Goal: Task Accomplishment & Management: Use online tool/utility

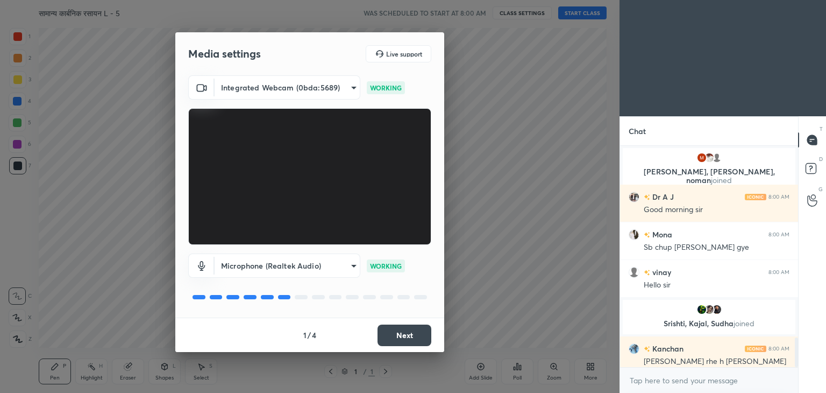
scroll to position [1445, 0]
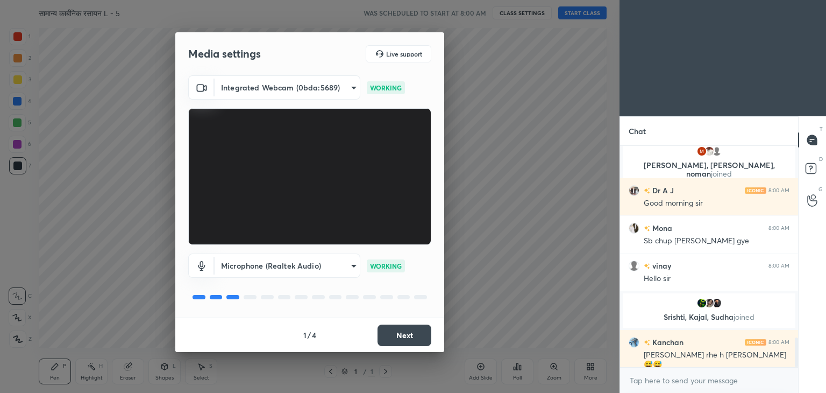
click at [289, 71] on div "Media settings Live support" at bounding box center [309, 53] width 269 height 43
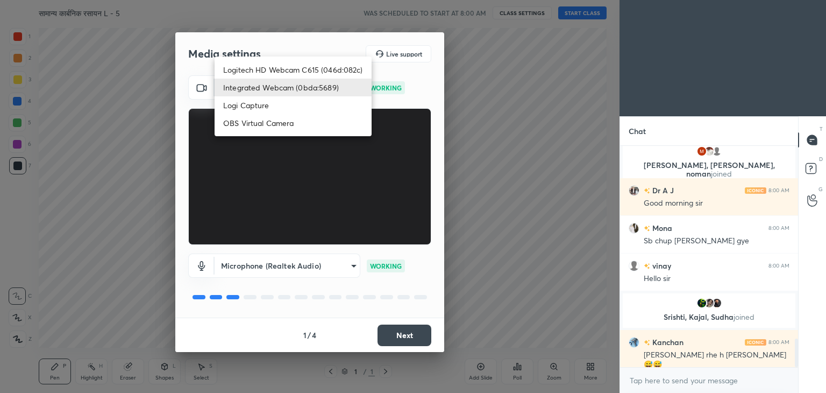
click at [299, 86] on body "1 2 3 4 5 6 7 C X Z C X Z E E Erase all H H सामान्य कार्बनिक रसायन L - 5 WAS SC…" at bounding box center [413, 196] width 826 height 393
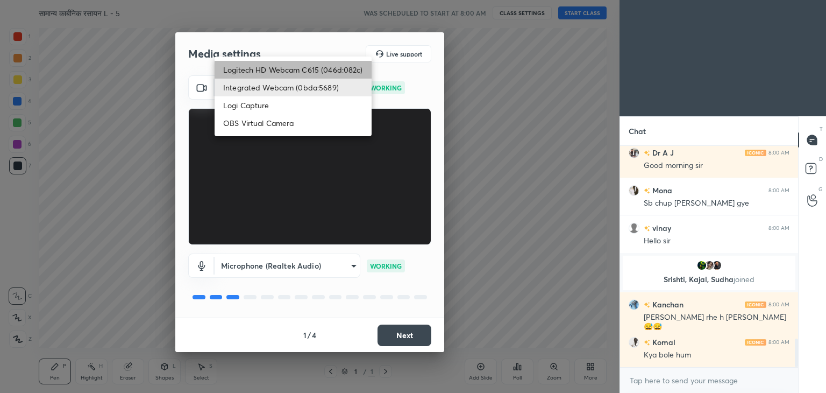
click at [314, 76] on li "Logitech HD Webcam C615 (046d:082c)" at bounding box center [293, 70] width 157 height 18
type input "9f5ca279efd8d5960415c70bd669d9f854ff921cbb0248aadd1f32cf3dbc253d"
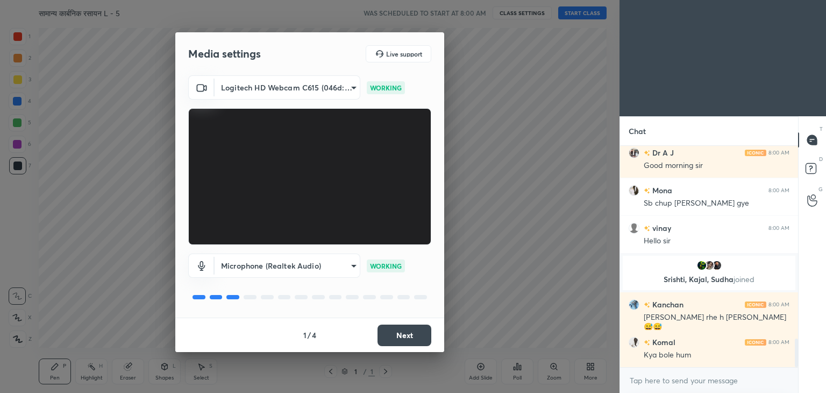
click at [311, 268] on body "1 2 3 4 5 6 7 C X Z C X Z E E Erase all H H सामान्य कार्बनिक रसायन L - 5 WAS SC…" at bounding box center [413, 196] width 826 height 393
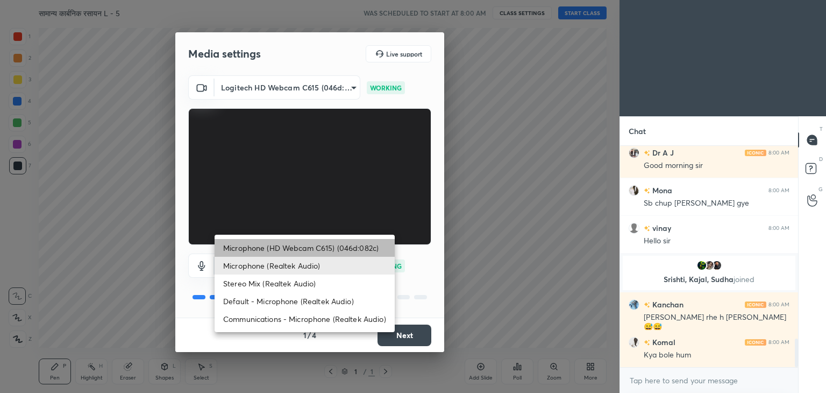
click at [324, 247] on li "Microphone (HD Webcam C615) (046d:082c)" at bounding box center [305, 248] width 180 height 18
type input "5c2261b0b1b53626af592136ab398bc88c7d5f9cea1ec0e66aa5589bdb5e2d2e"
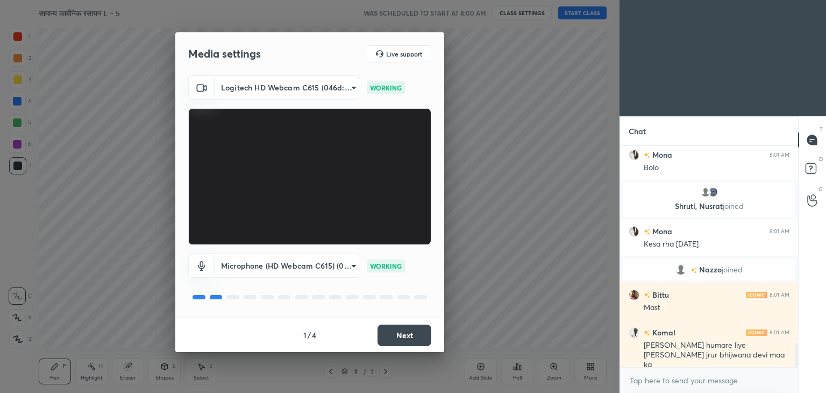
scroll to position [1821, 0]
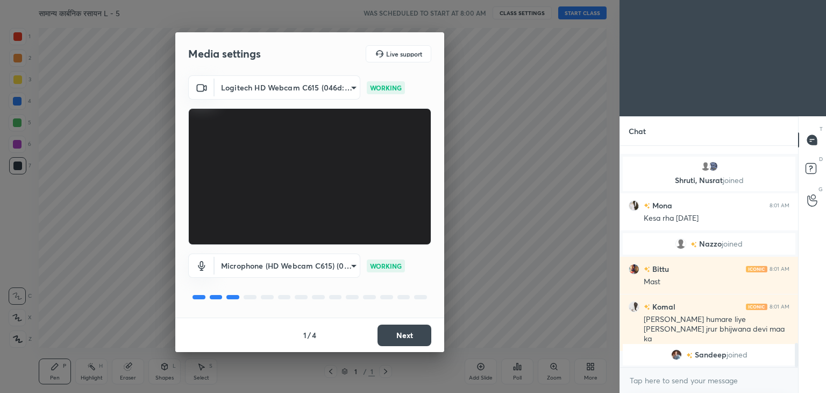
click at [421, 327] on button "Next" at bounding box center [405, 335] width 54 height 22
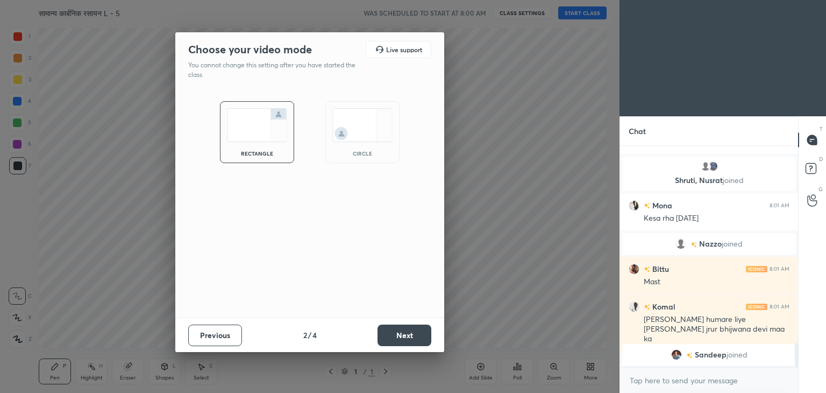
click at [421, 327] on button "Next" at bounding box center [405, 335] width 54 height 22
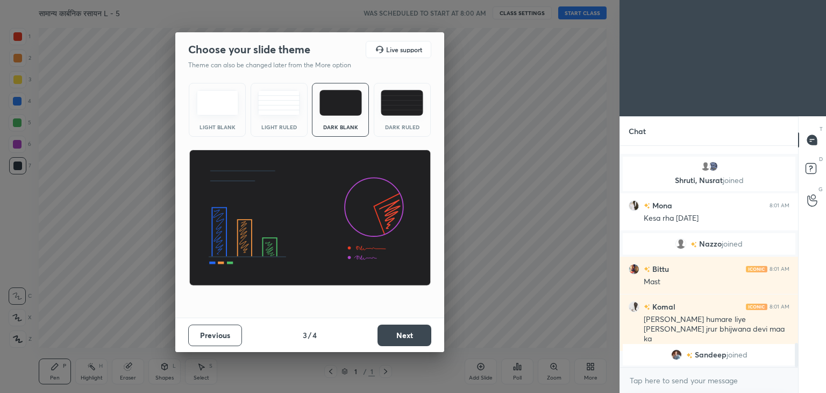
click at [399, 131] on div "Dark Ruled" at bounding box center [402, 110] width 57 height 54
click at [407, 328] on button "Next" at bounding box center [405, 335] width 54 height 22
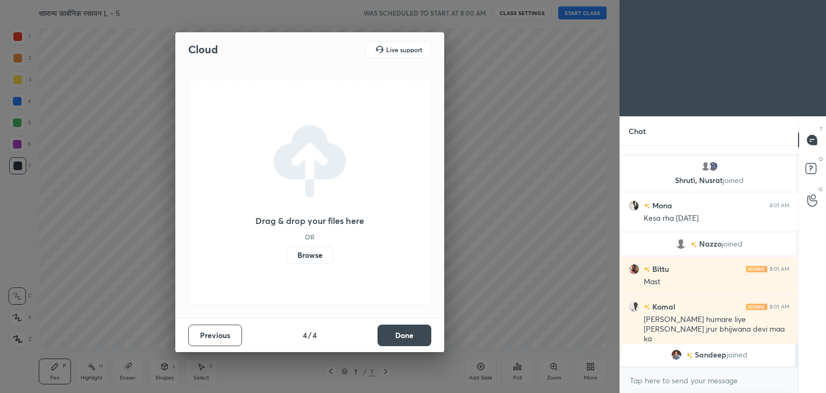
click at [406, 328] on button "Done" at bounding box center [405, 335] width 54 height 22
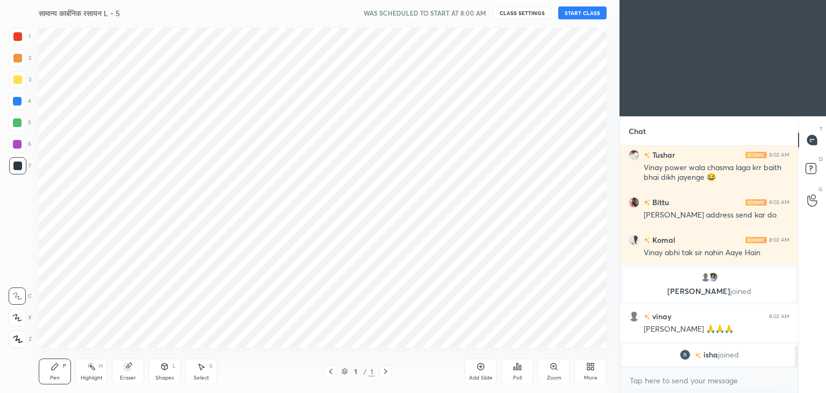
scroll to position [2107, 0]
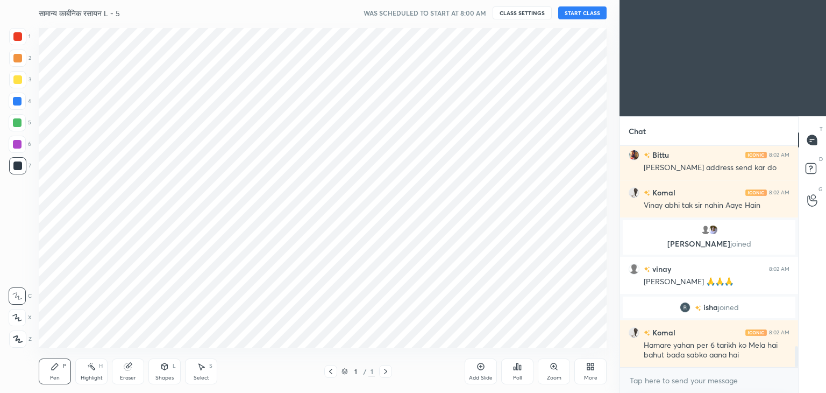
click at [584, 11] on button "START CLASS" at bounding box center [582, 12] width 48 height 13
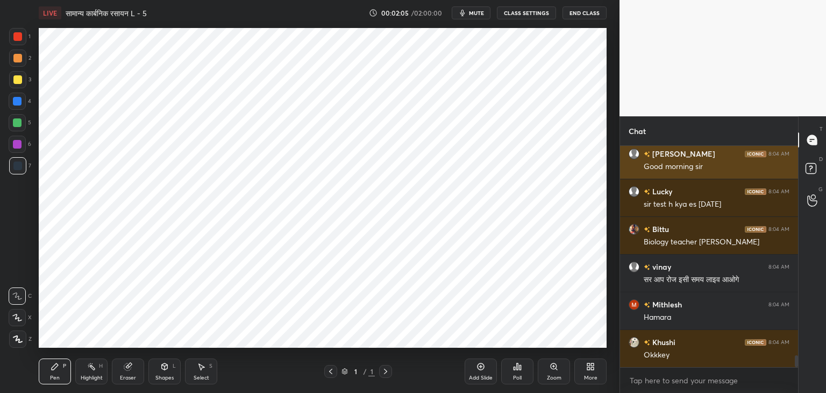
scroll to position [3909, 0]
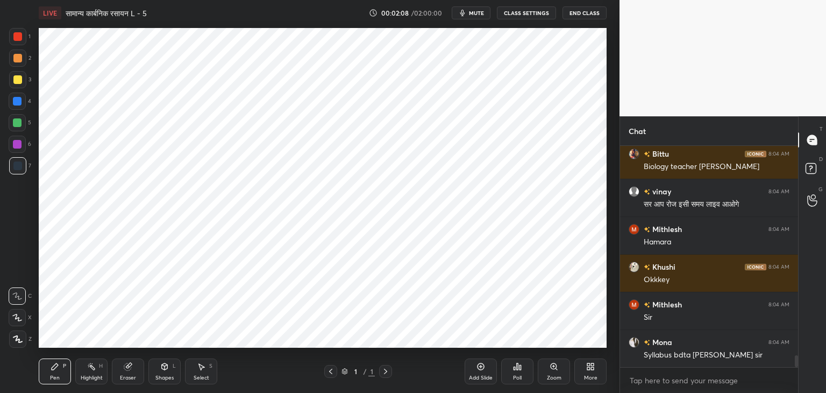
click at [587, 375] on div "More" at bounding box center [590, 377] width 13 height 5
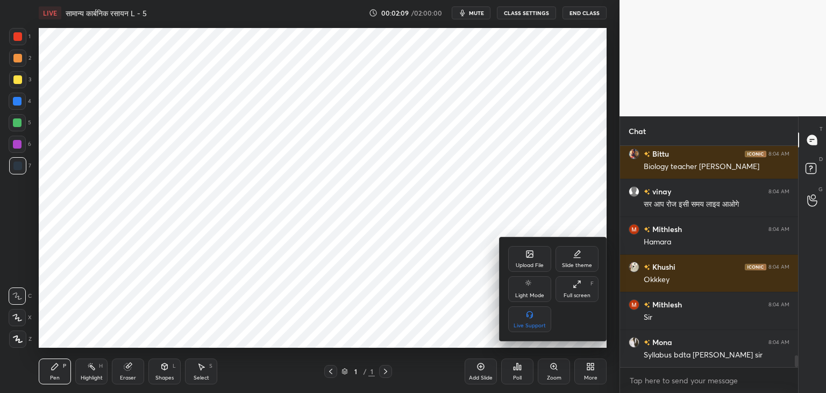
scroll to position [3985, 0]
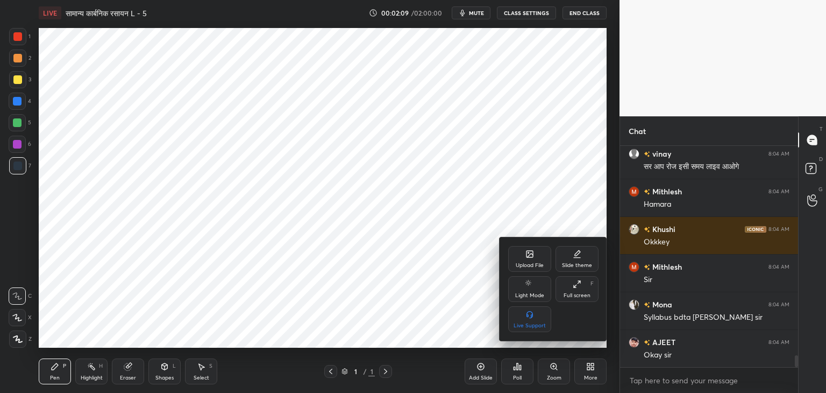
click at [521, 259] on div "Upload File" at bounding box center [529, 259] width 43 height 26
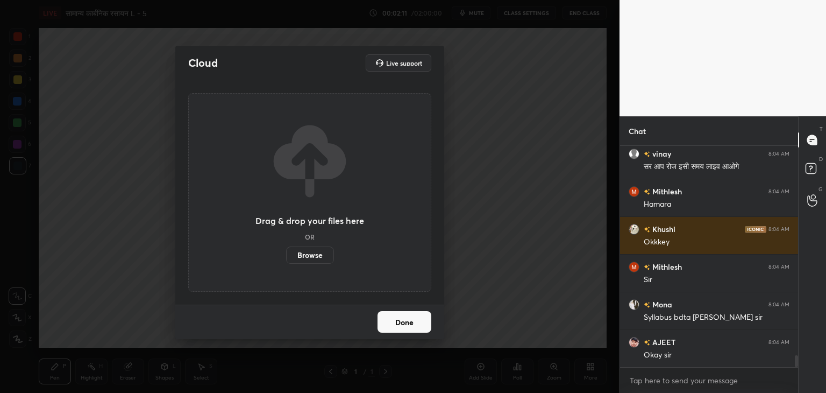
click at [317, 261] on label "Browse" at bounding box center [310, 254] width 48 height 17
click at [286, 261] on input "Browse" at bounding box center [286, 254] width 0 height 17
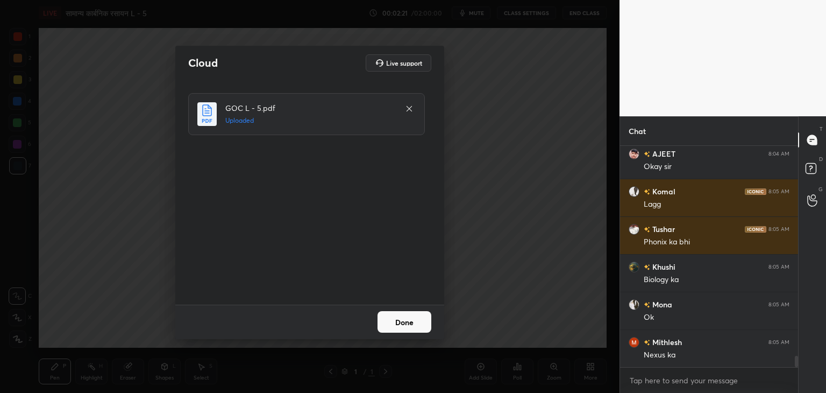
scroll to position [4210, 0]
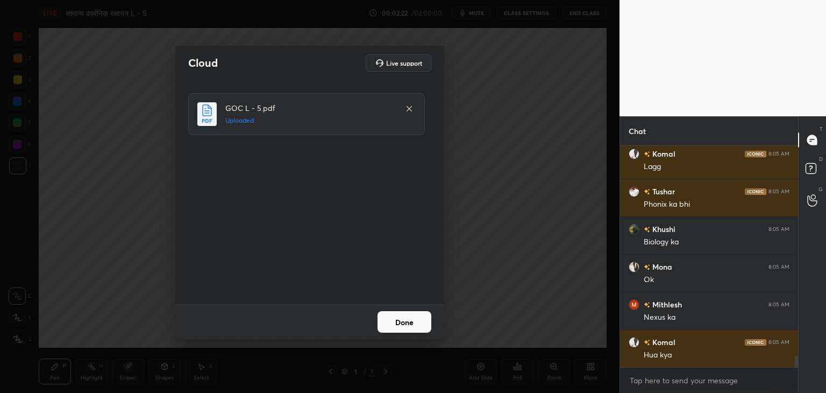
click at [397, 324] on button "Done" at bounding box center [405, 322] width 54 height 22
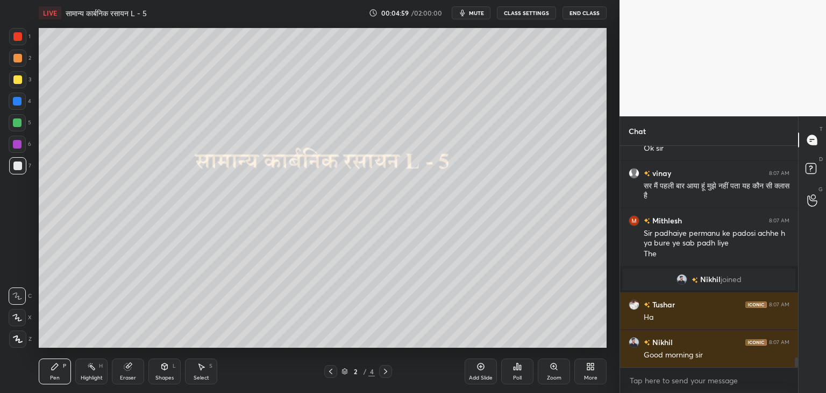
scroll to position [4918, 0]
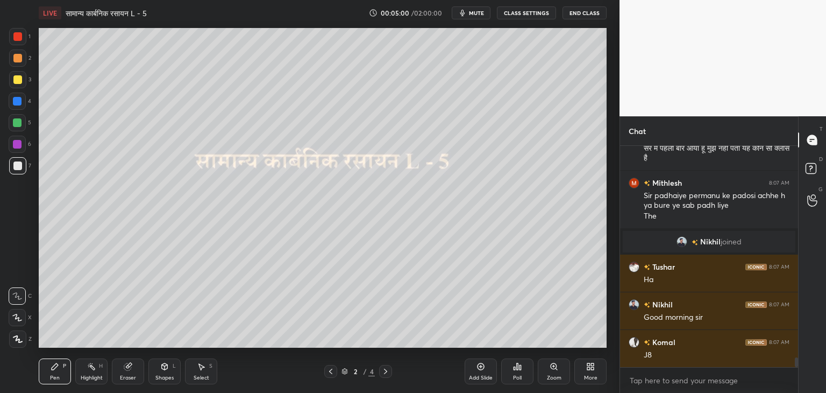
click at [387, 370] on icon at bounding box center [385, 371] width 9 height 9
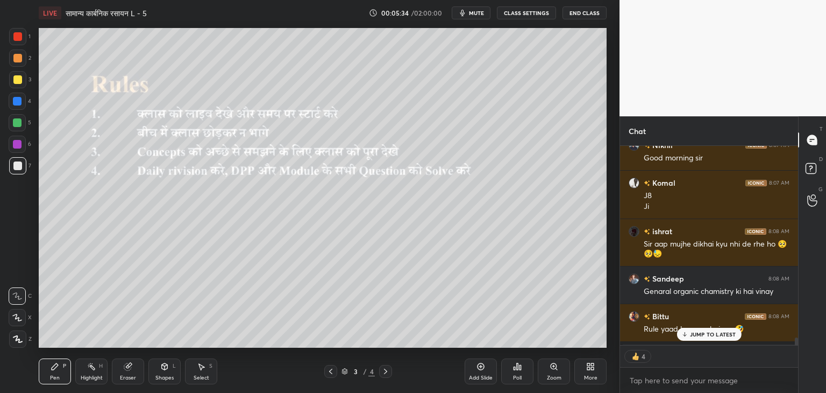
scroll to position [5112, 0]
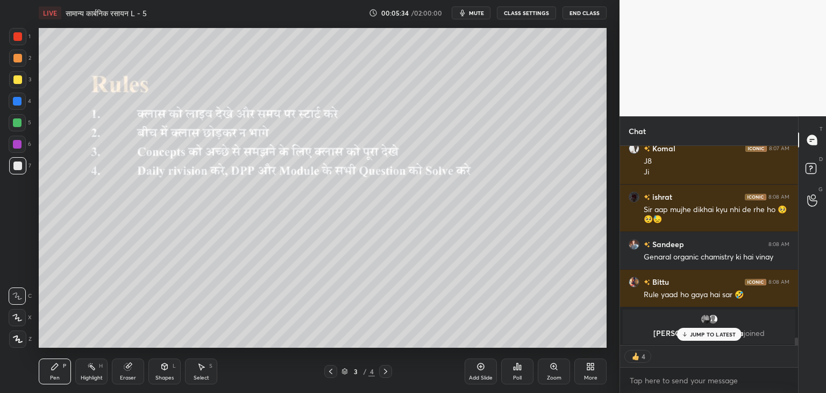
click at [387, 370] on icon at bounding box center [385, 371] width 9 height 9
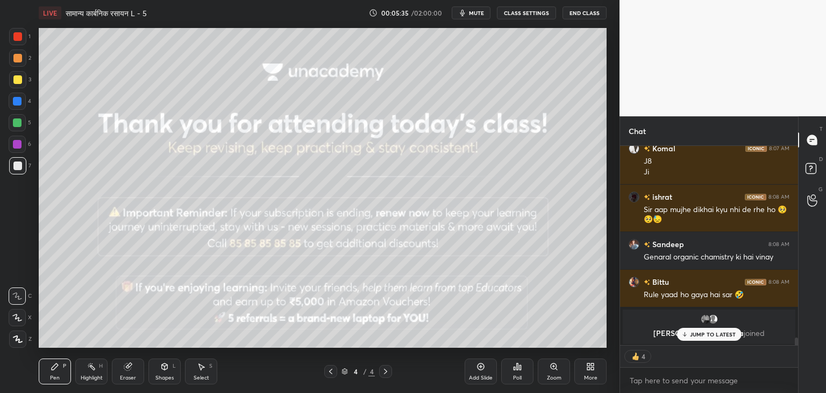
click at [326, 371] on div at bounding box center [330, 371] width 13 height 13
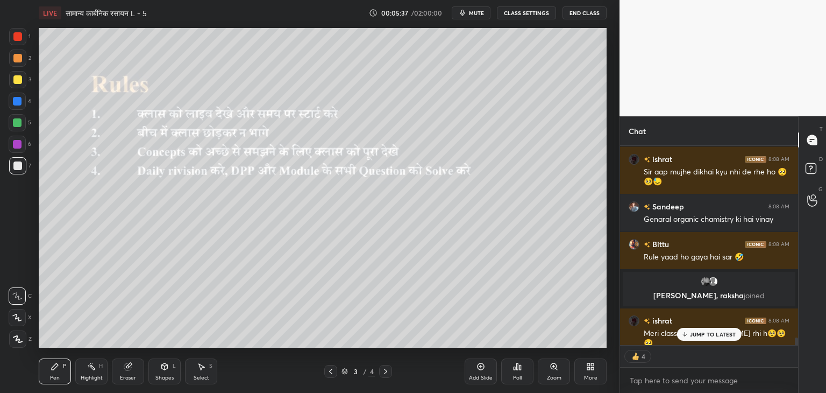
scroll to position [5093, 0]
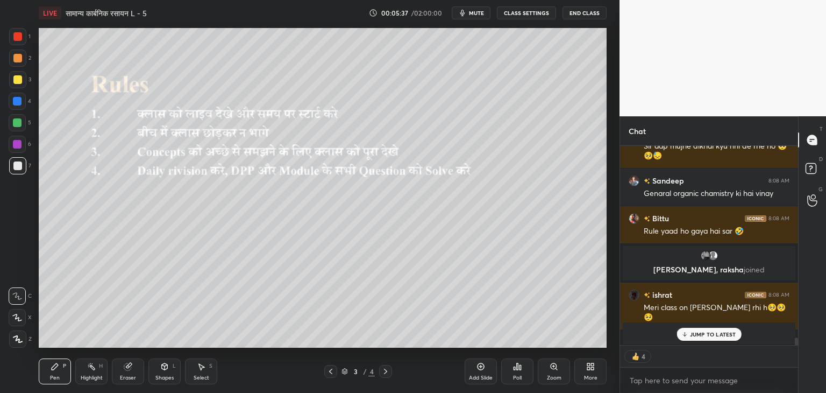
click at [489, 367] on div "Add Slide" at bounding box center [481, 371] width 32 height 26
click at [689, 330] on div "JUMP TO LATEST" at bounding box center [709, 334] width 65 height 13
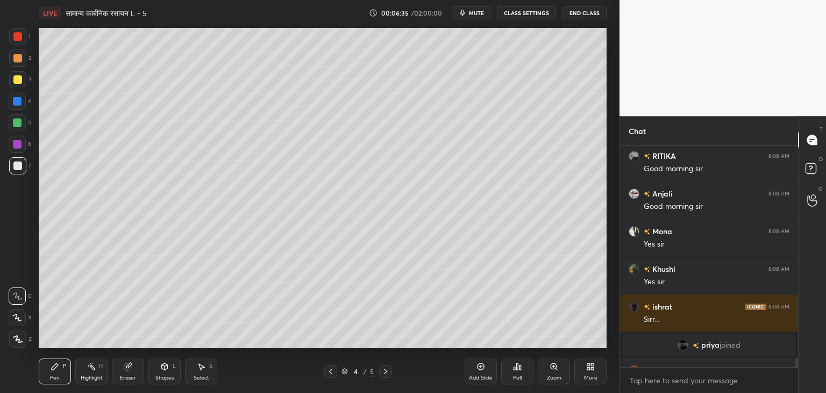
scroll to position [5292, 0]
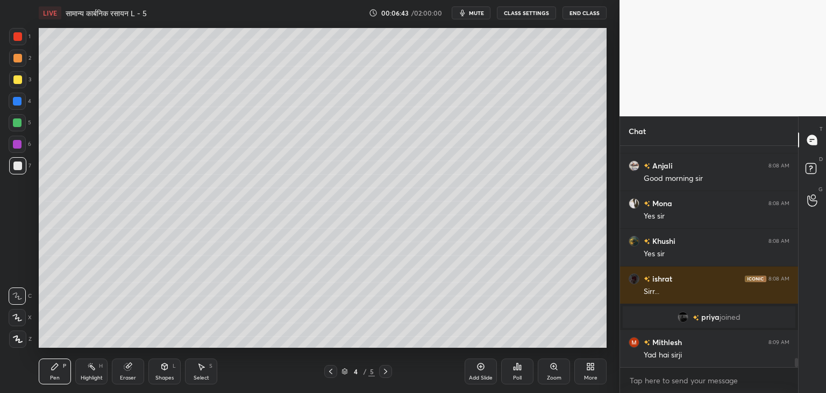
click at [19, 123] on div at bounding box center [17, 122] width 9 height 9
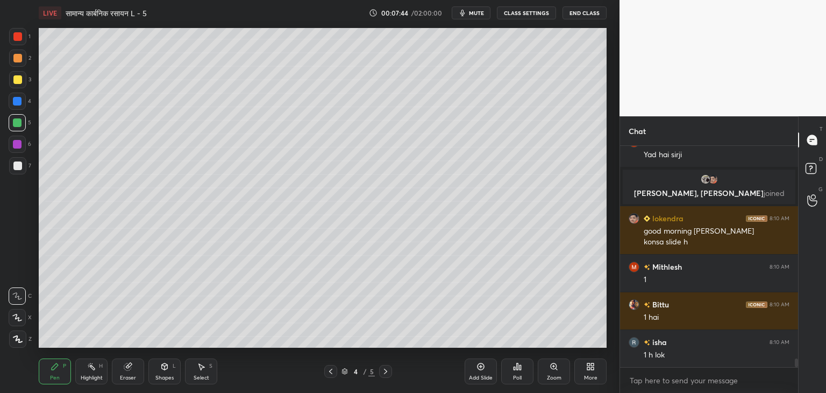
scroll to position [5456, 0]
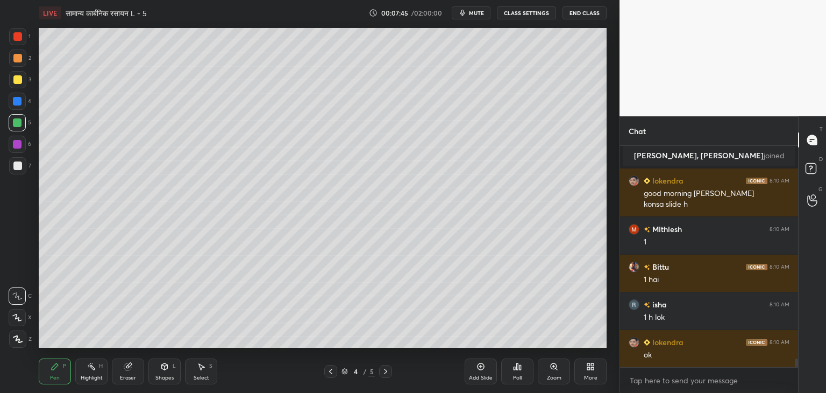
click at [20, 77] on div at bounding box center [17, 79] width 9 height 9
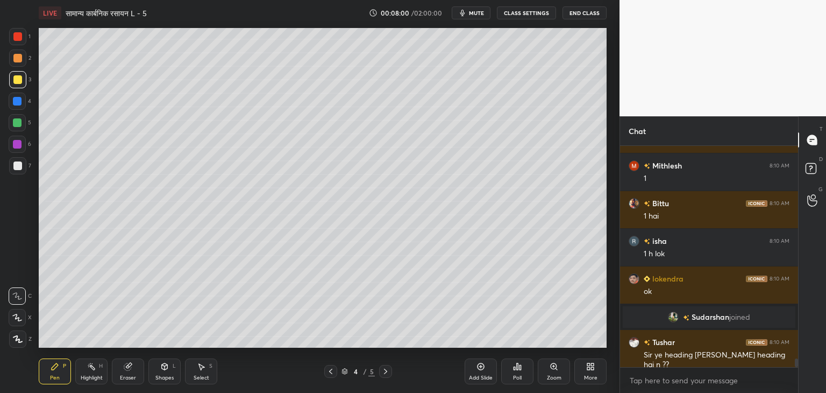
scroll to position [5461, 0]
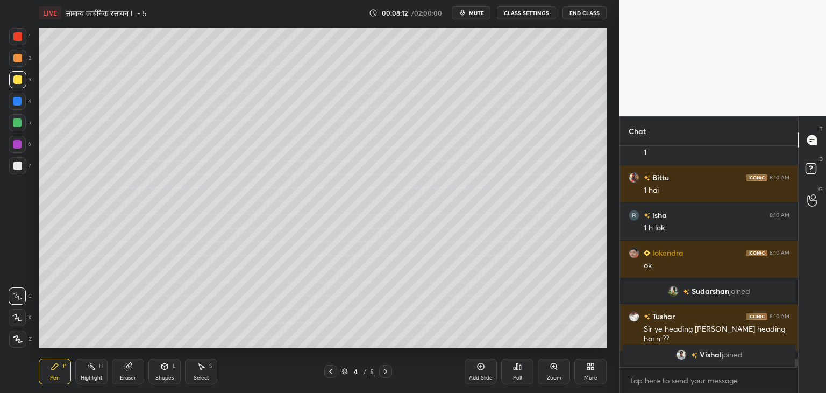
click at [127, 375] on div "Eraser" at bounding box center [128, 377] width 16 height 5
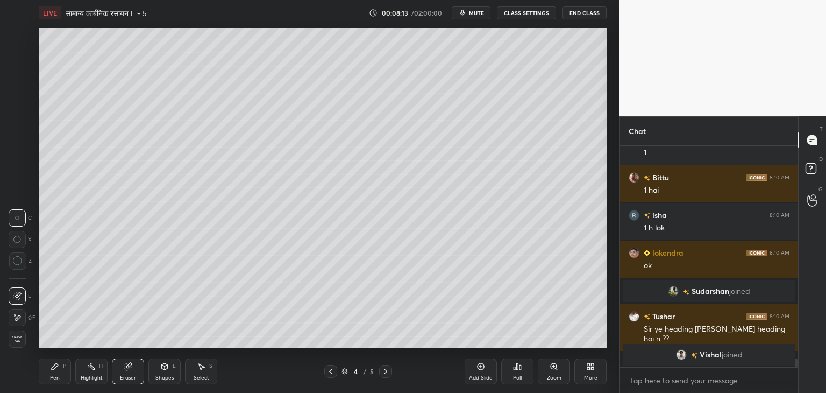
scroll to position [5487, 0]
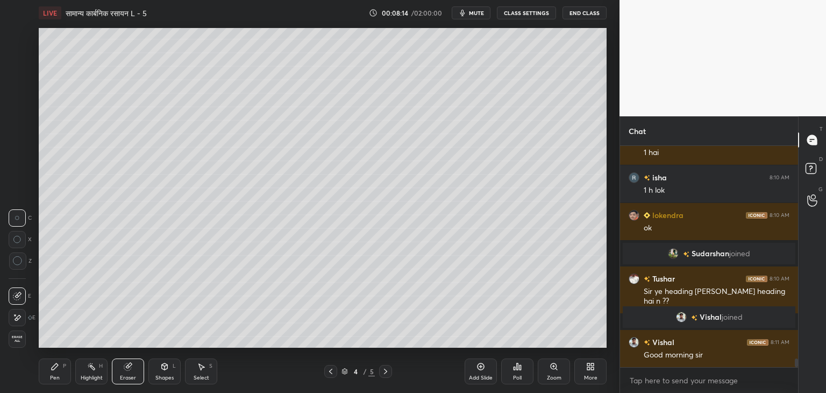
click at [54, 375] on div "Pen" at bounding box center [55, 377] width 10 height 5
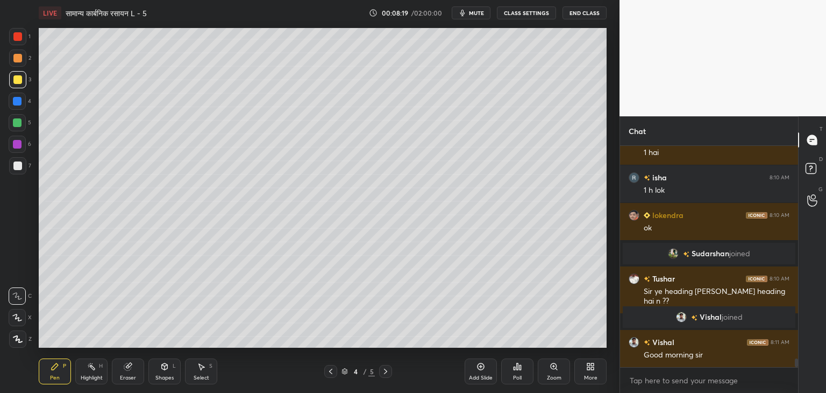
click at [15, 122] on div at bounding box center [17, 122] width 9 height 9
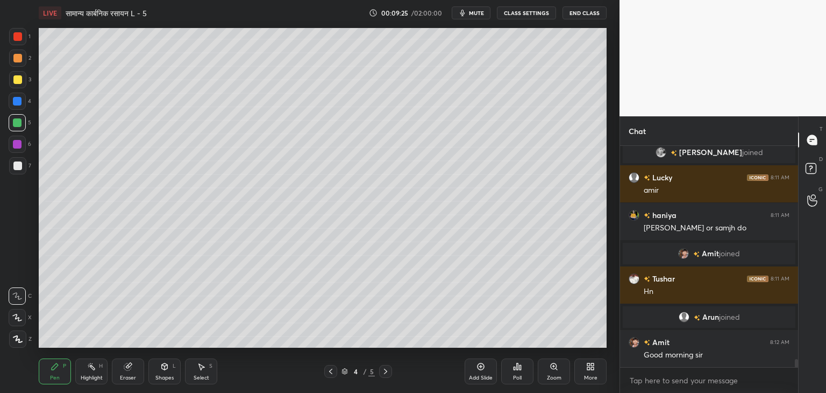
scroll to position [5754, 0]
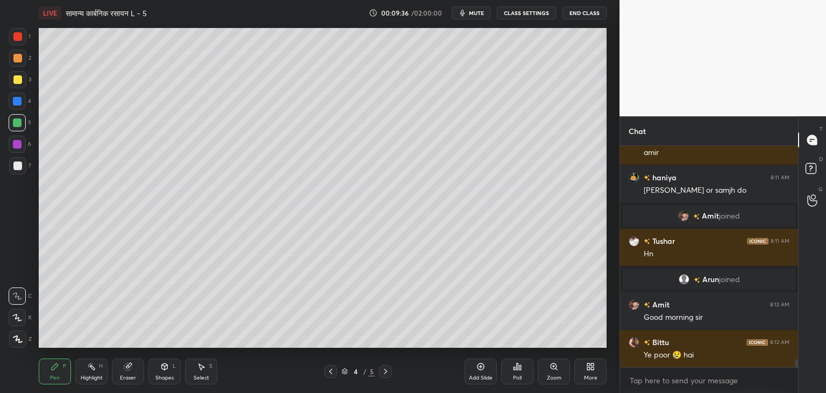
click at [15, 168] on div at bounding box center [17, 165] width 9 height 9
click at [131, 374] on div "Eraser" at bounding box center [128, 371] width 32 height 26
click at [59, 367] on icon at bounding box center [55, 366] width 9 height 9
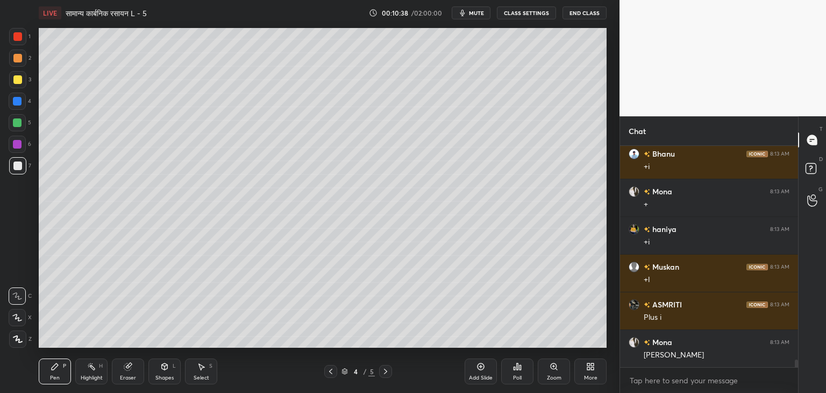
scroll to position [6168, 0]
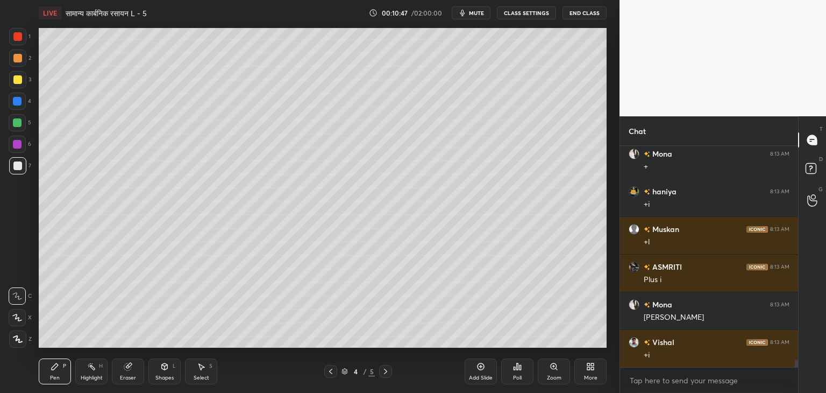
click at [167, 364] on icon at bounding box center [164, 366] width 9 height 9
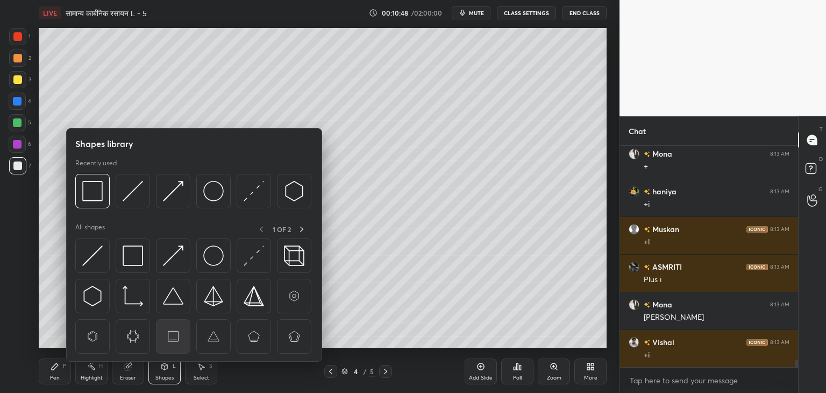
scroll to position [6206, 0]
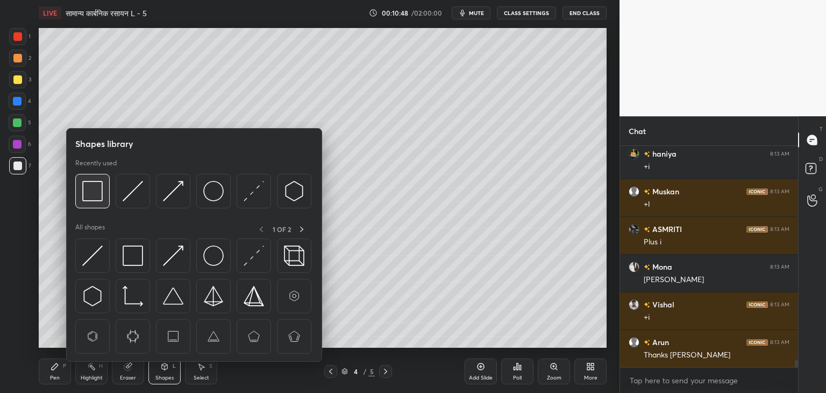
click at [93, 191] on img at bounding box center [92, 191] width 20 height 20
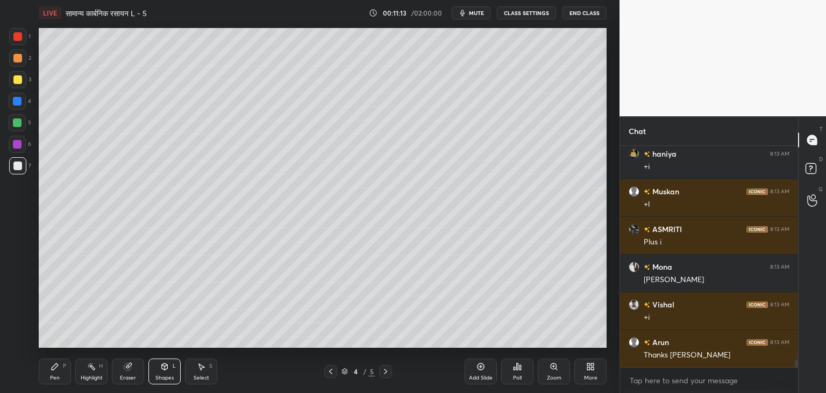
click at [53, 379] on div "Pen" at bounding box center [55, 377] width 10 height 5
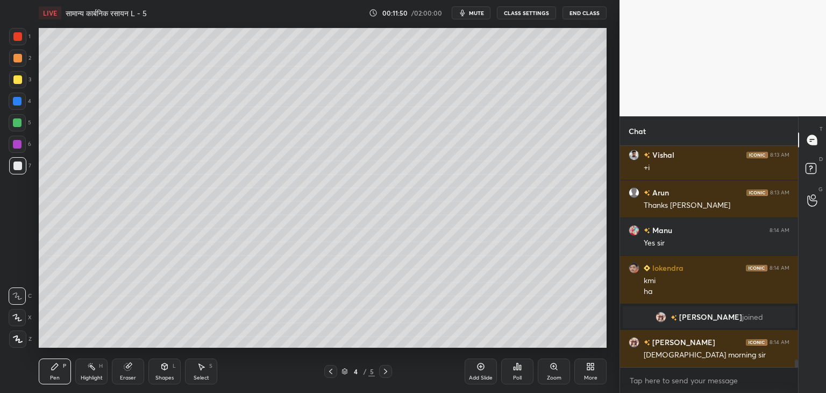
scroll to position [6210, 0]
click at [166, 363] on icon at bounding box center [164, 366] width 9 height 9
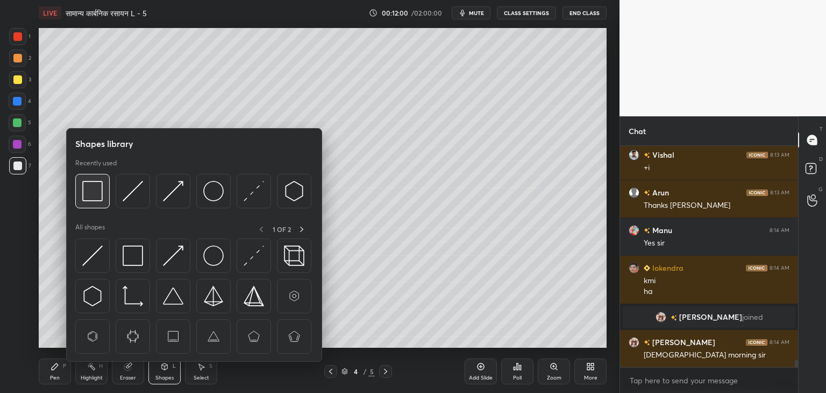
click at [99, 190] on img at bounding box center [92, 191] width 20 height 20
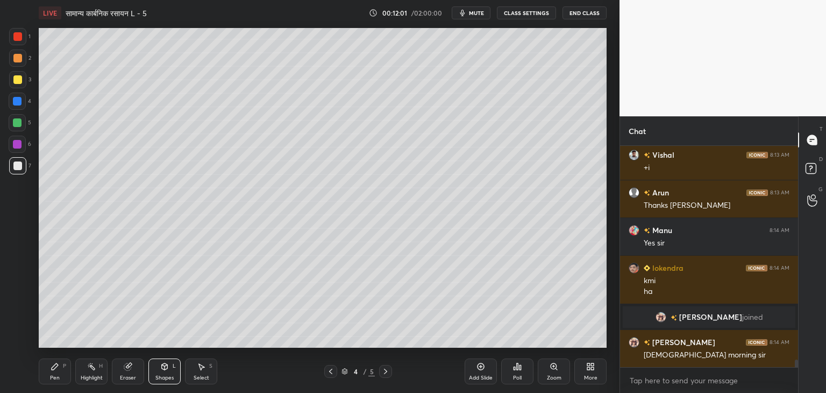
scroll to position [6221, 0]
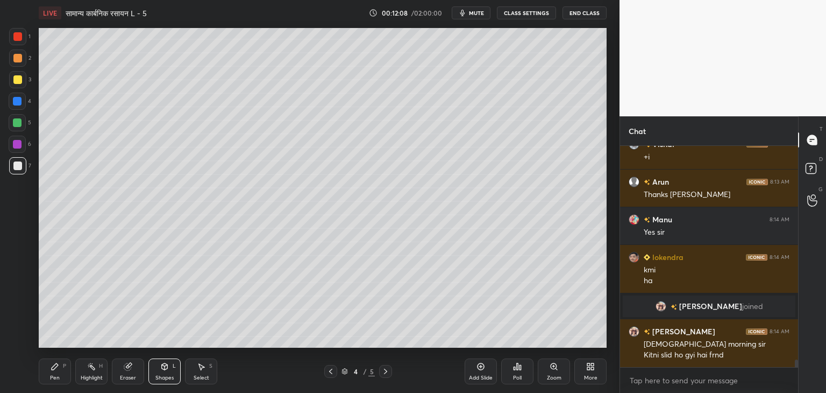
click at [17, 125] on div at bounding box center [17, 122] width 9 height 9
click at [77, 377] on div "Highlight H" at bounding box center [91, 371] width 32 height 26
click at [59, 375] on div "Pen" at bounding box center [55, 377] width 10 height 5
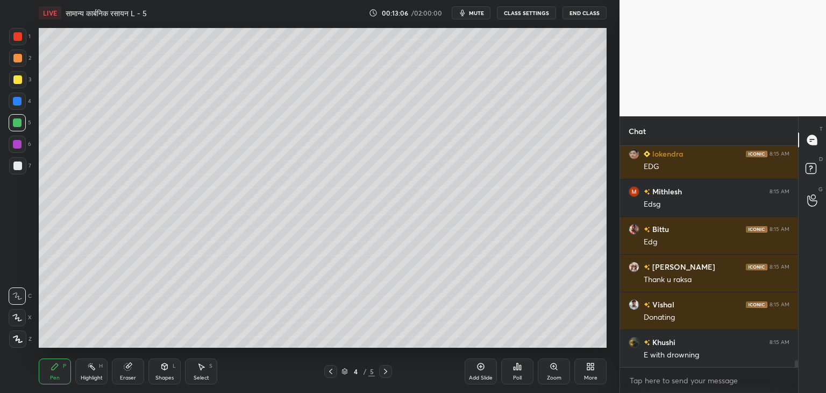
scroll to position [6522, 0]
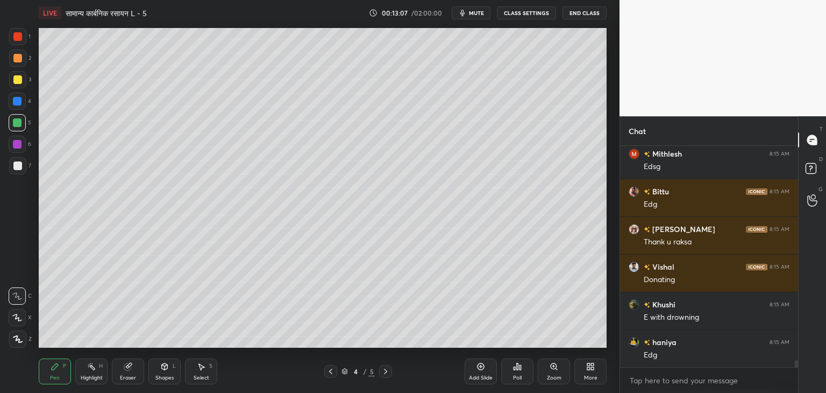
click at [166, 373] on div "Shapes L" at bounding box center [164, 371] width 32 height 26
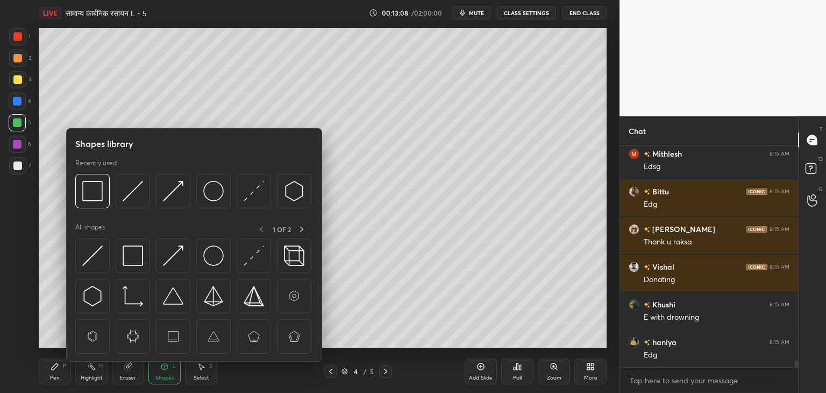
scroll to position [6560, 0]
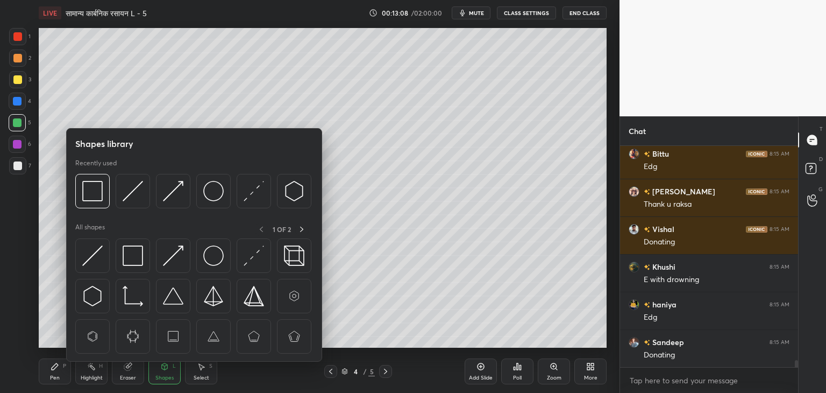
click at [198, 373] on div "Select S" at bounding box center [201, 371] width 32 height 26
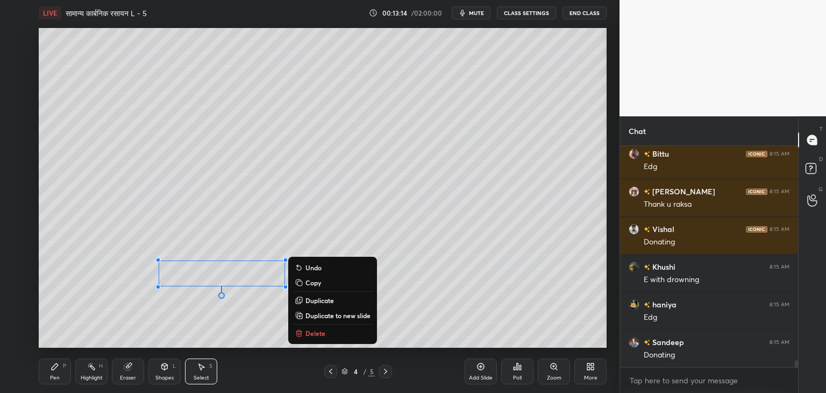
click at [53, 368] on icon at bounding box center [55, 366] width 6 height 6
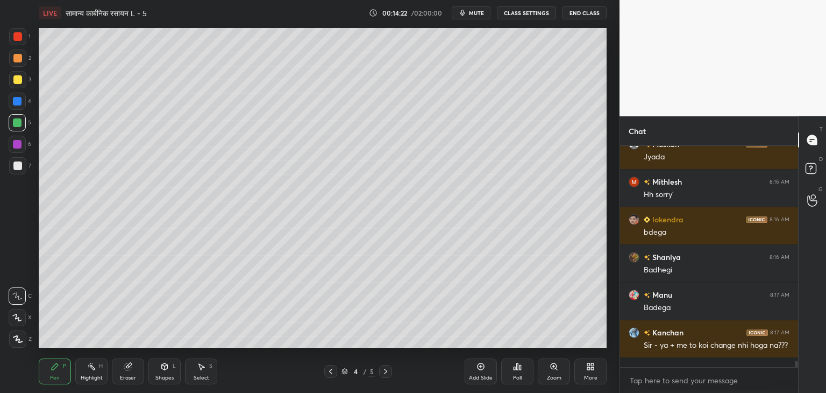
scroll to position [7360, 0]
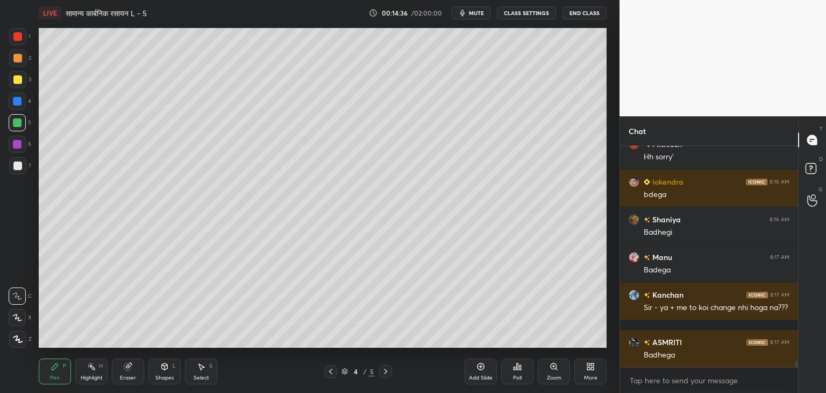
click at [202, 371] on div "Select S" at bounding box center [201, 371] width 32 height 26
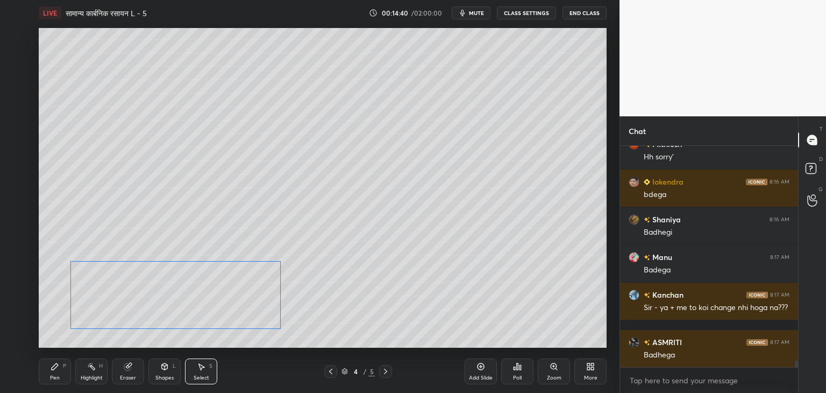
scroll to position [7398, 0]
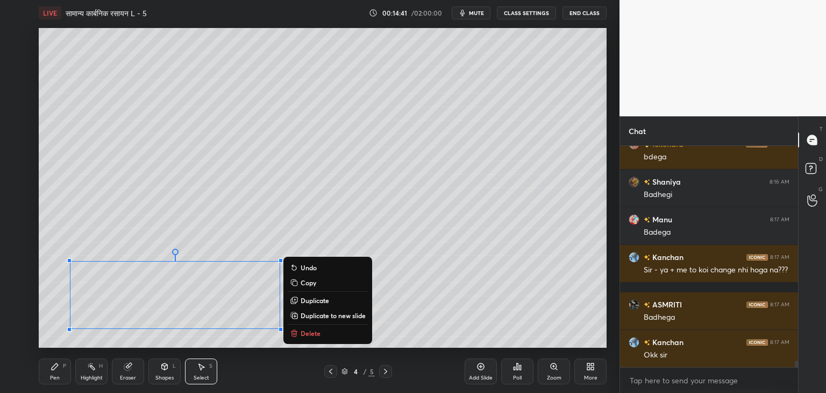
click at [61, 372] on div "Pen P" at bounding box center [55, 371] width 32 height 26
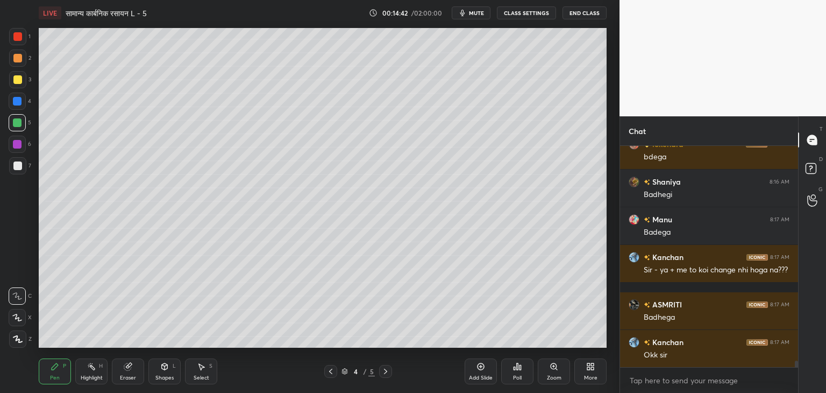
click at [174, 374] on div "Shapes L" at bounding box center [164, 371] width 32 height 26
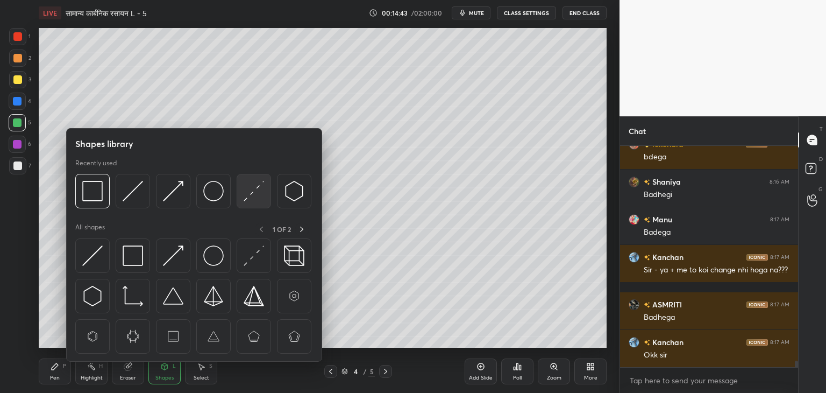
click at [253, 198] on img at bounding box center [254, 191] width 20 height 20
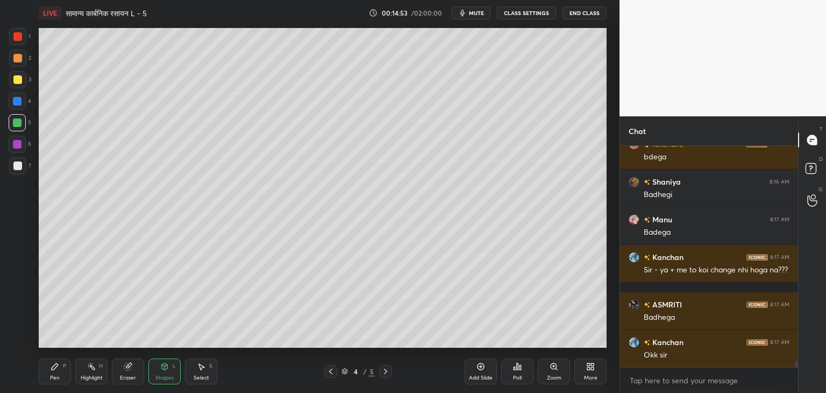
click at [52, 370] on icon at bounding box center [55, 366] width 6 height 6
click at [17, 78] on div at bounding box center [17, 79] width 9 height 9
click at [123, 372] on div "Eraser" at bounding box center [128, 371] width 32 height 26
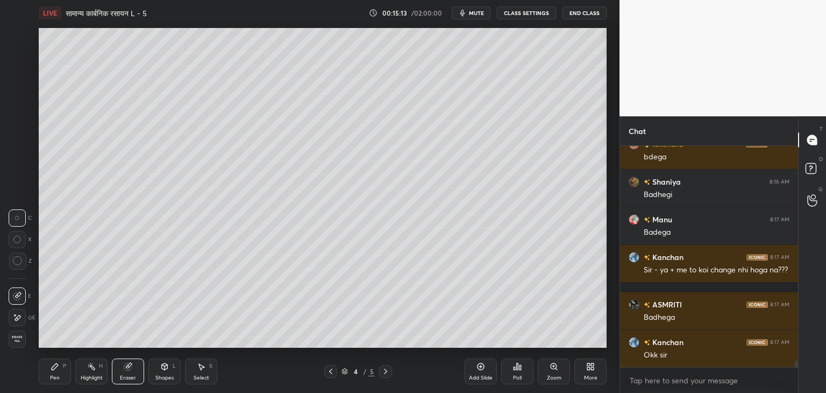
click at [53, 367] on icon at bounding box center [55, 366] width 6 height 6
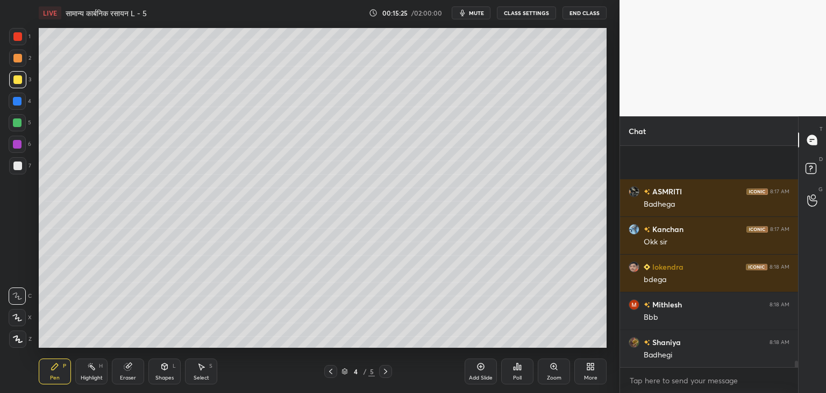
scroll to position [7586, 0]
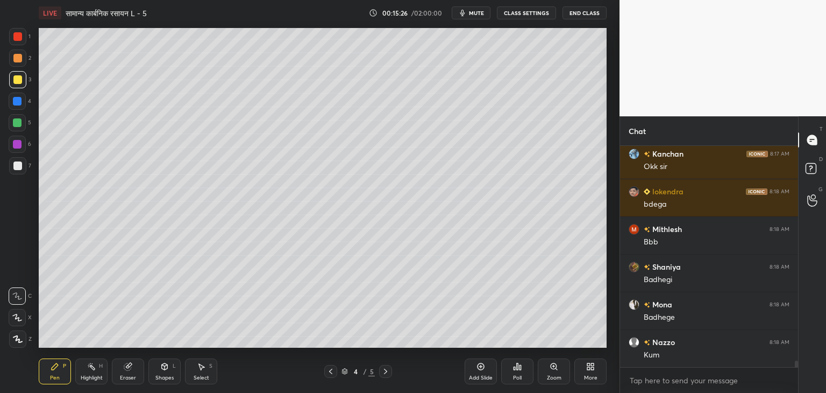
click at [22, 123] on div at bounding box center [17, 122] width 9 height 9
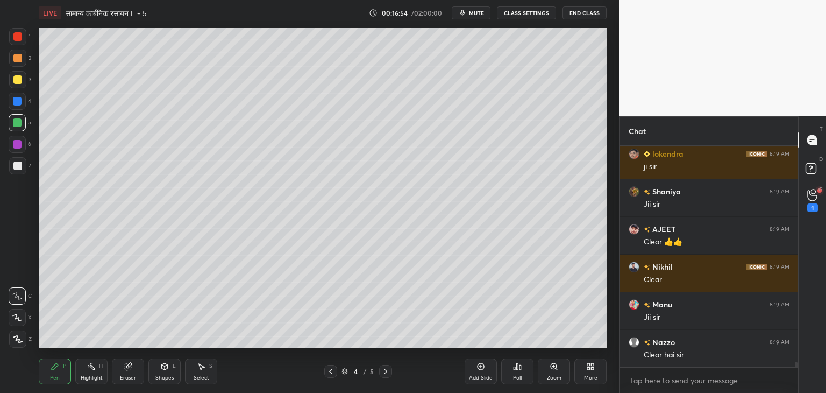
scroll to position [4, 3]
click at [482, 375] on div "Add Slide" at bounding box center [481, 377] width 24 height 5
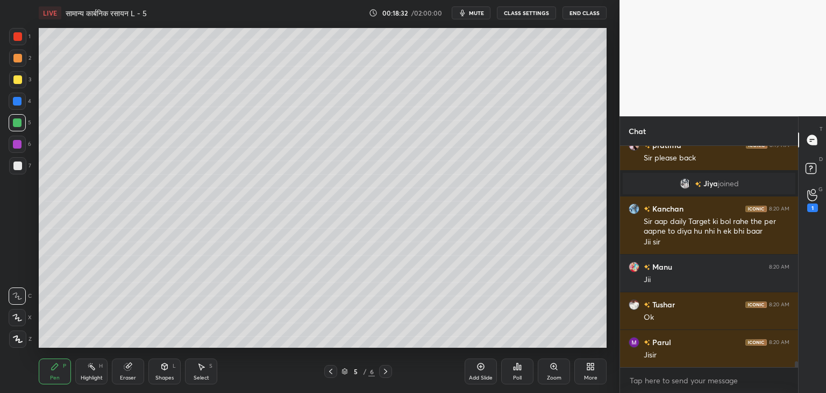
scroll to position [8226, 0]
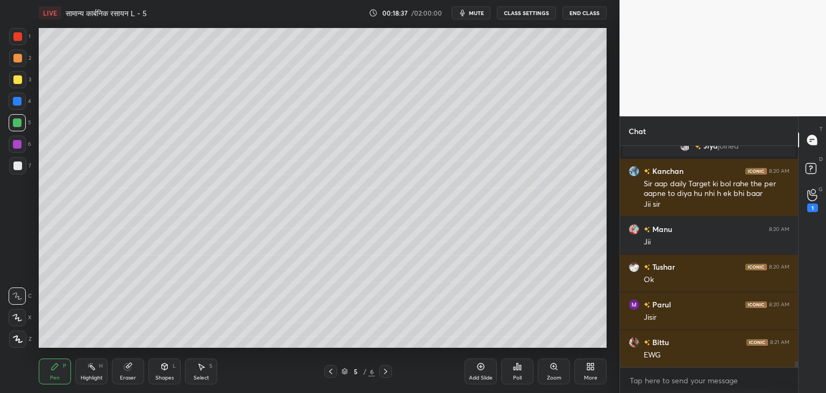
click at [20, 159] on div at bounding box center [17, 165] width 17 height 17
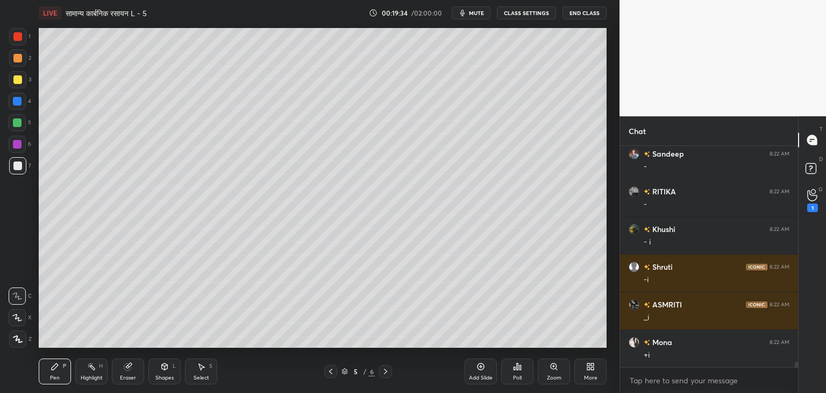
scroll to position [8753, 0]
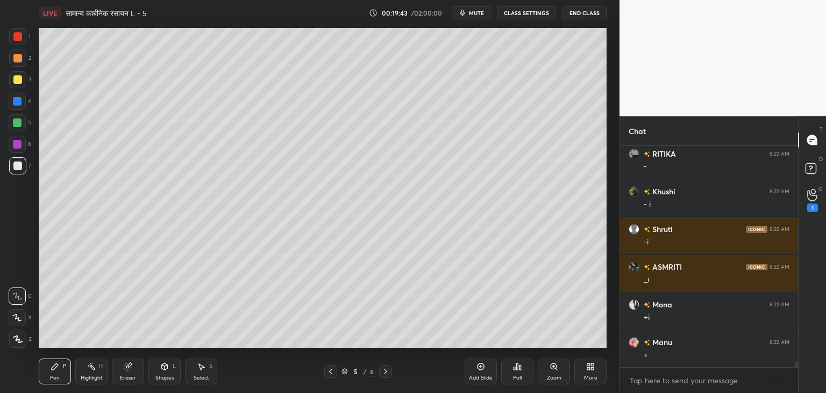
click at [162, 371] on icon at bounding box center [164, 366] width 9 height 9
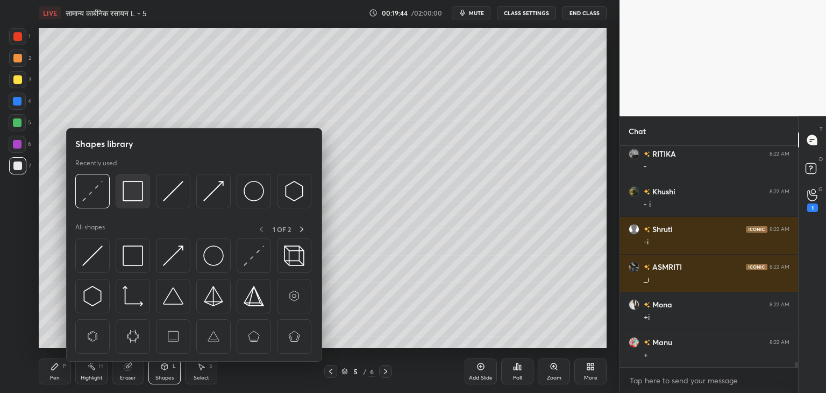
click at [140, 194] on img at bounding box center [133, 191] width 20 height 20
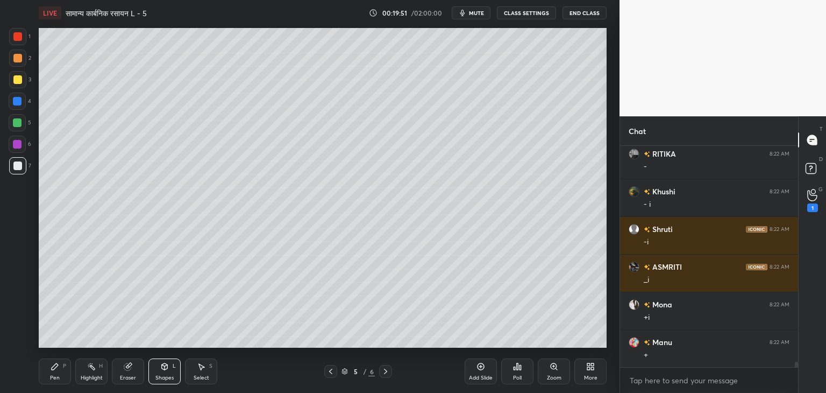
click at [60, 371] on div "Pen P" at bounding box center [55, 371] width 32 height 26
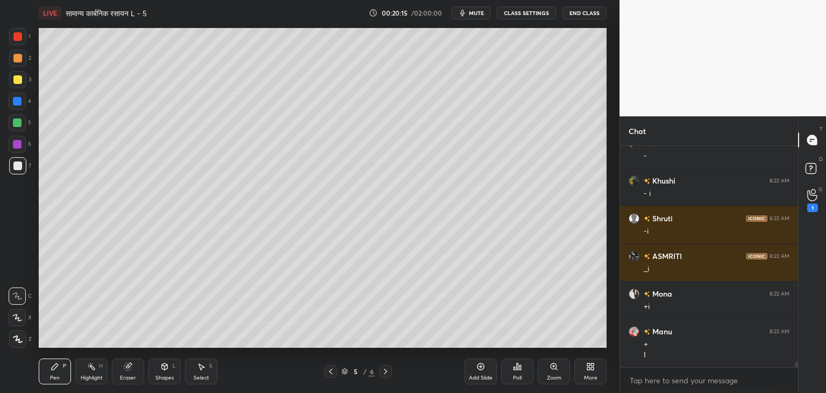
click at [162, 370] on icon at bounding box center [164, 366] width 9 height 9
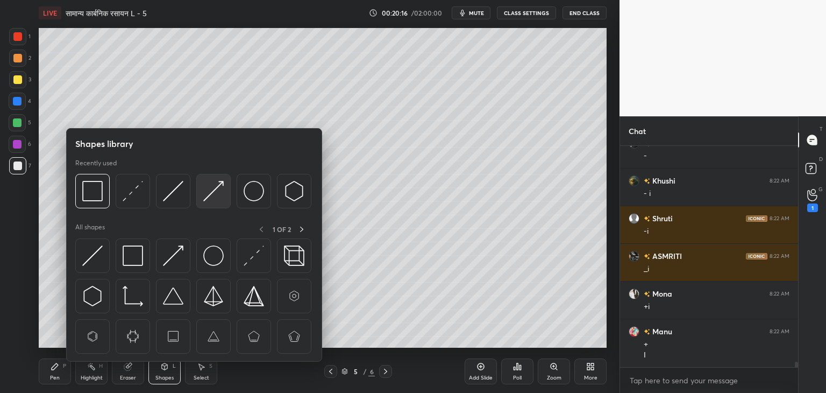
click at [205, 195] on img at bounding box center [213, 191] width 20 height 20
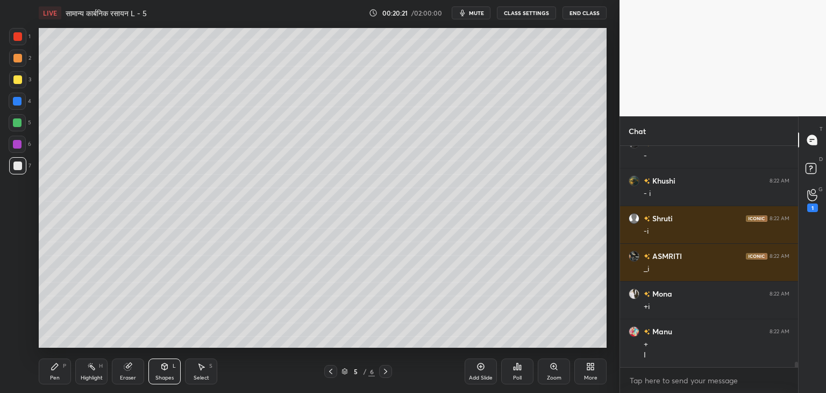
click at [54, 364] on icon at bounding box center [55, 366] width 9 height 9
click at [164, 374] on div "Shapes L" at bounding box center [164, 371] width 32 height 26
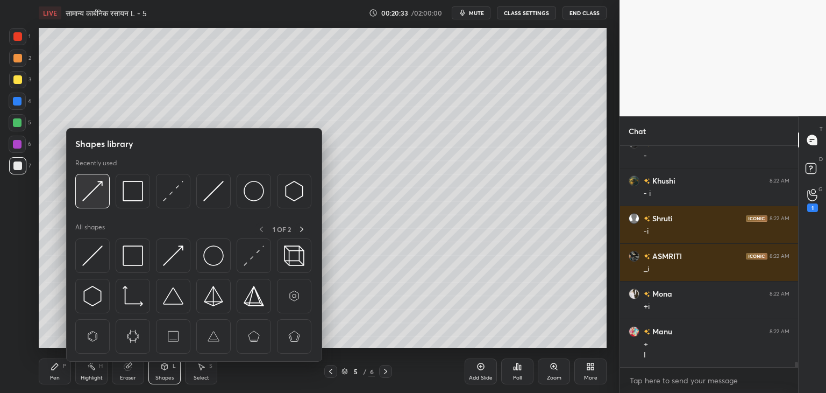
click at [96, 194] on img at bounding box center [92, 191] width 20 height 20
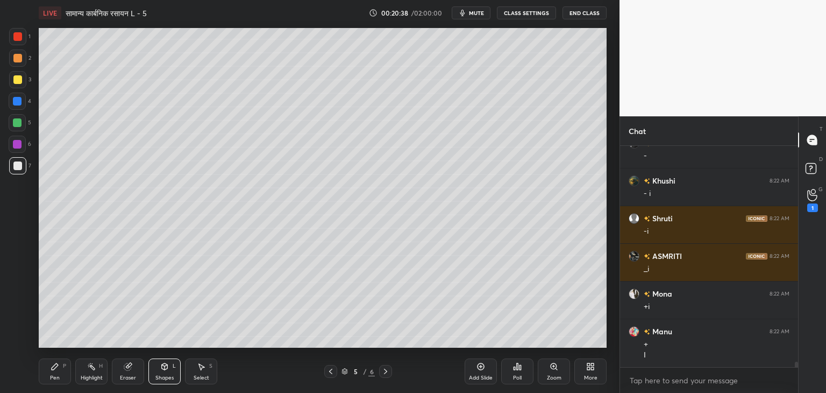
scroll to position [8802, 0]
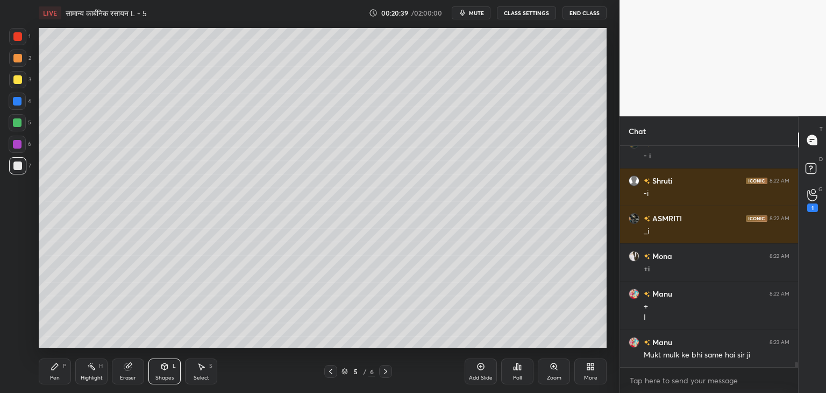
click at [54, 377] on div "Pen" at bounding box center [55, 377] width 10 height 5
click at [16, 123] on div at bounding box center [17, 122] width 9 height 9
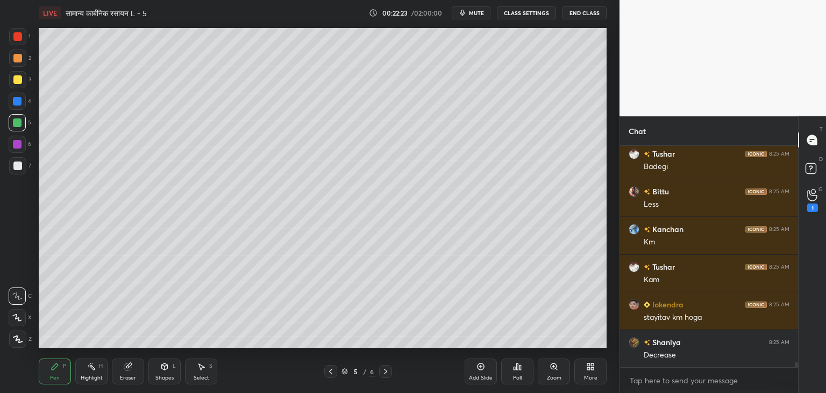
scroll to position [9678, 0]
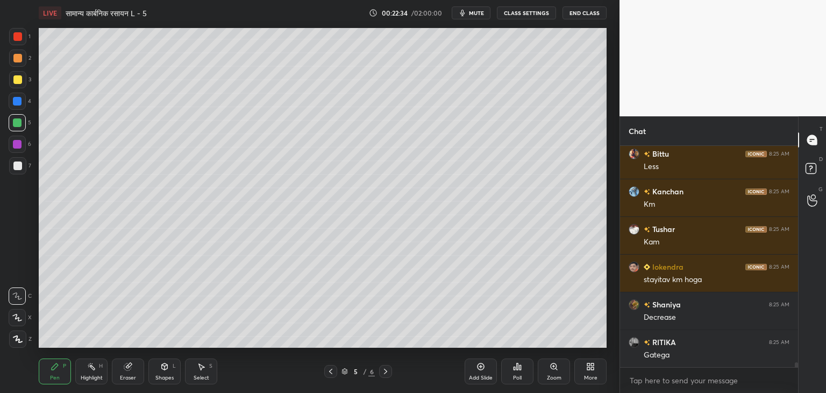
click at [329, 370] on icon at bounding box center [330, 371] width 9 height 9
click at [174, 371] on div "Shapes L" at bounding box center [164, 371] width 32 height 26
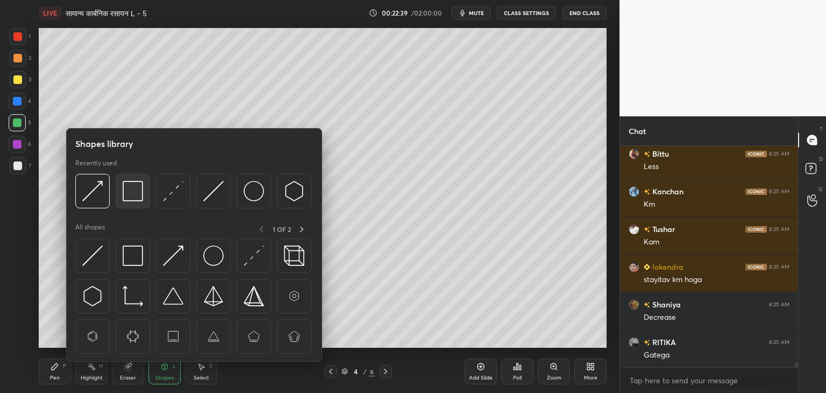
click at [136, 183] on img at bounding box center [133, 191] width 20 height 20
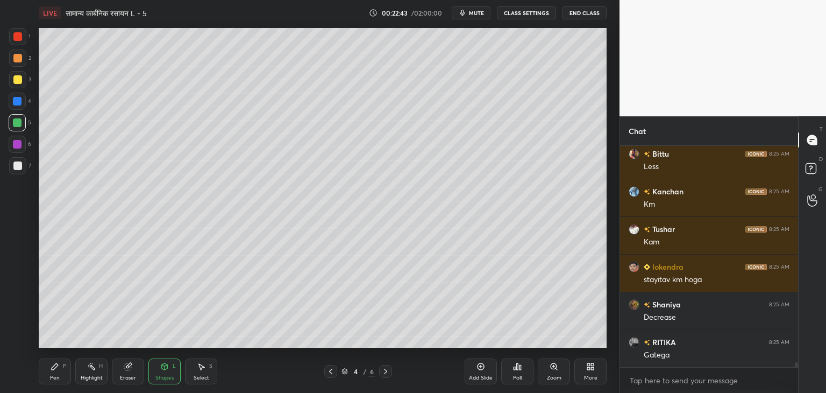
click at [54, 378] on div "Pen" at bounding box center [55, 377] width 10 height 5
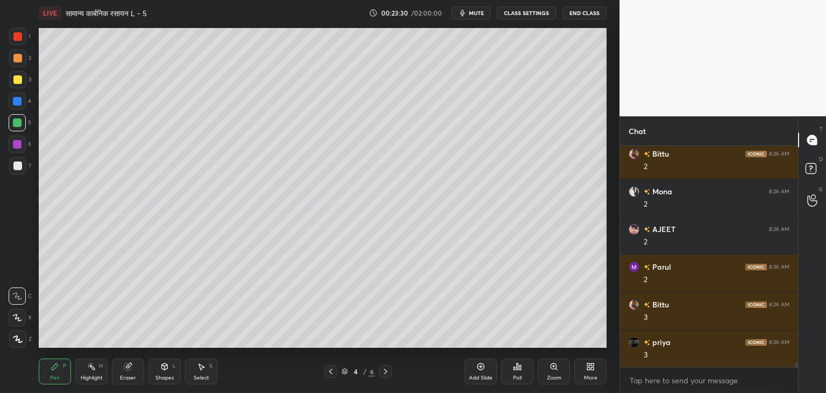
scroll to position [10507, 0]
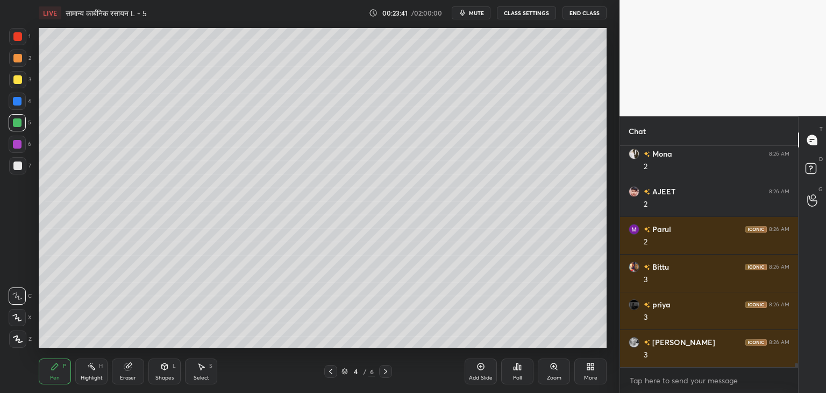
click at [387, 373] on icon at bounding box center [385, 371] width 9 height 9
click at [390, 373] on div at bounding box center [385, 371] width 13 height 13
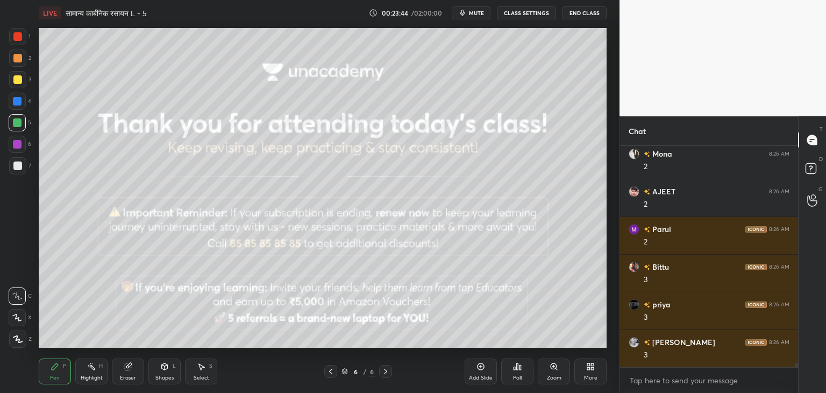
click at [336, 369] on div at bounding box center [330, 371] width 13 height 13
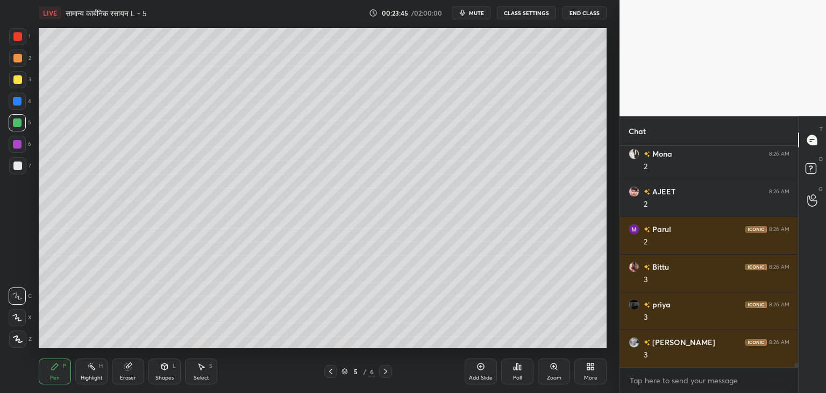
click at [330, 373] on icon at bounding box center [330, 371] width 9 height 9
click at [385, 371] on icon at bounding box center [385, 371] width 9 height 9
click at [484, 375] on div "Add Slide" at bounding box center [481, 377] width 24 height 5
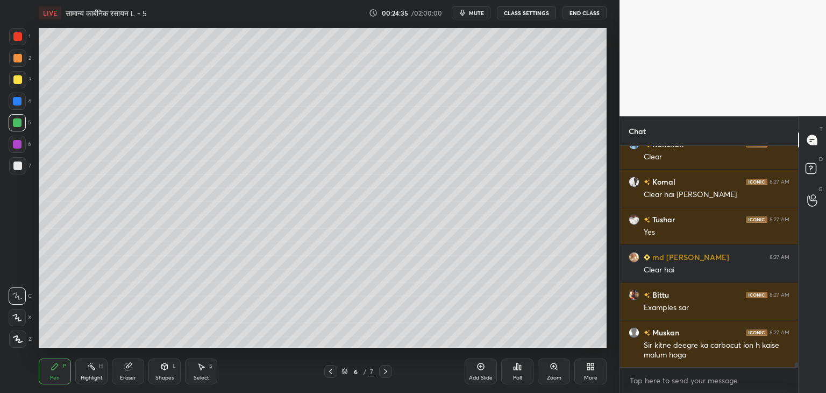
scroll to position [10367, 0]
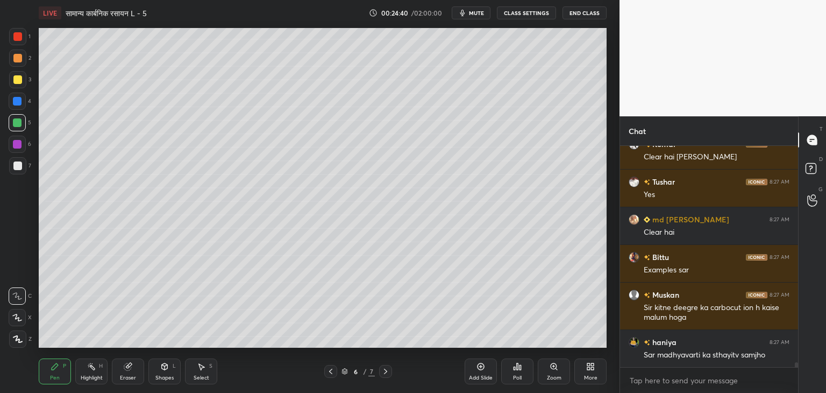
click at [332, 373] on icon at bounding box center [330, 371] width 9 height 9
click at [329, 374] on icon at bounding box center [330, 371] width 9 height 9
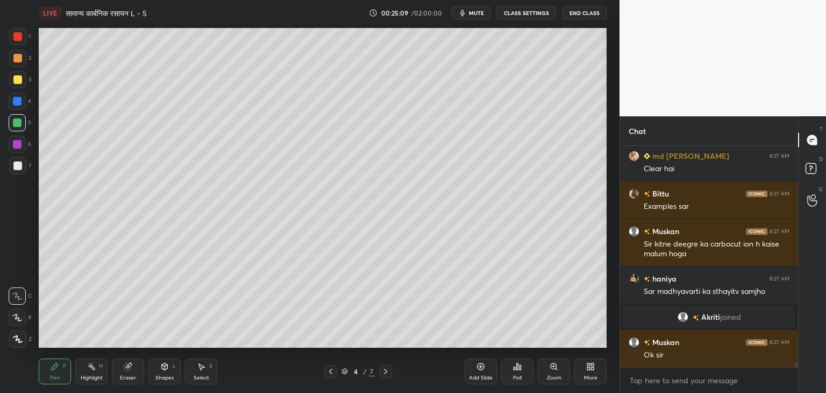
scroll to position [10323, 0]
click at [388, 371] on icon at bounding box center [385, 371] width 9 height 9
click at [329, 373] on icon at bounding box center [330, 371] width 9 height 9
click at [383, 371] on icon at bounding box center [385, 371] width 9 height 9
click at [385, 371] on icon at bounding box center [385, 371] width 9 height 9
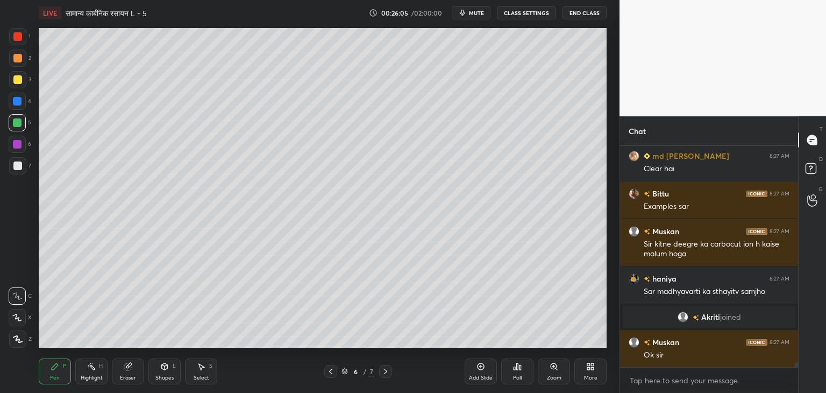
scroll to position [10360, 0]
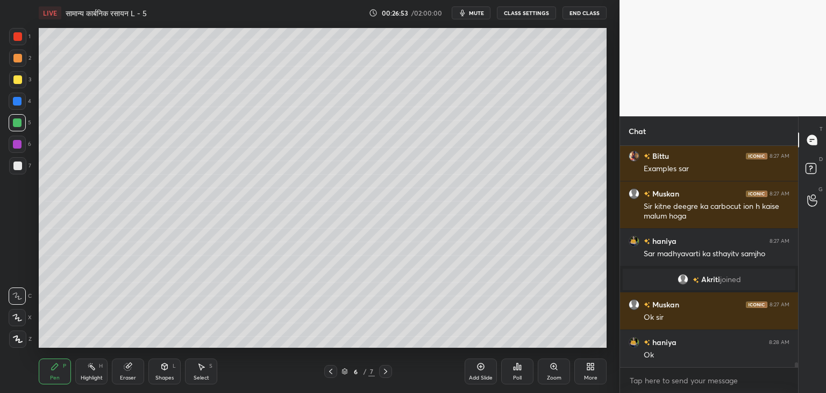
click at [18, 84] on div at bounding box center [17, 79] width 17 height 17
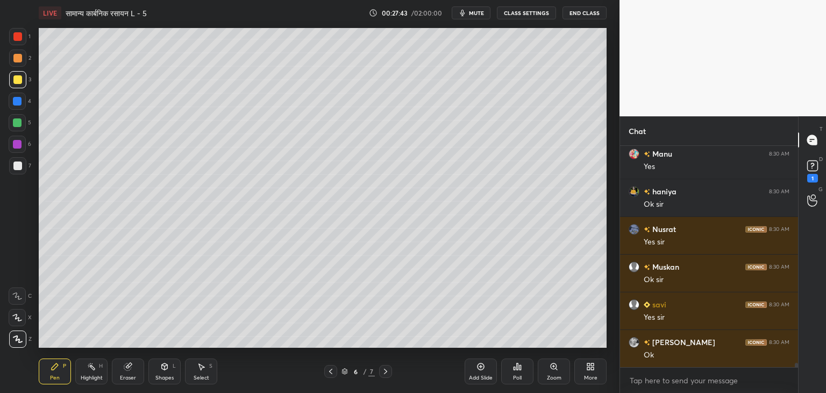
scroll to position [10633, 0]
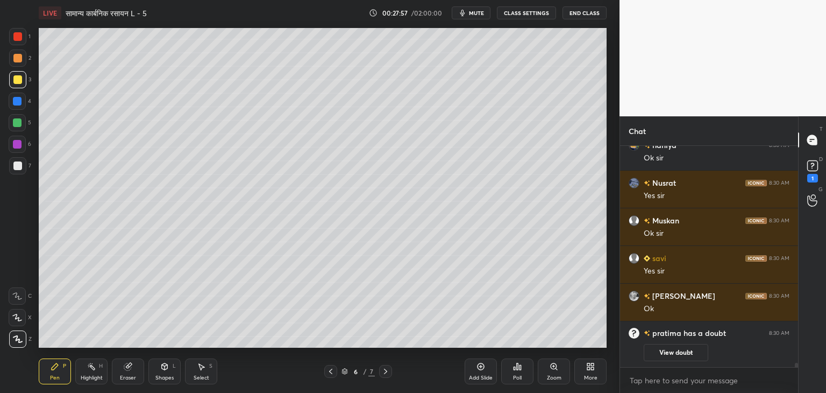
click at [20, 301] on div at bounding box center [17, 295] width 17 height 17
click at [22, 313] on div at bounding box center [17, 317] width 17 height 17
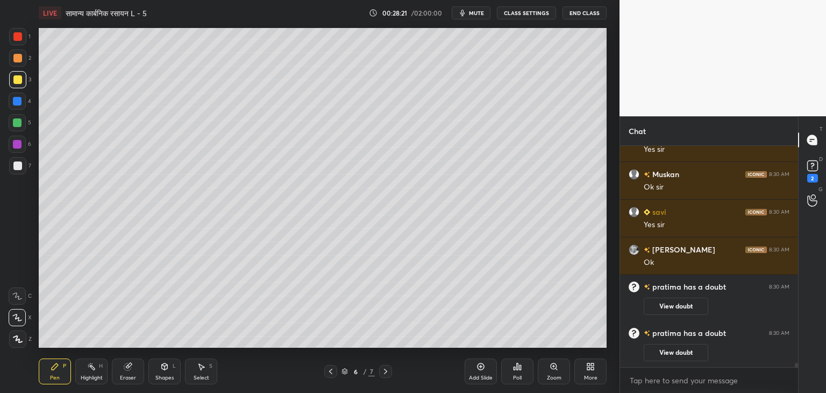
scroll to position [10609, 0]
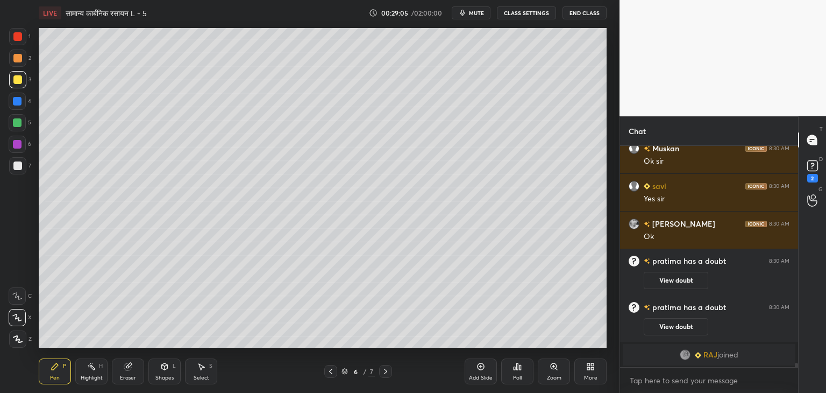
click at [139, 373] on div "Eraser" at bounding box center [128, 371] width 32 height 26
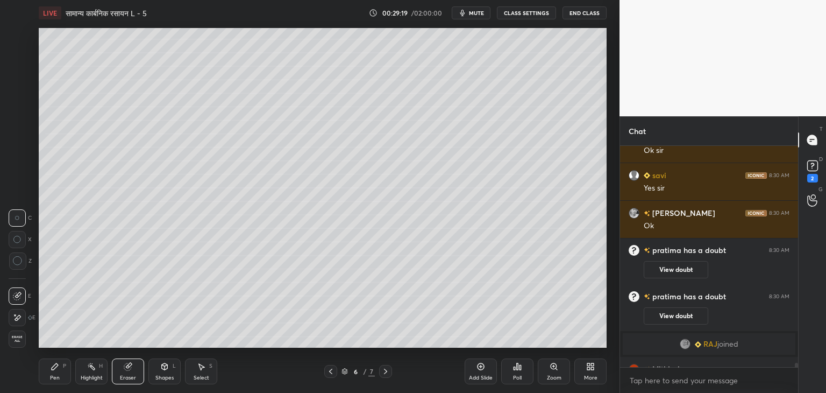
scroll to position [10636, 0]
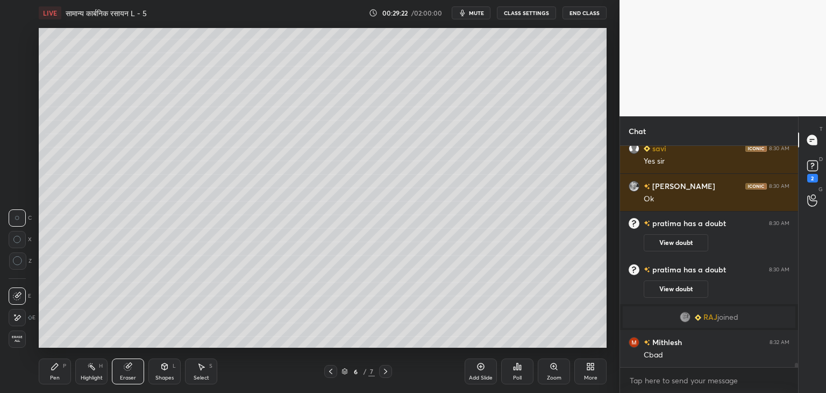
click at [52, 372] on div "Pen P" at bounding box center [55, 371] width 32 height 26
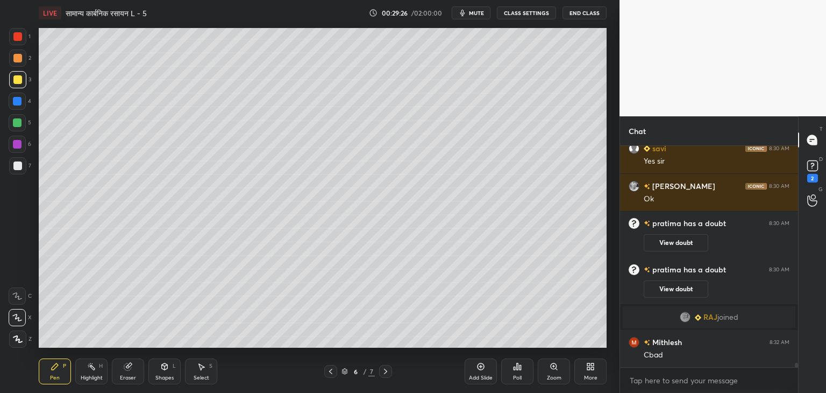
scroll to position [10673, 0]
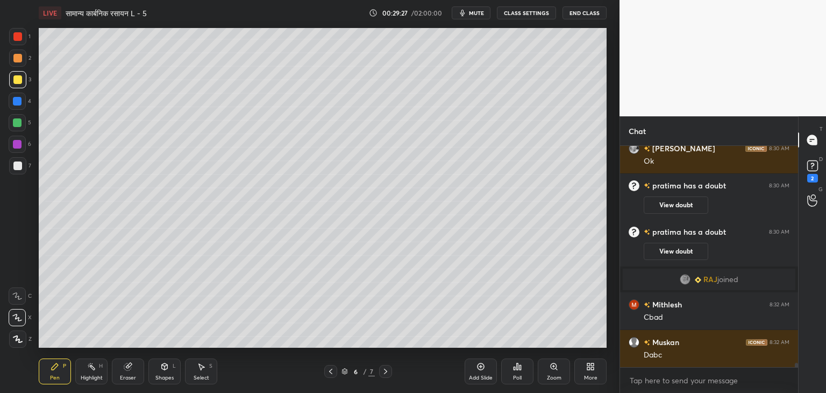
click at [123, 379] on div "Eraser" at bounding box center [128, 377] width 16 height 5
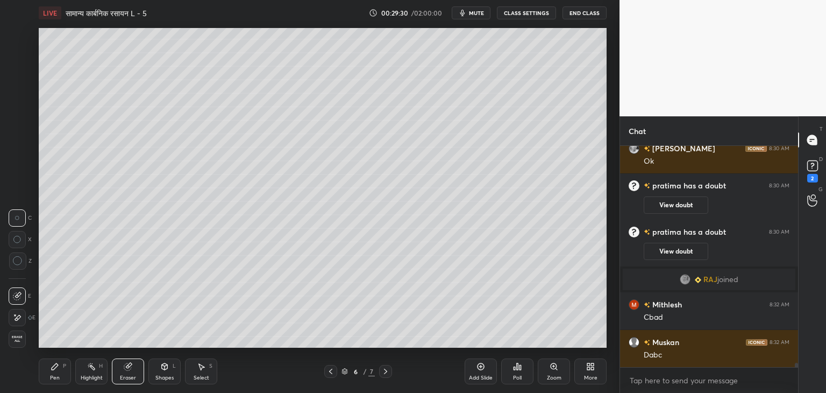
click at [55, 380] on div "Pen" at bounding box center [55, 377] width 10 height 5
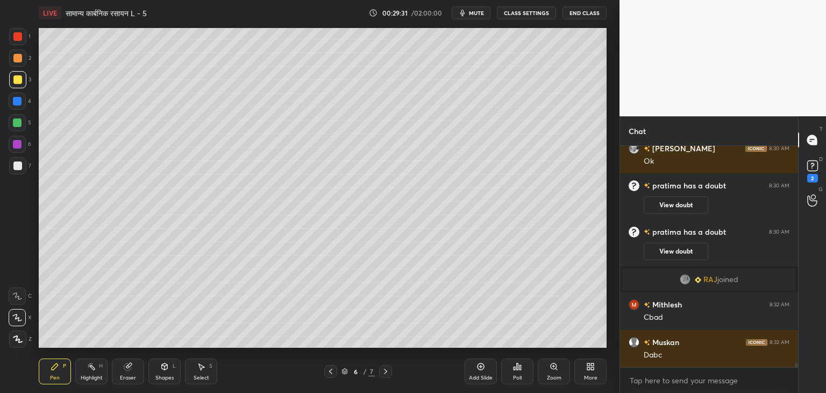
scroll to position [10711, 0]
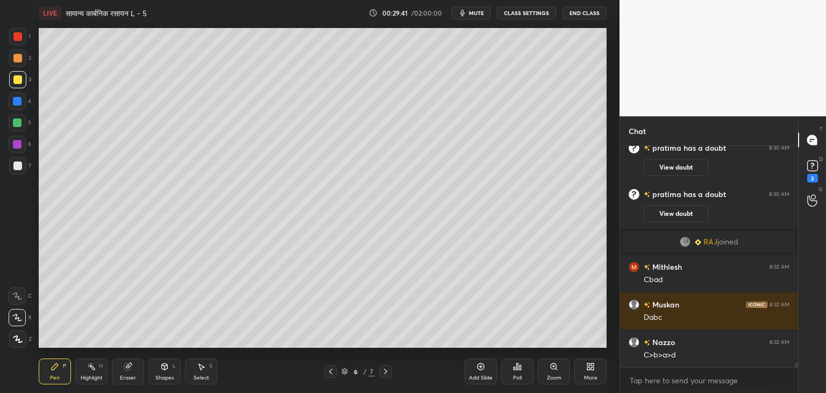
click at [91, 373] on div "Highlight H" at bounding box center [91, 371] width 32 height 26
click at [130, 372] on div "Eraser" at bounding box center [128, 371] width 32 height 26
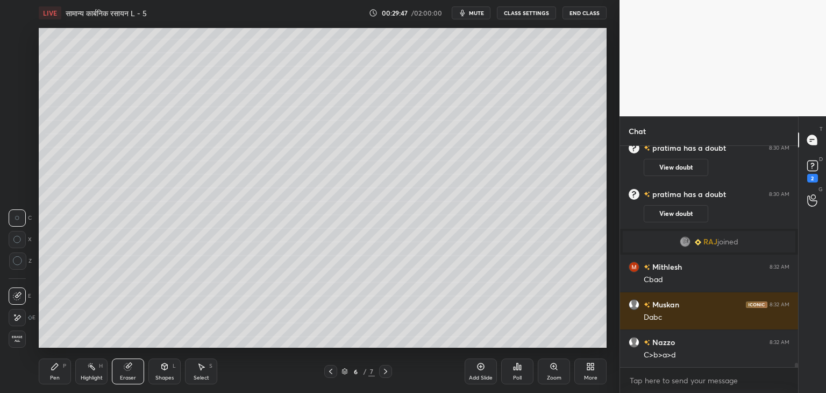
scroll to position [10737, 0]
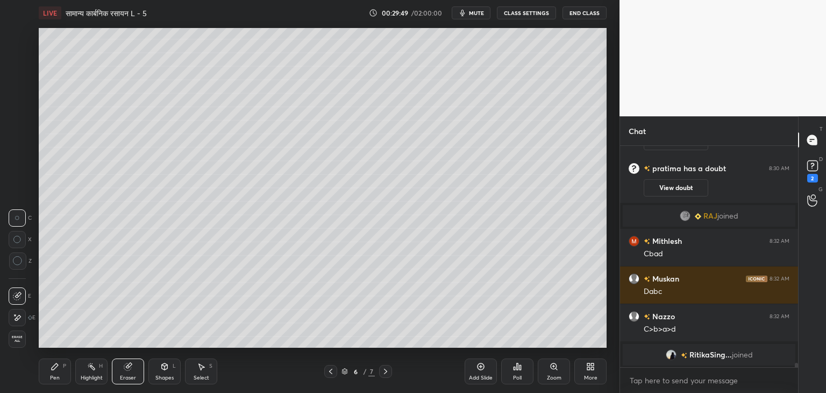
click at [51, 377] on div "Pen" at bounding box center [55, 377] width 10 height 5
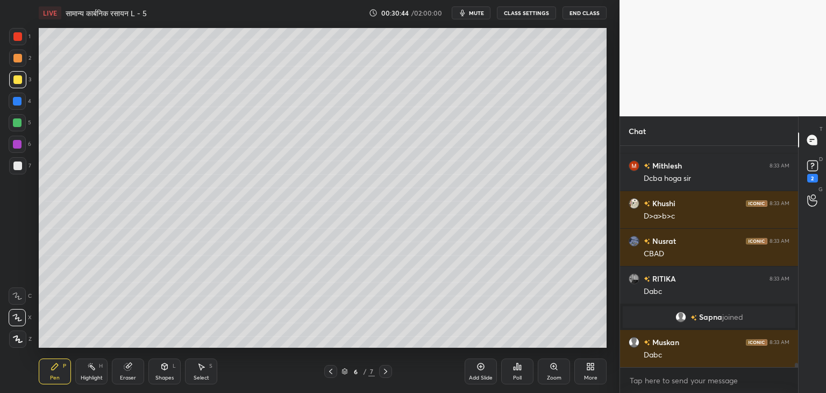
scroll to position [11341, 0]
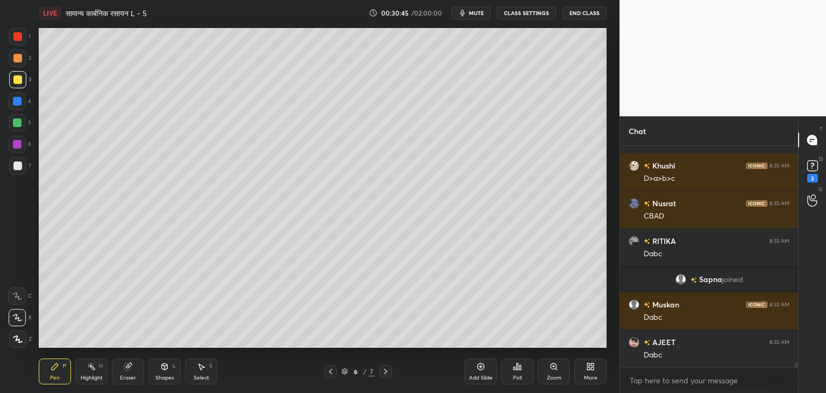
click at [20, 123] on div at bounding box center [17, 122] width 9 height 9
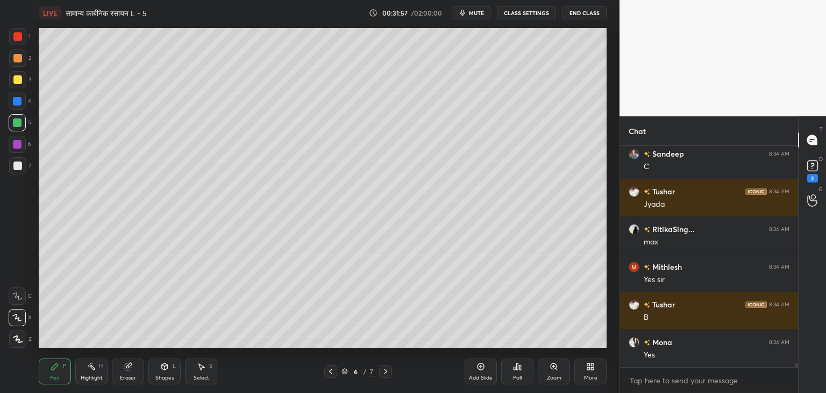
scroll to position [12218, 0]
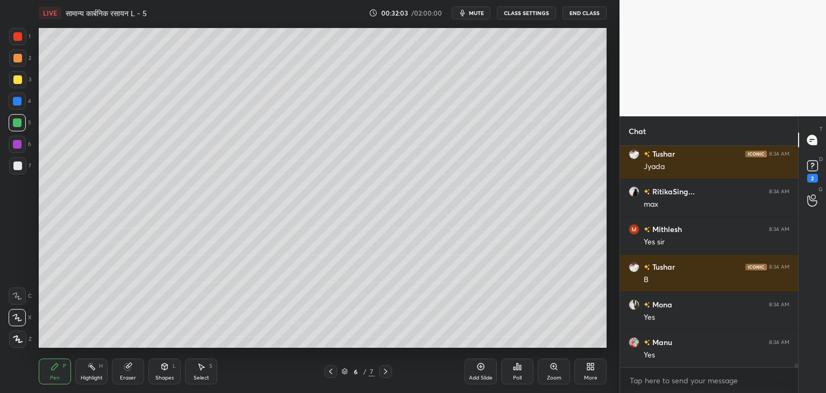
click at [20, 82] on div at bounding box center [17, 79] width 9 height 9
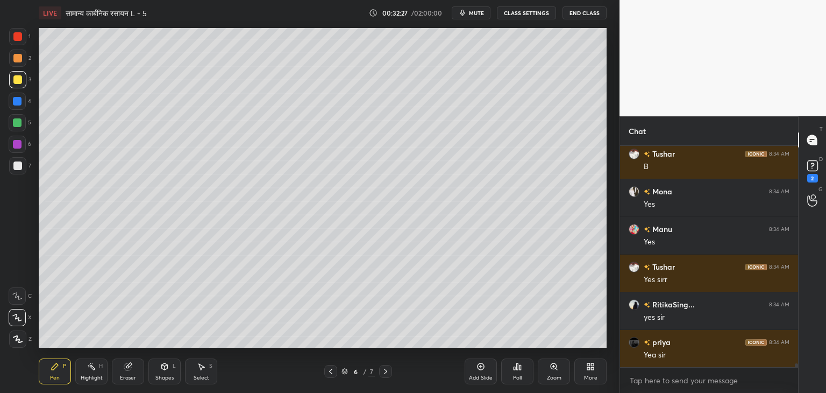
scroll to position [12369, 0]
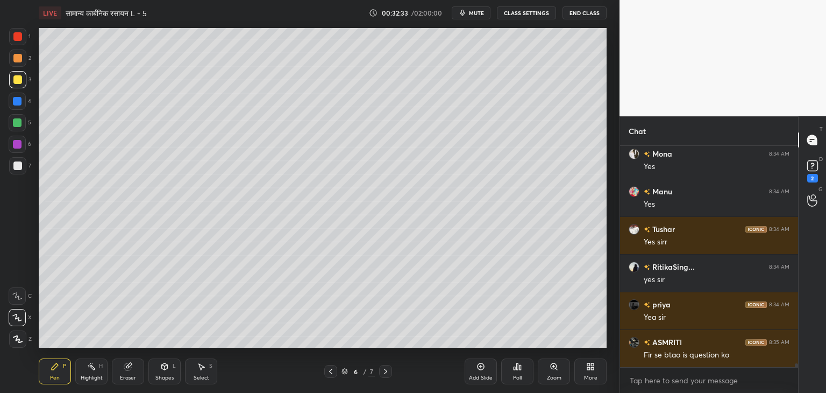
click at [134, 371] on div "Eraser" at bounding box center [128, 371] width 32 height 26
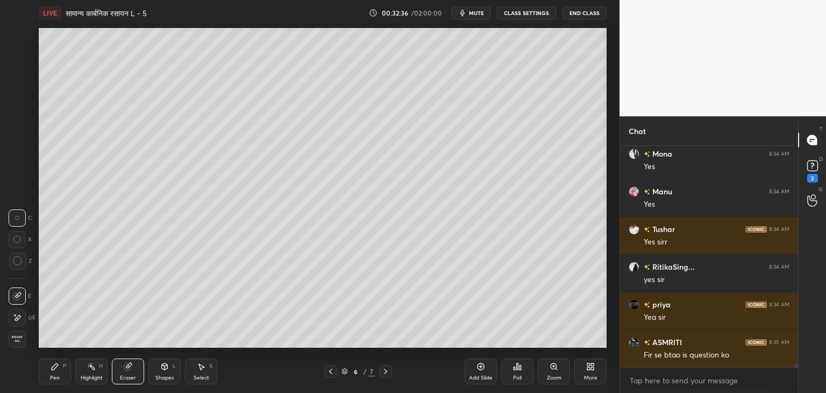
click at [51, 373] on div "Pen P" at bounding box center [55, 371] width 32 height 26
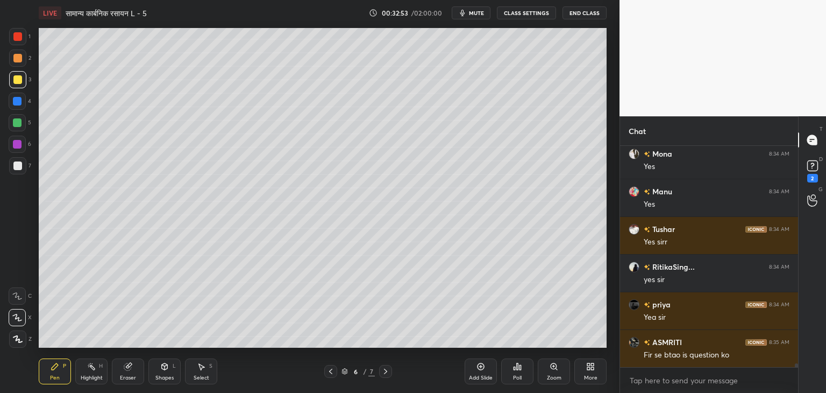
click at [17, 120] on div at bounding box center [17, 122] width 9 height 9
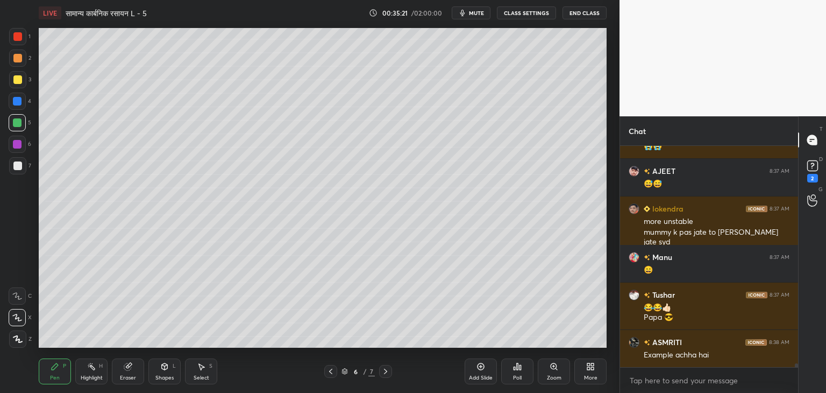
scroll to position [13363, 0]
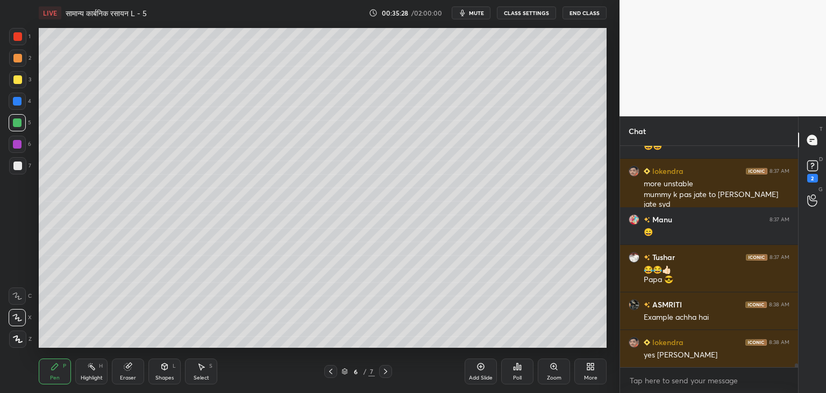
click at [170, 372] on div "Shapes L" at bounding box center [164, 371] width 32 height 26
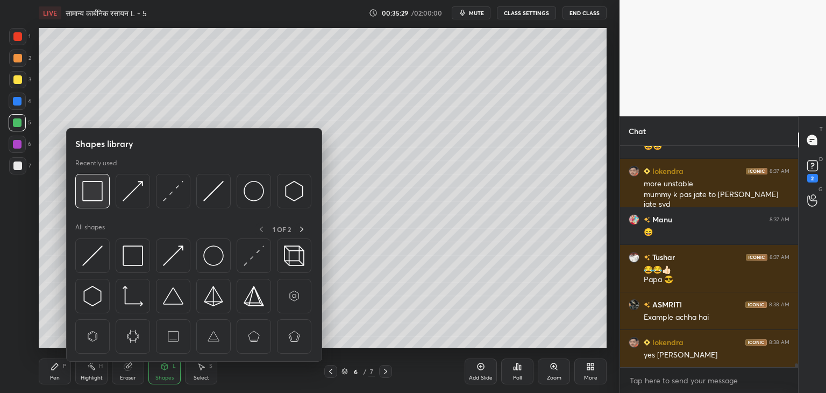
click at [100, 190] on img at bounding box center [92, 191] width 20 height 20
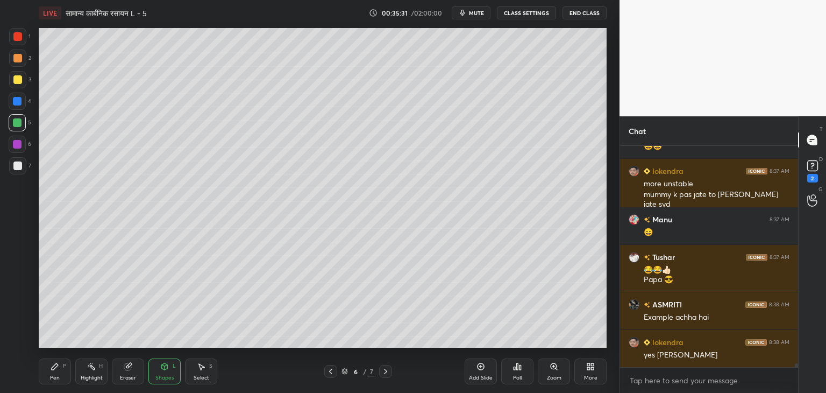
click at [61, 376] on div "Pen P" at bounding box center [55, 371] width 32 height 26
click at [487, 368] on div "Add Slide" at bounding box center [481, 371] width 32 height 26
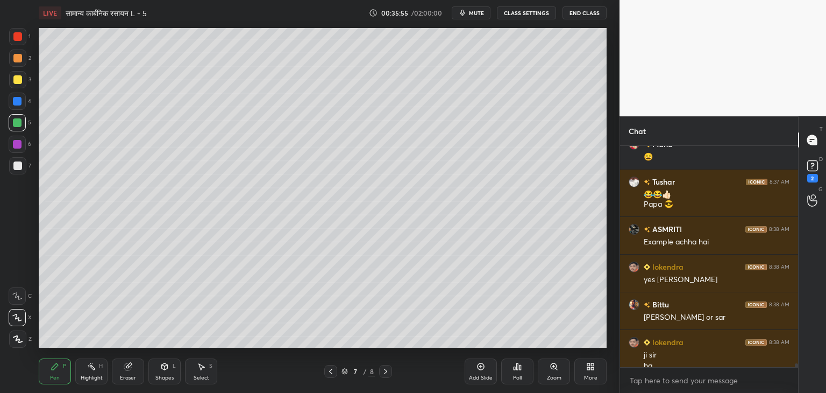
scroll to position [13449, 0]
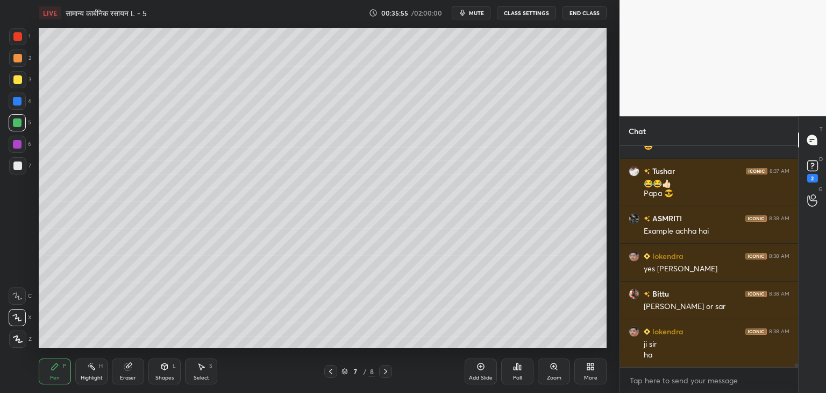
click at [125, 379] on div "Eraser" at bounding box center [128, 377] width 16 height 5
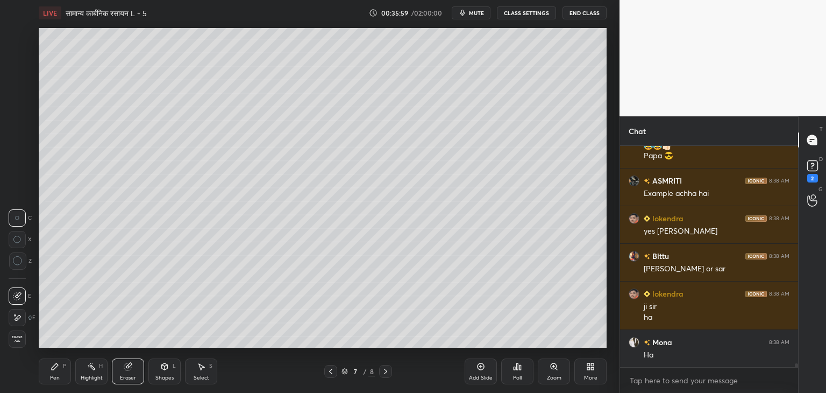
click at [46, 378] on div "Pen P" at bounding box center [55, 371] width 32 height 26
click at [20, 299] on icon at bounding box center [17, 296] width 9 height 6
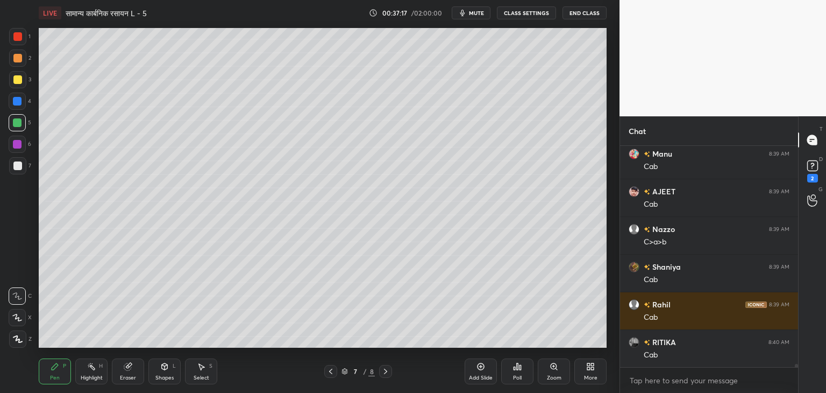
scroll to position [14127, 0]
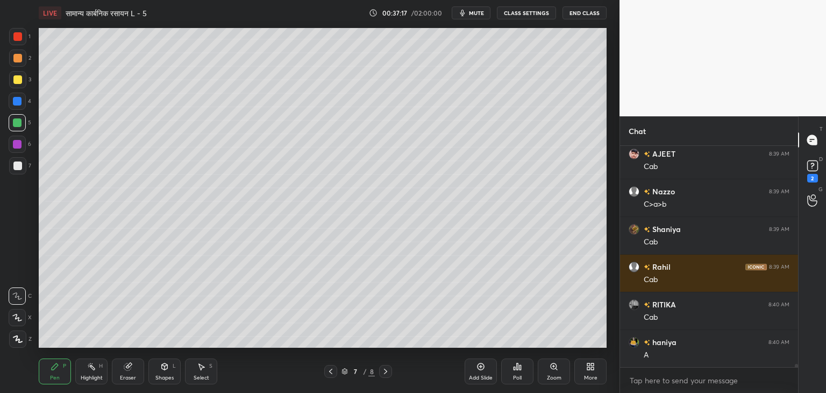
click at [197, 369] on icon at bounding box center [201, 366] width 9 height 9
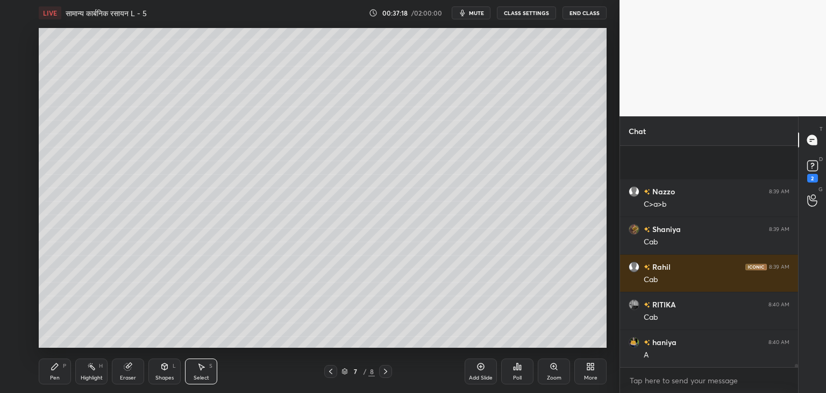
scroll to position [14202, 0]
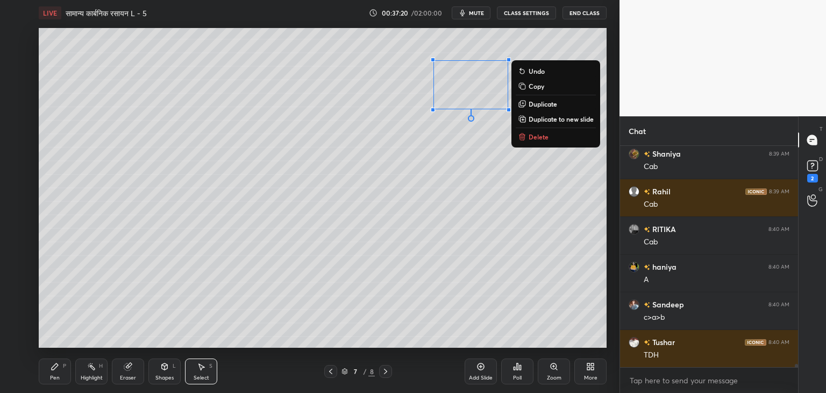
click at [525, 138] on icon at bounding box center [522, 136] width 9 height 9
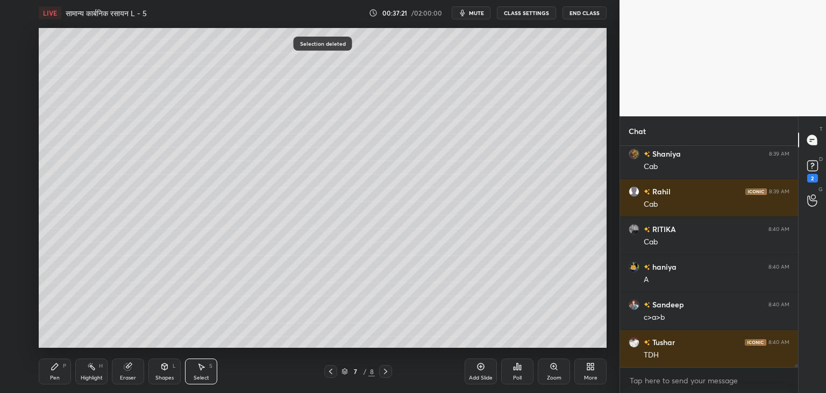
scroll to position [14239, 0]
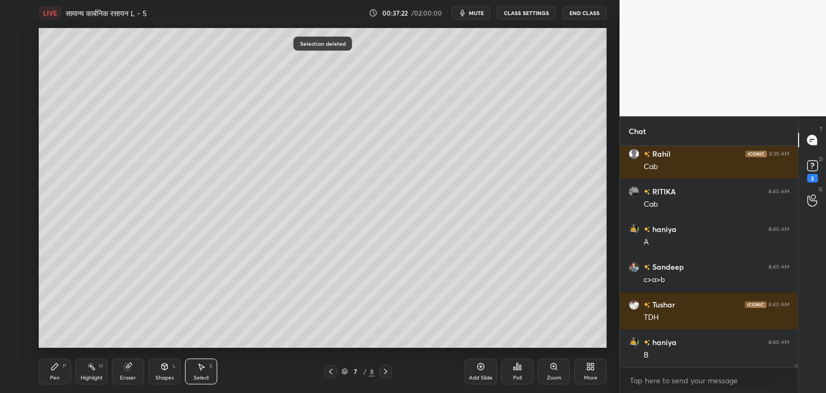
click at [52, 373] on div "Pen P" at bounding box center [55, 371] width 32 height 26
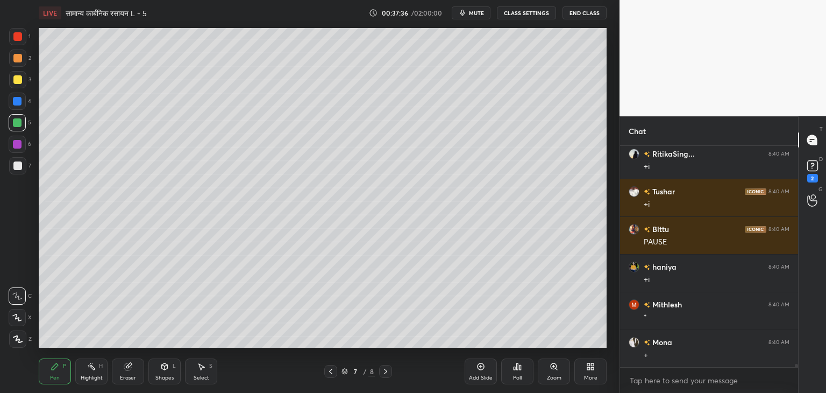
scroll to position [14616, 0]
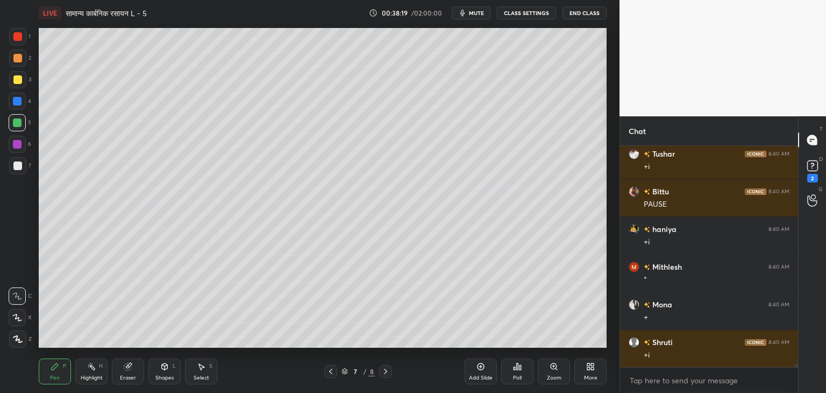
click at [17, 163] on div at bounding box center [17, 165] width 9 height 9
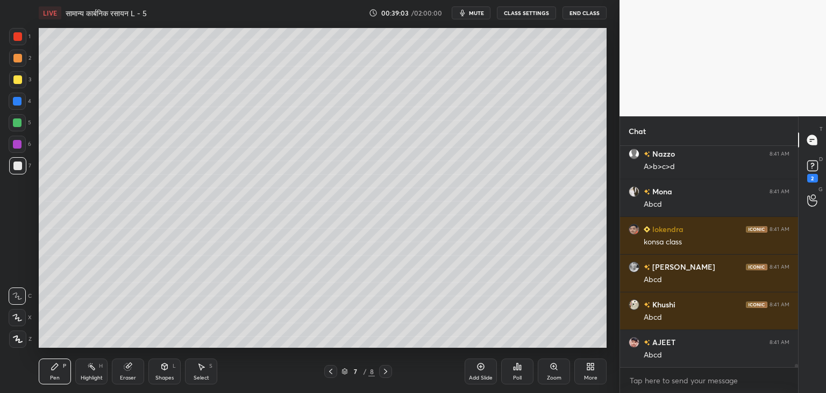
scroll to position [15539, 0]
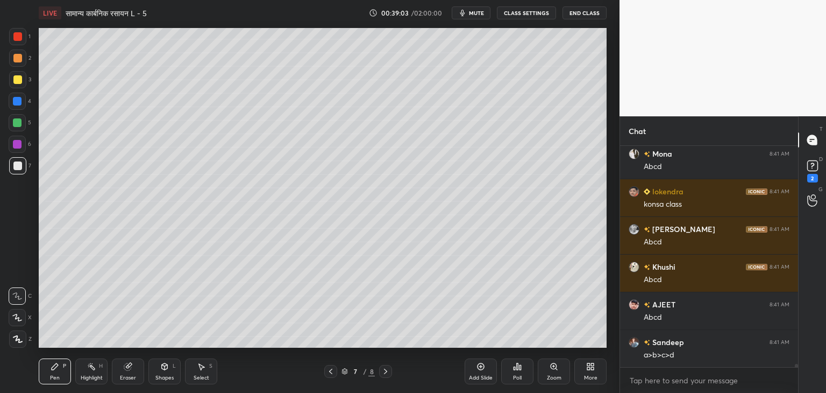
click at [15, 82] on div at bounding box center [17, 79] width 9 height 9
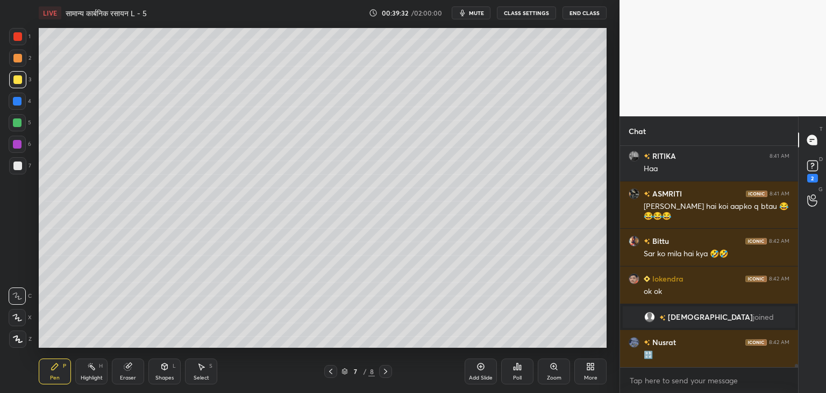
scroll to position [14745, 0]
click at [16, 123] on div at bounding box center [17, 122] width 9 height 9
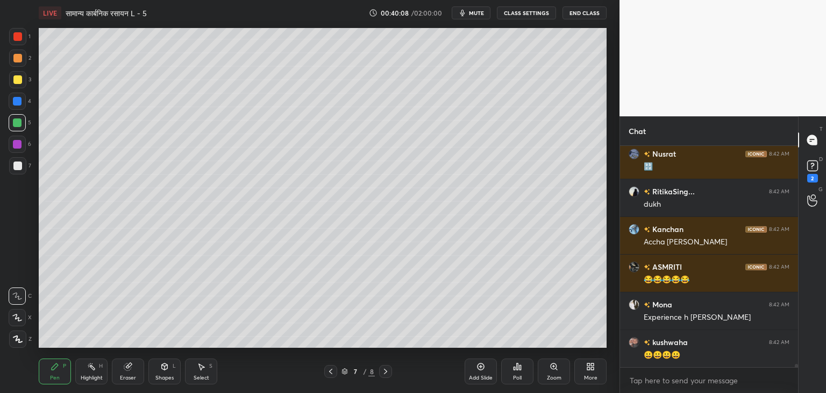
scroll to position [14981, 0]
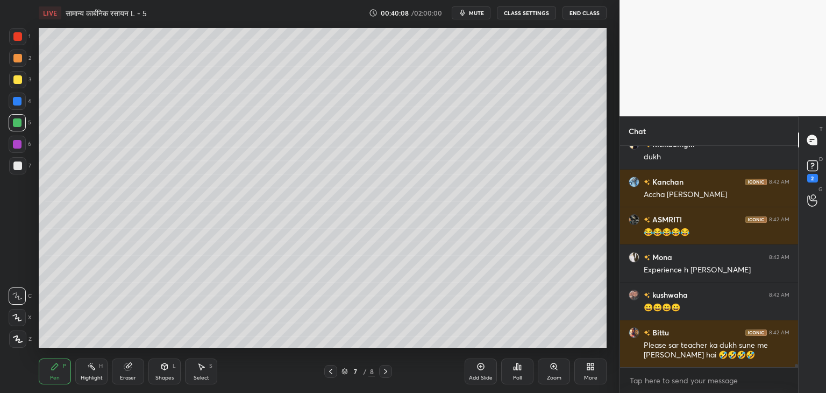
click at [202, 370] on icon at bounding box center [201, 366] width 9 height 9
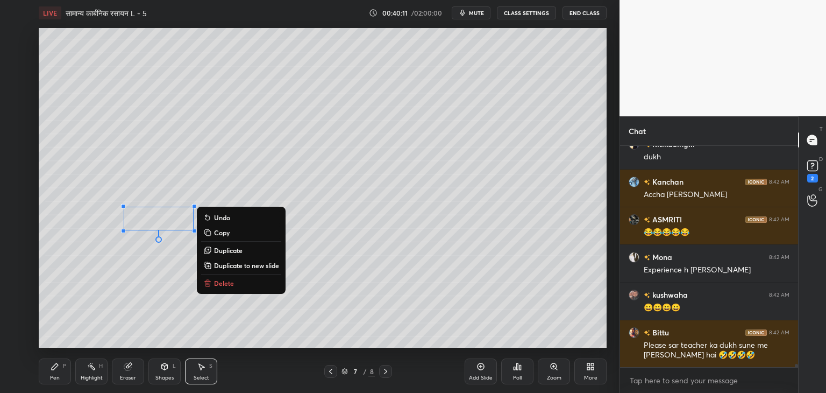
click at [229, 232] on p "Copy" at bounding box center [222, 232] width 16 height 9
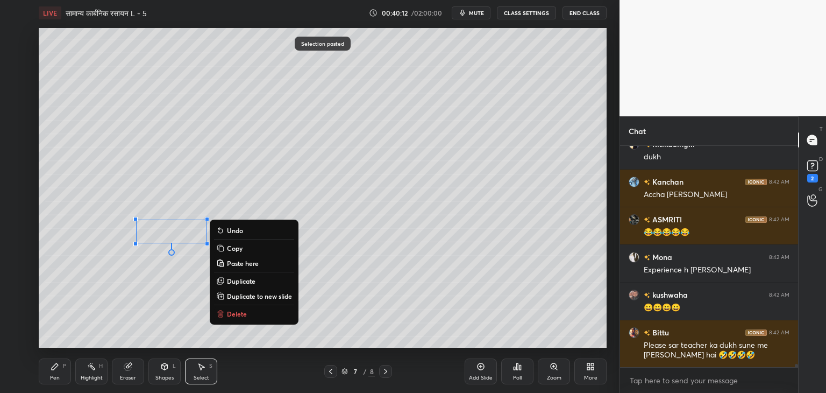
scroll to position [15028, 0]
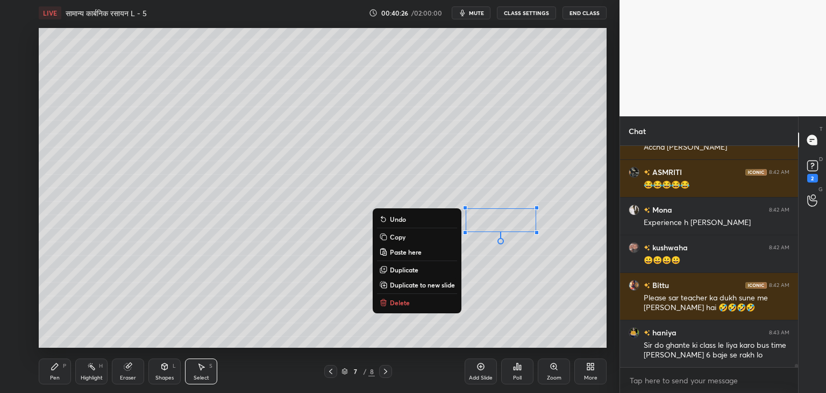
click at [250, 286] on div "0 ° Undo Copy Paste here Duplicate Duplicate to new slide Delete" at bounding box center [323, 187] width 568 height 319
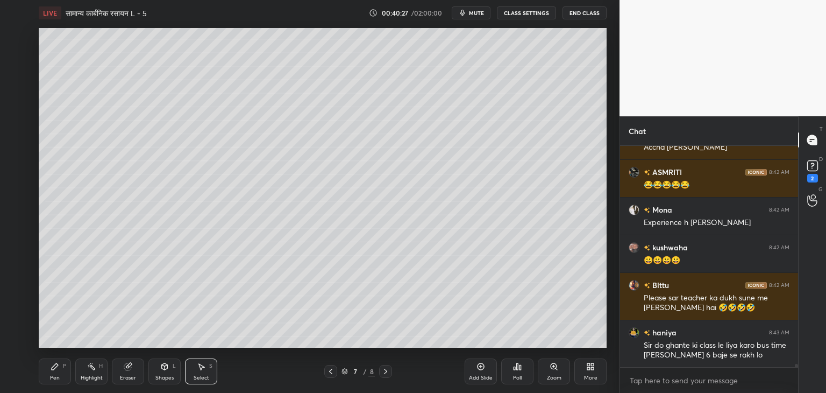
scroll to position [15066, 0]
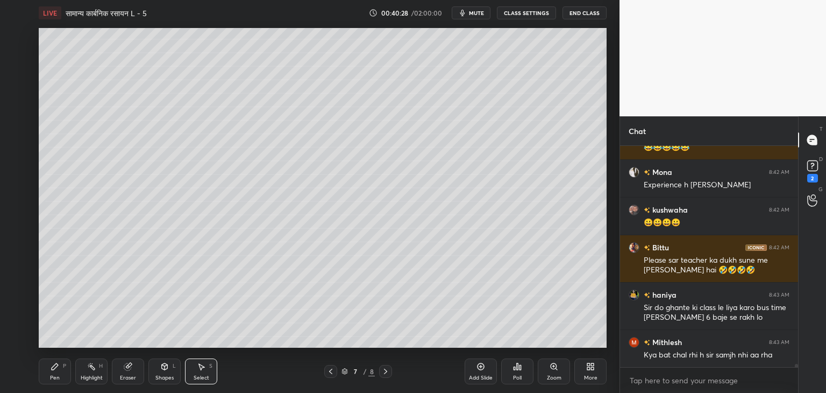
click at [59, 373] on div "Pen P" at bounding box center [55, 371] width 32 height 26
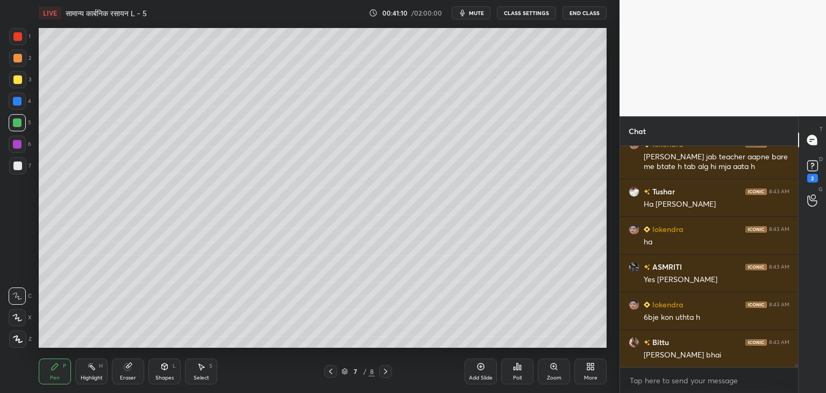
scroll to position [15414, 0]
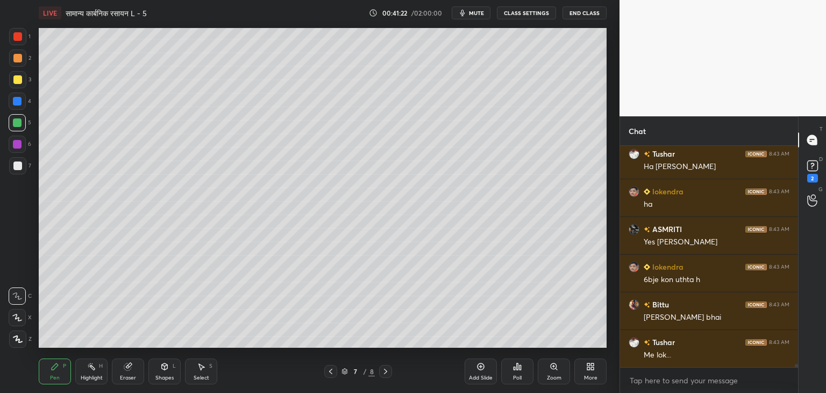
click at [17, 166] on div at bounding box center [17, 165] width 9 height 9
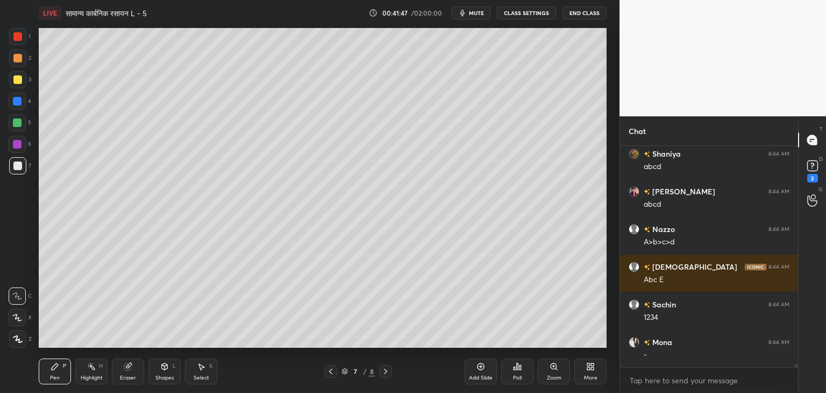
scroll to position [15791, 0]
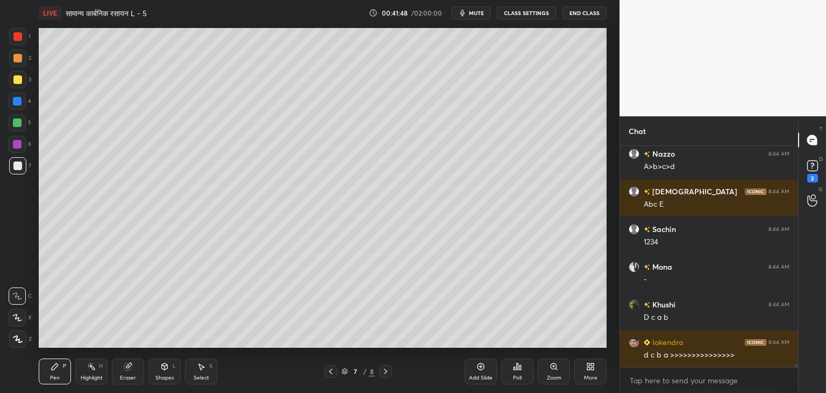
click at [20, 83] on div at bounding box center [17, 79] width 9 height 9
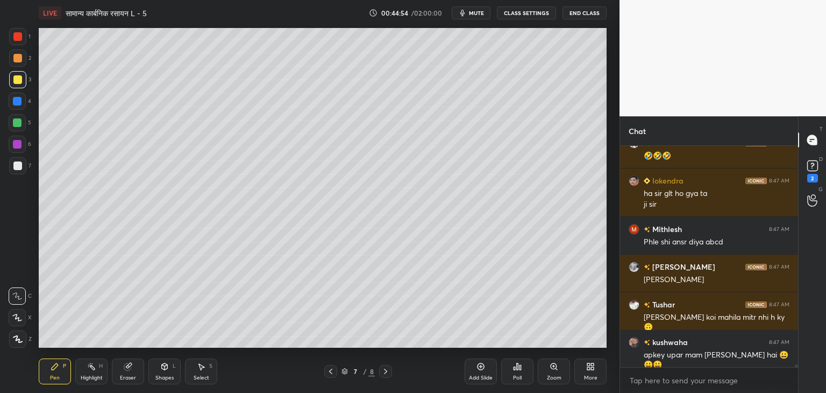
scroll to position [17139, 0]
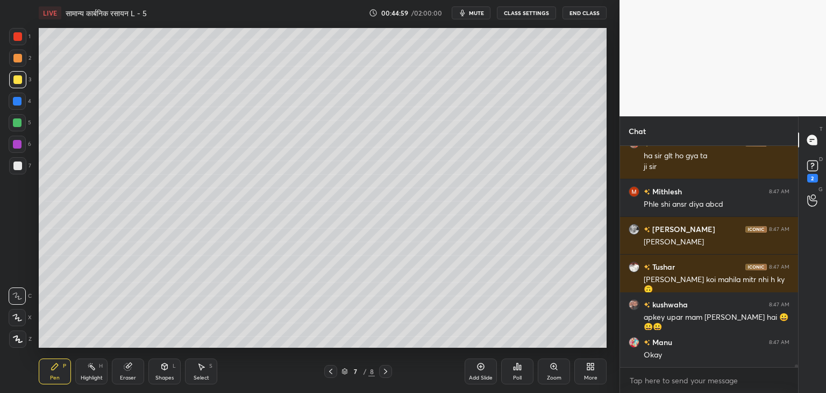
click at [169, 376] on div "Shapes" at bounding box center [164, 377] width 18 height 5
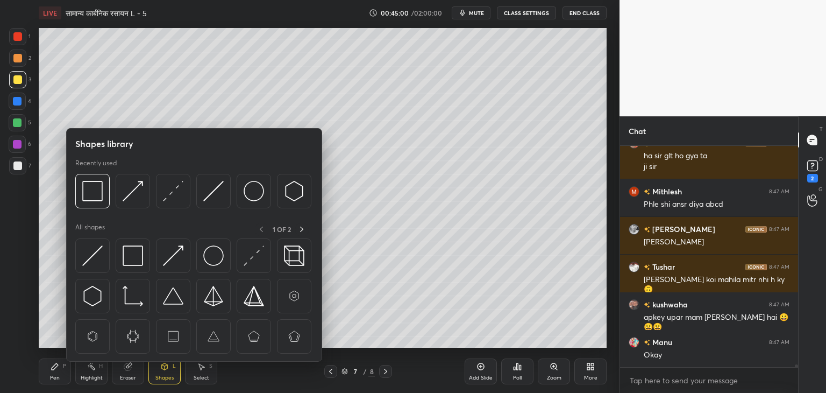
click at [131, 258] on img at bounding box center [133, 255] width 20 height 20
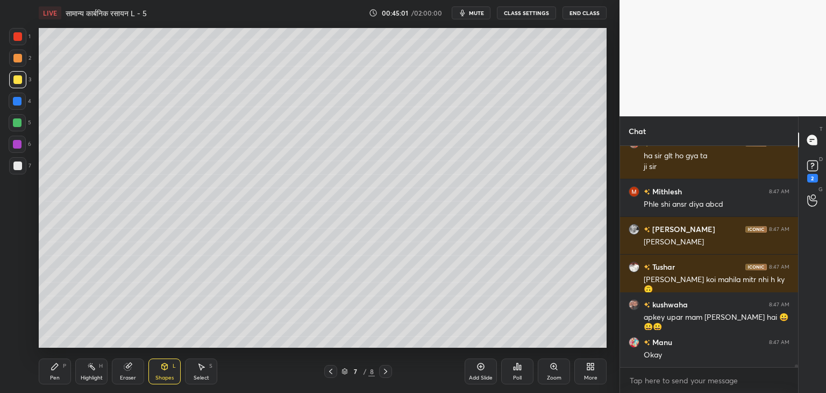
scroll to position [17164, 0]
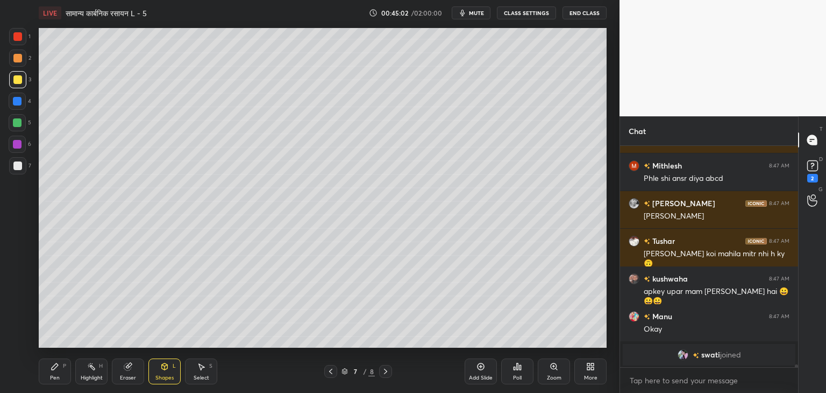
click at [52, 373] on div "Pen P" at bounding box center [55, 371] width 32 height 26
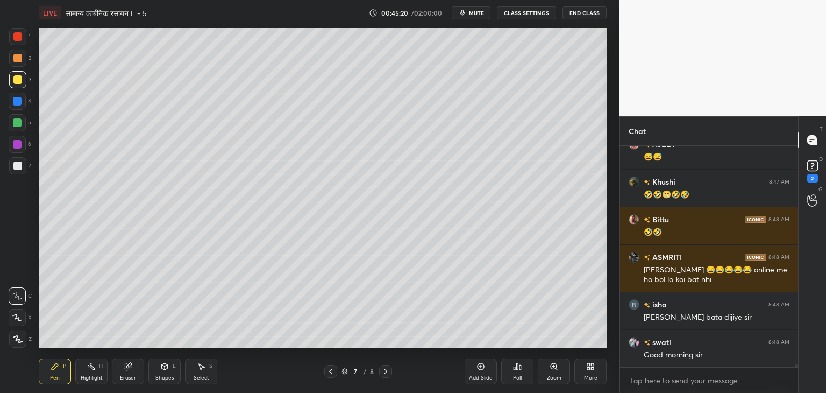
scroll to position [16761, 0]
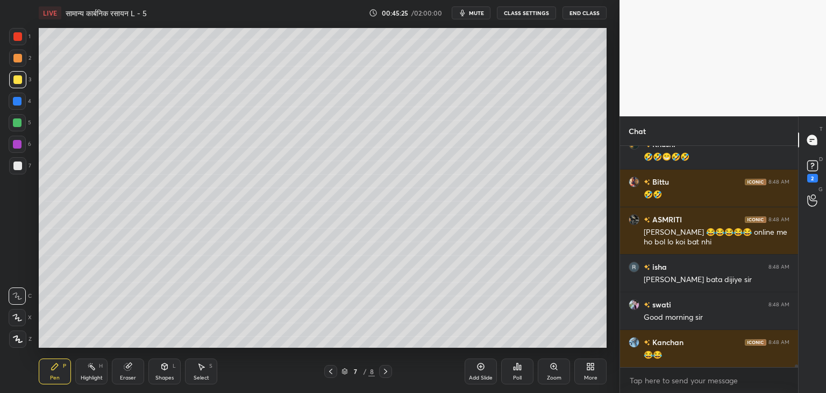
click at [484, 376] on div "Add Slide" at bounding box center [481, 377] width 24 height 5
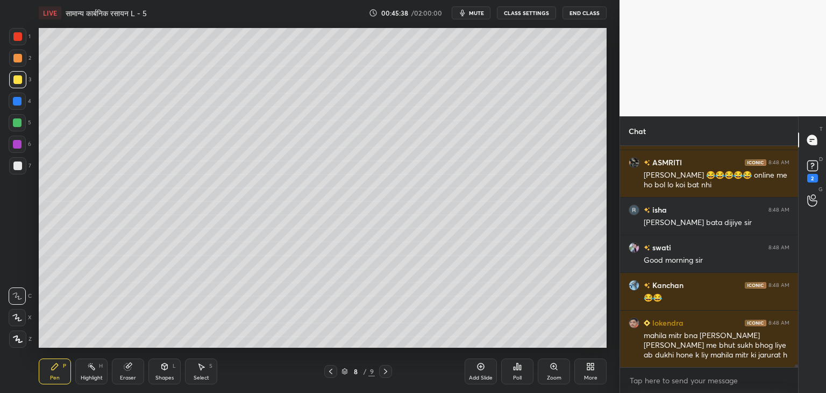
click at [329, 377] on div at bounding box center [330, 371] width 13 height 13
click at [387, 373] on icon at bounding box center [385, 371] width 9 height 9
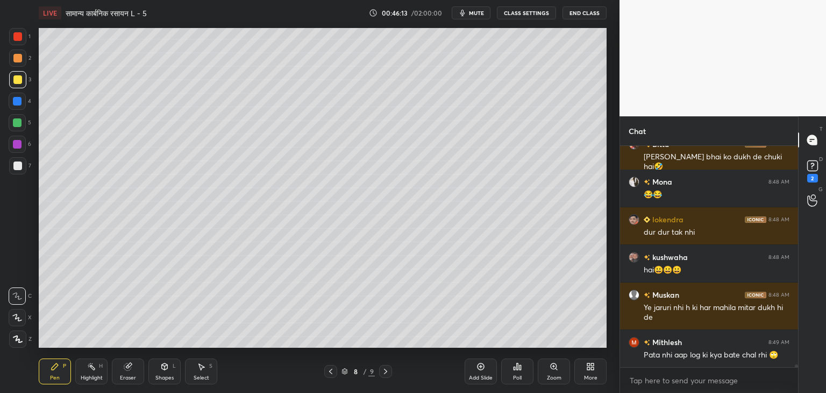
scroll to position [17214, 0]
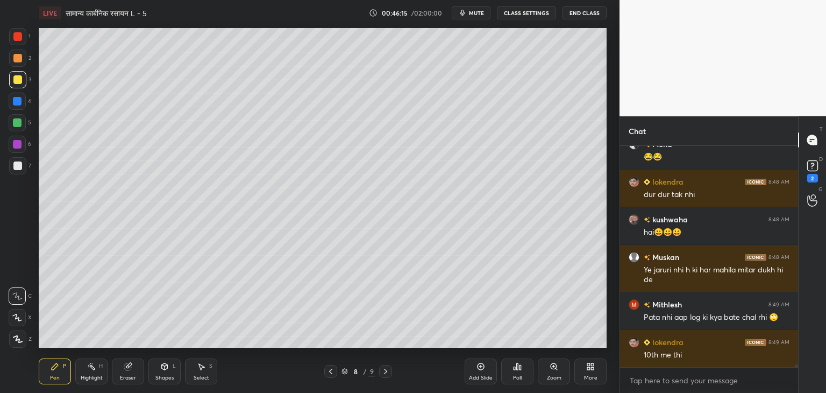
click at [203, 372] on div "Select S" at bounding box center [201, 371] width 32 height 26
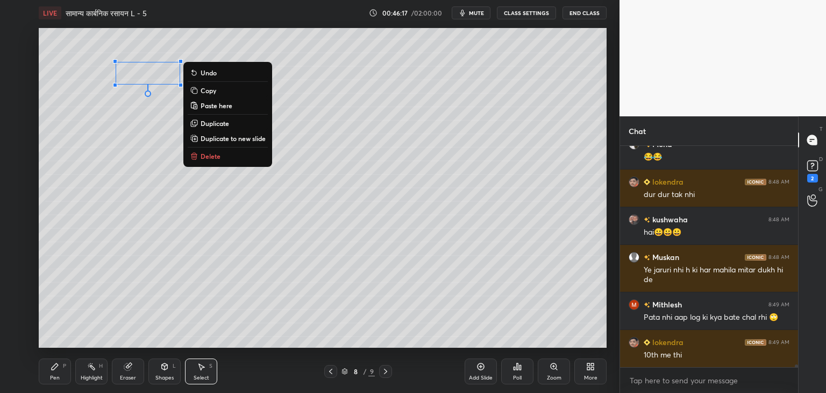
scroll to position [17252, 0]
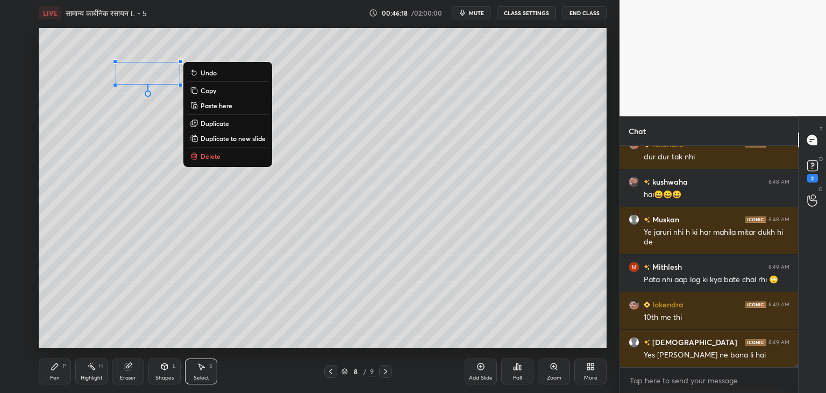
click at [211, 92] on p "Copy" at bounding box center [209, 90] width 16 height 9
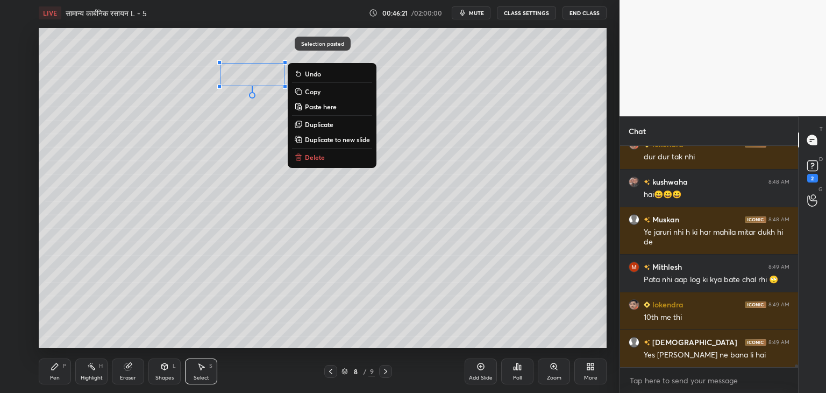
click at [238, 155] on div "0 ° Undo Copy Paste here Duplicate Duplicate to new slide Delete" at bounding box center [323, 187] width 568 height 319
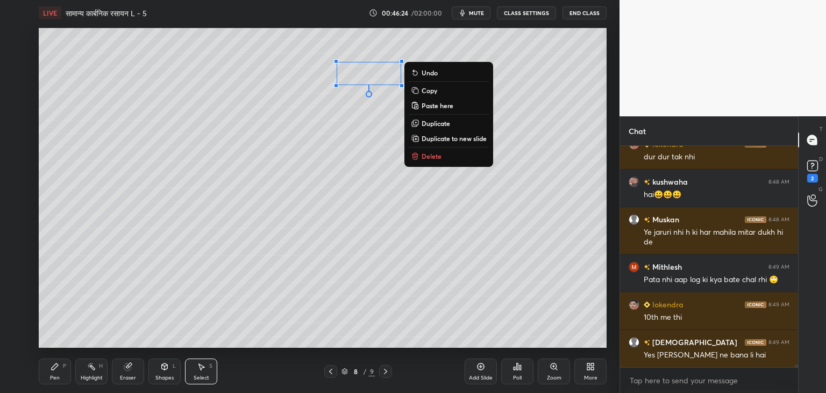
click at [321, 193] on div "0 ° Undo Copy Paste here Duplicate Duplicate to new slide Delete" at bounding box center [323, 187] width 568 height 319
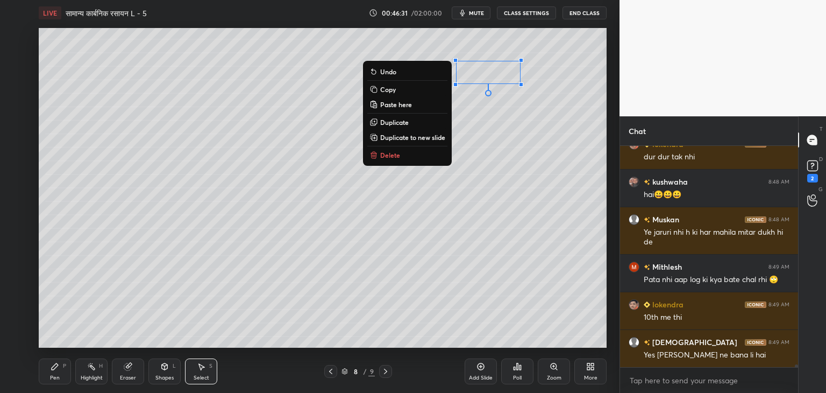
click at [198, 279] on div "0 ° Undo Copy Paste here Duplicate Duplicate to new slide Delete" at bounding box center [323, 187] width 568 height 319
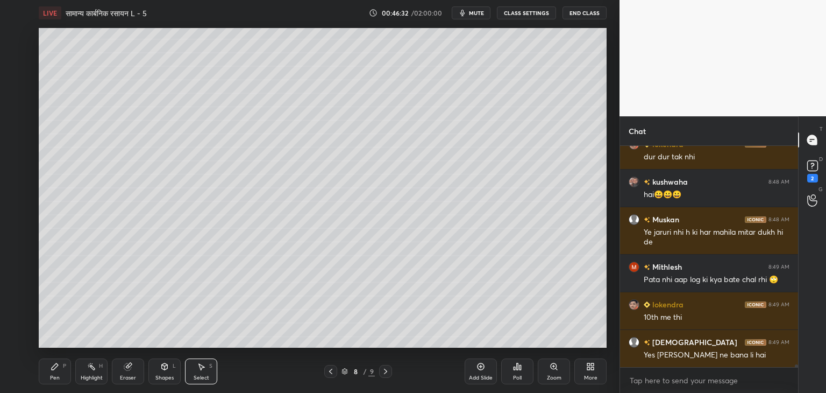
click at [58, 364] on icon at bounding box center [55, 366] width 9 height 9
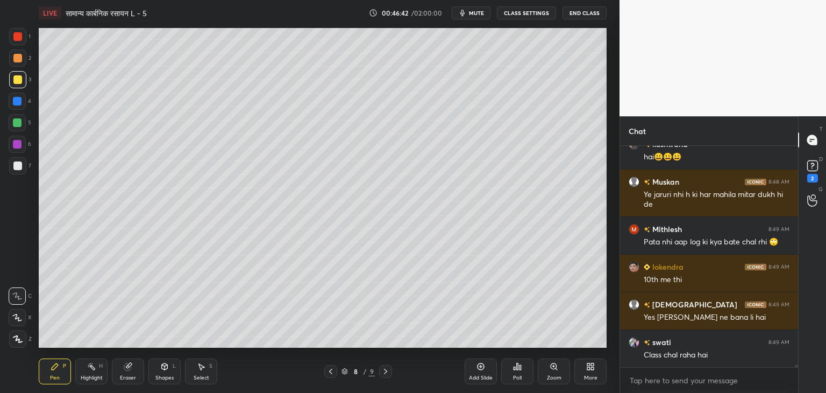
scroll to position [17327, 0]
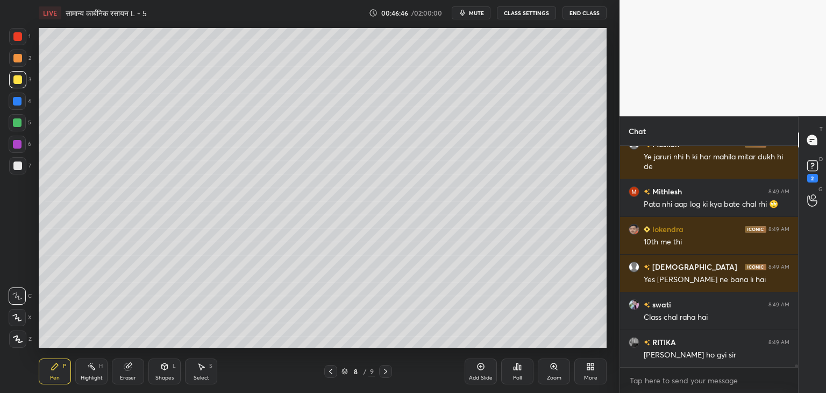
click at [126, 373] on div "Eraser" at bounding box center [128, 371] width 32 height 26
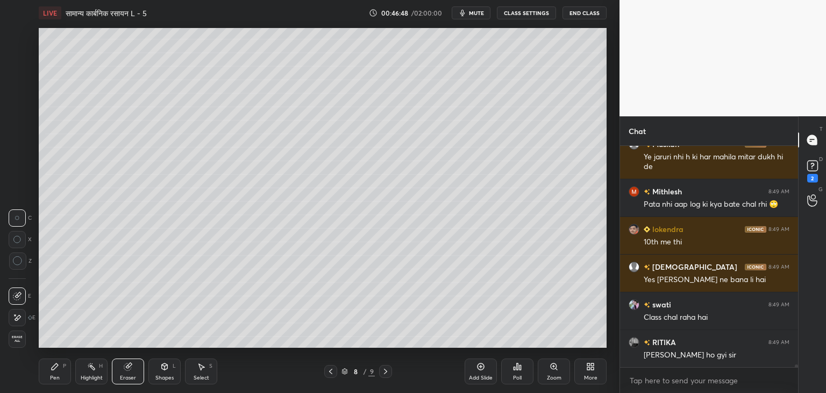
scroll to position [17353, 0]
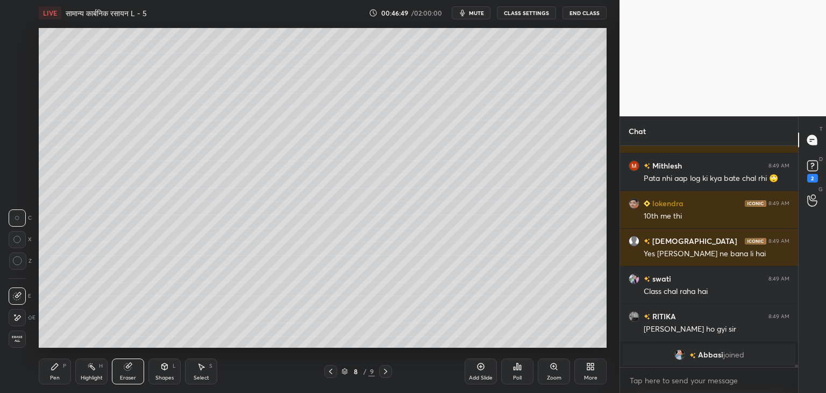
click at [56, 372] on div "Pen P" at bounding box center [55, 371] width 32 height 26
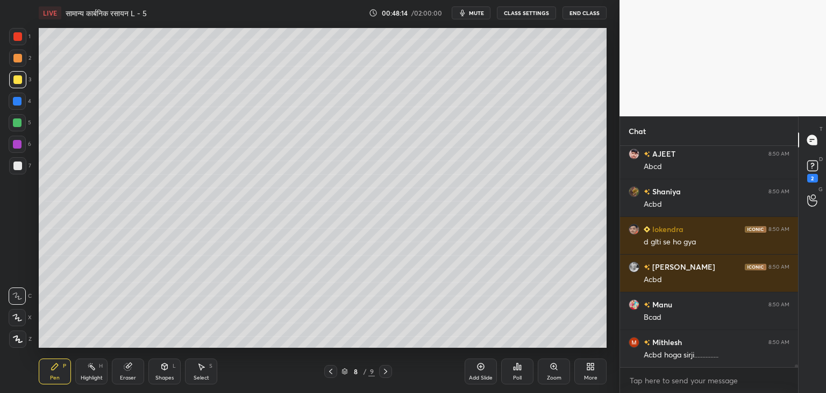
scroll to position [18014, 0]
click at [19, 120] on div at bounding box center [17, 122] width 9 height 9
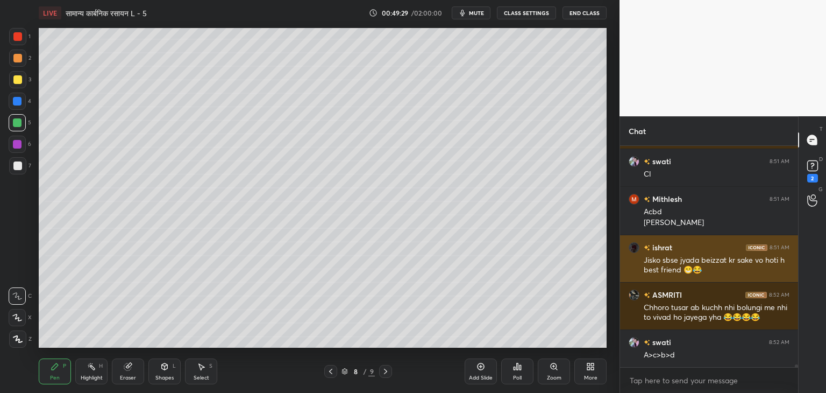
scroll to position [18543, 0]
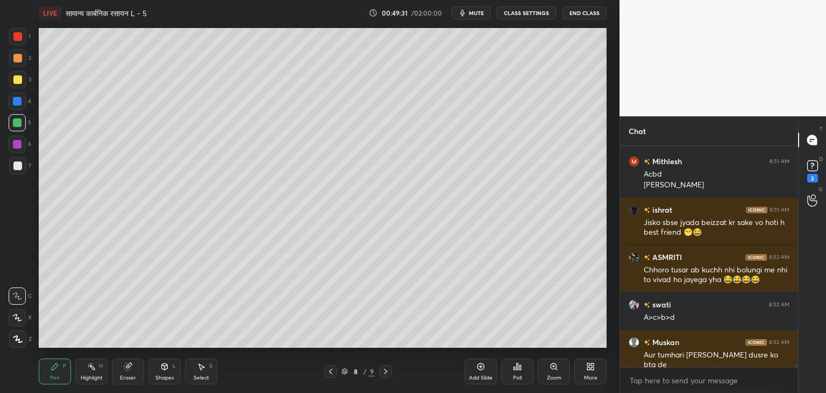
click at [14, 82] on div at bounding box center [17, 79] width 9 height 9
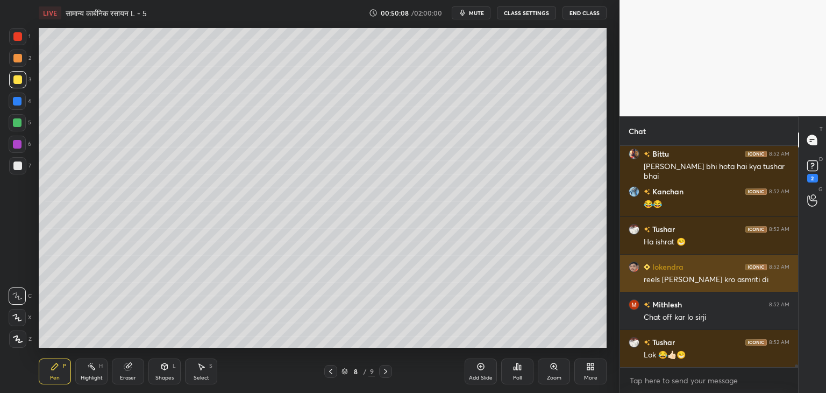
scroll to position [18807, 0]
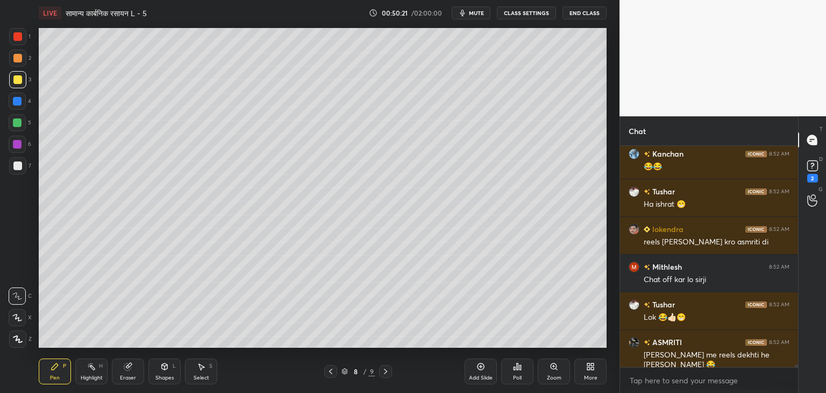
click at [129, 372] on div "Eraser" at bounding box center [128, 371] width 32 height 26
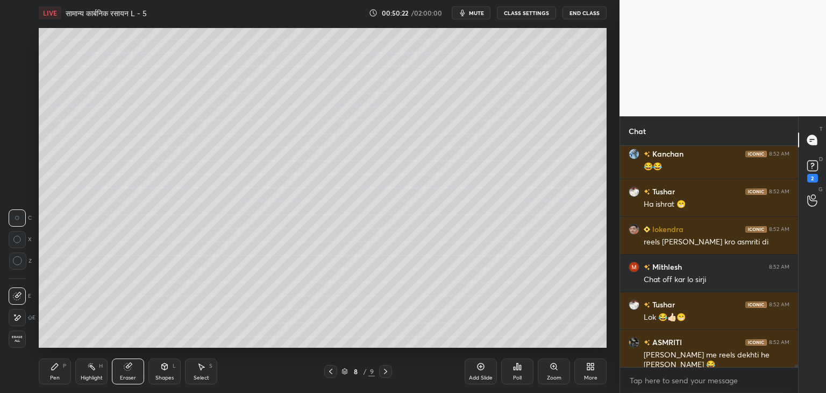
click at [54, 373] on div "Pen P" at bounding box center [55, 371] width 32 height 26
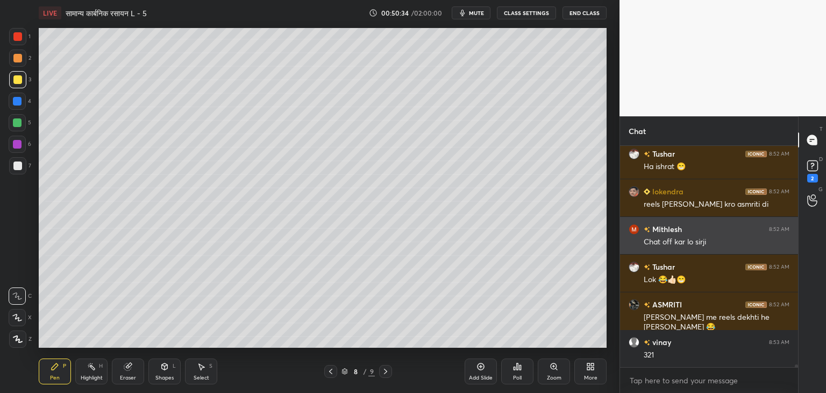
scroll to position [18882, 0]
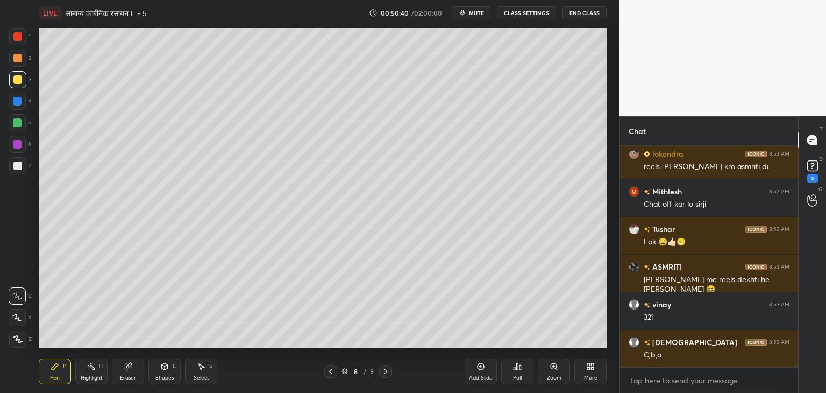
click at [18, 121] on div at bounding box center [17, 122] width 9 height 9
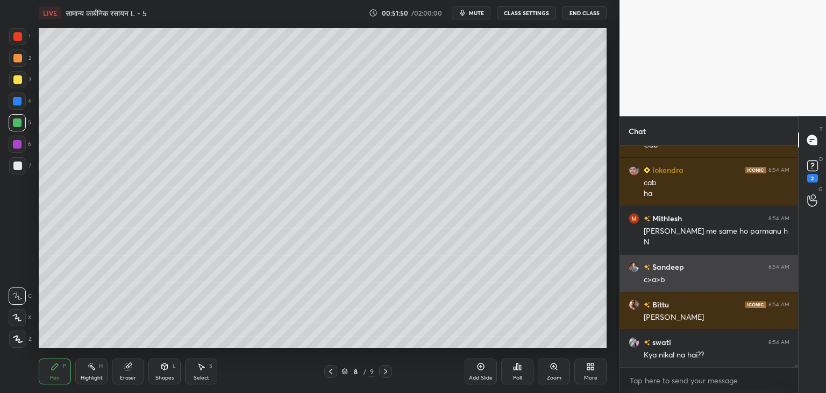
scroll to position [19526, 0]
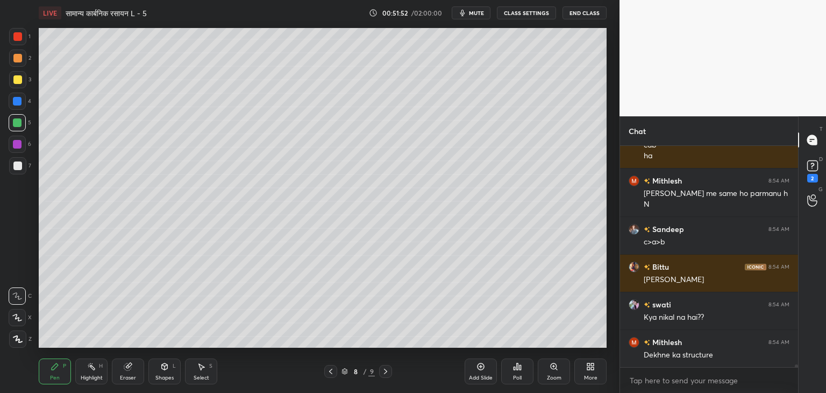
click at [19, 166] on div at bounding box center [17, 165] width 9 height 9
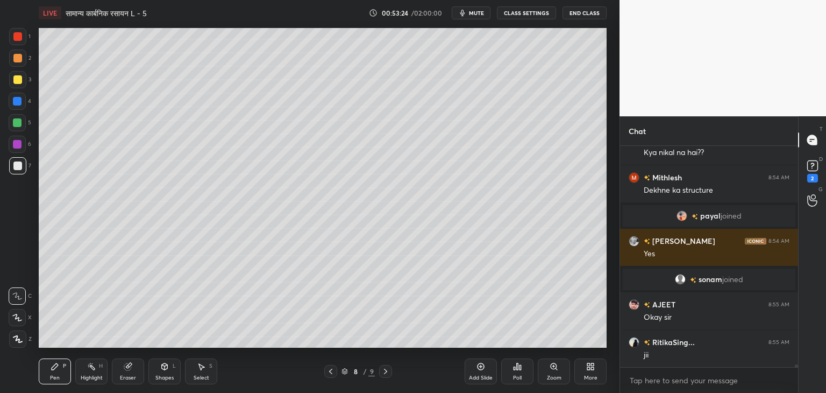
scroll to position [18911, 0]
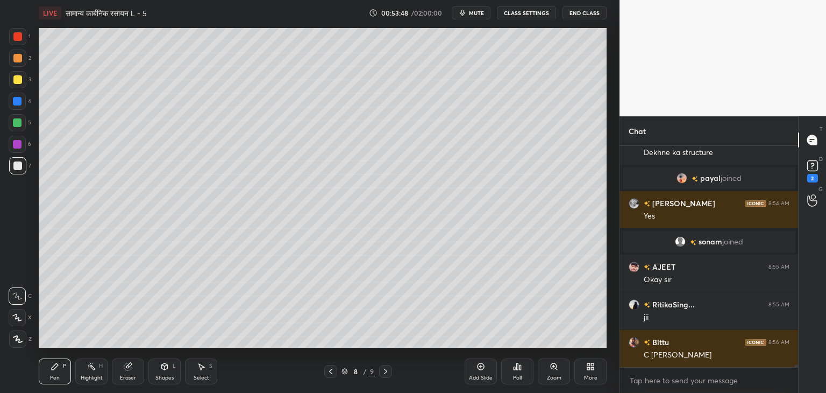
click at [480, 373] on div "Add Slide" at bounding box center [481, 371] width 32 height 26
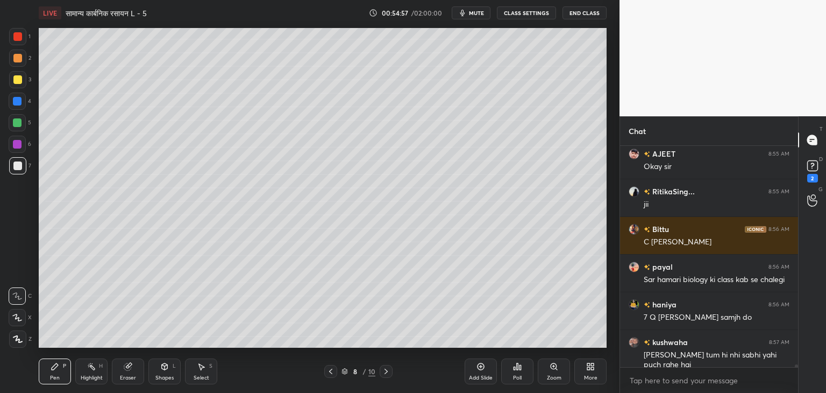
scroll to position [19062, 0]
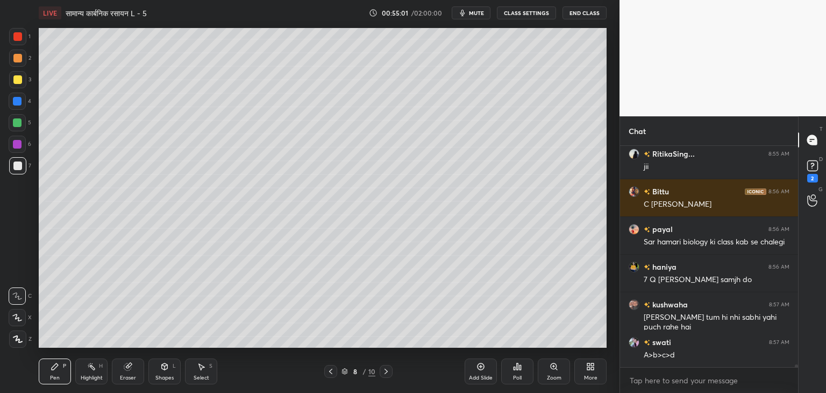
click at [16, 122] on div at bounding box center [17, 122] width 9 height 9
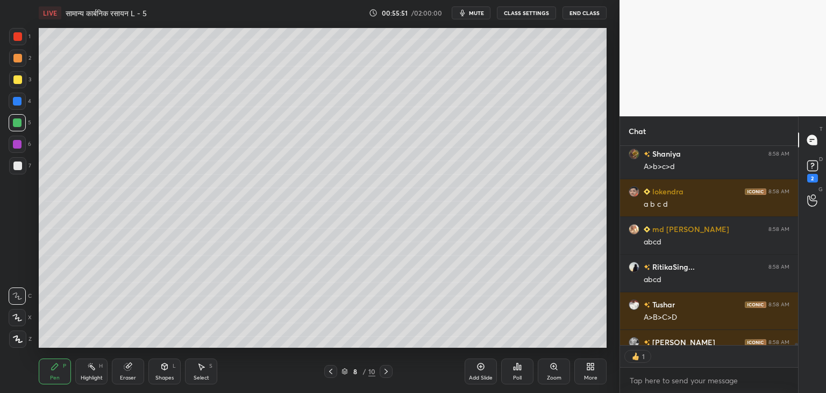
scroll to position [19385, 0]
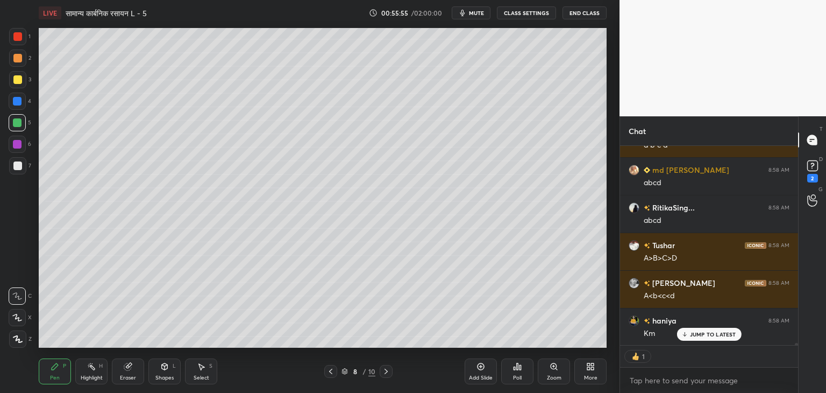
click at [385, 371] on icon at bounding box center [386, 371] width 9 height 9
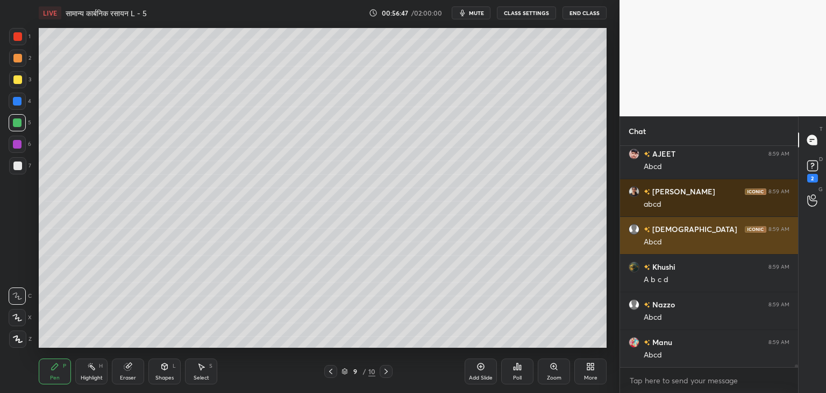
scroll to position [19928, 0]
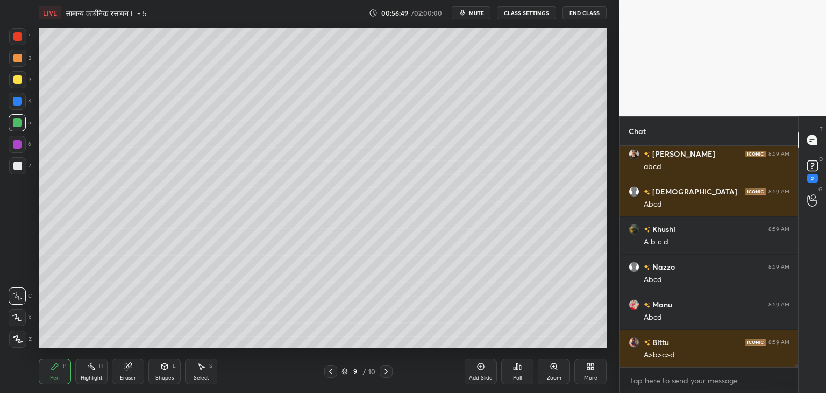
click at [18, 81] on div at bounding box center [17, 79] width 9 height 9
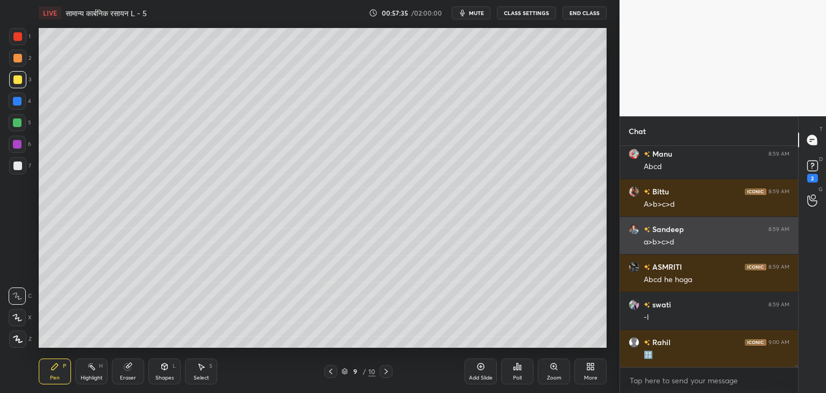
scroll to position [20104, 0]
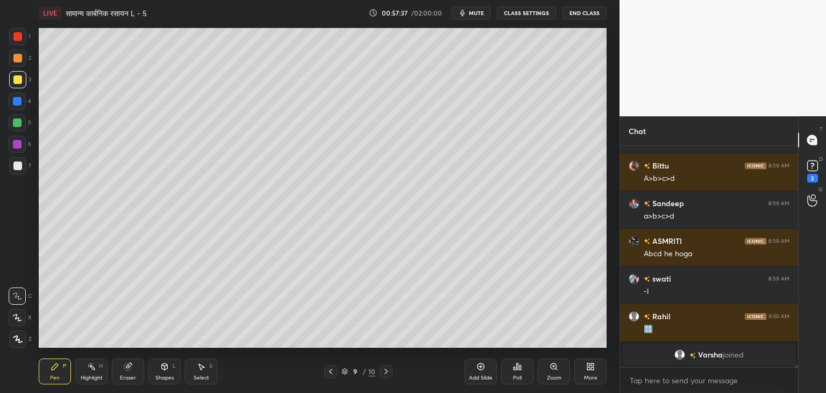
click at [17, 122] on div at bounding box center [17, 122] width 9 height 9
click at [19, 81] on div at bounding box center [17, 79] width 9 height 9
click at [17, 120] on div at bounding box center [17, 122] width 9 height 9
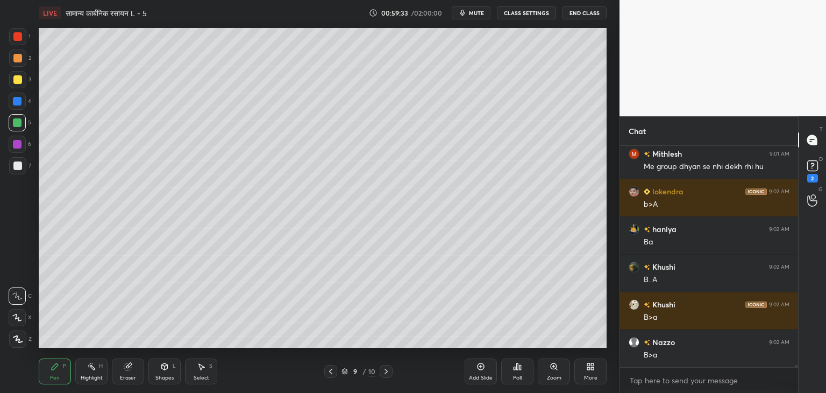
scroll to position [20162, 0]
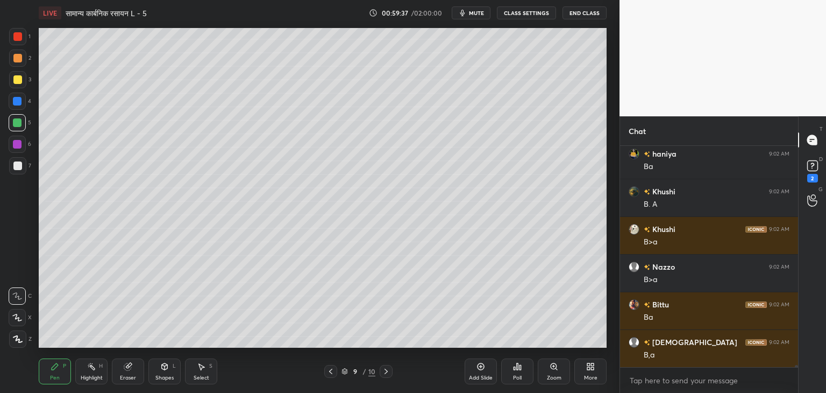
click at [15, 123] on div at bounding box center [17, 122] width 9 height 9
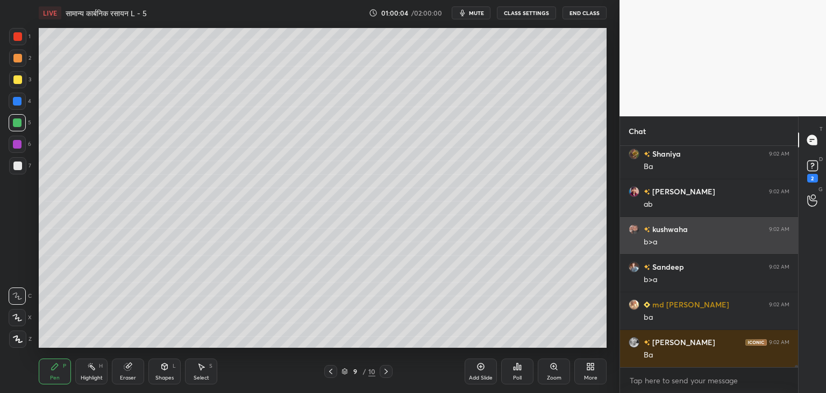
scroll to position [20953, 0]
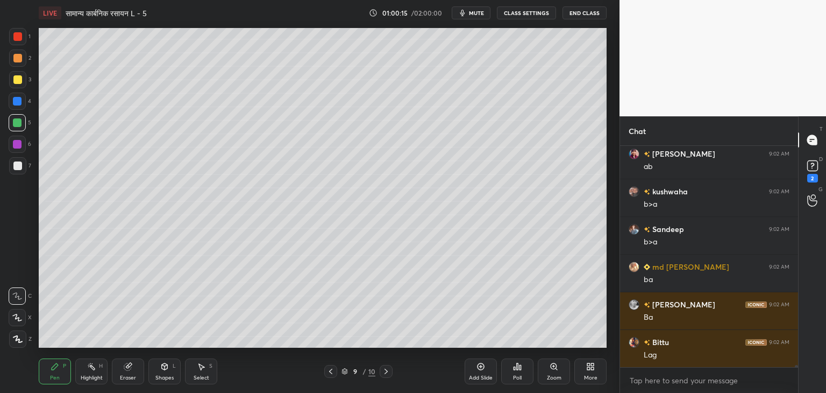
click at [481, 373] on div "Add Slide" at bounding box center [481, 371] width 32 height 26
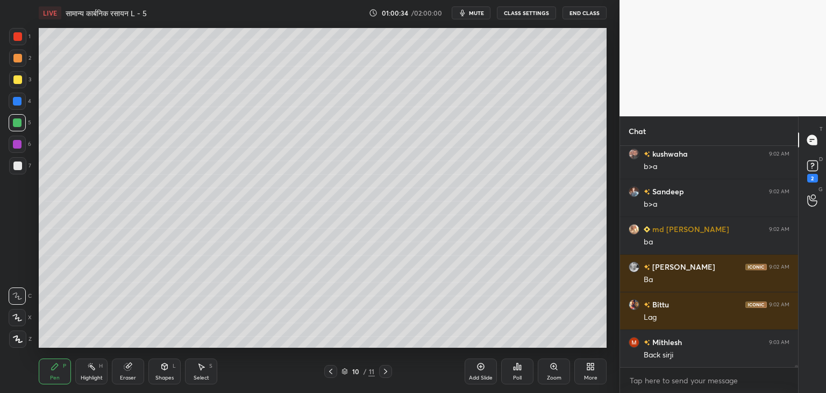
scroll to position [21028, 0]
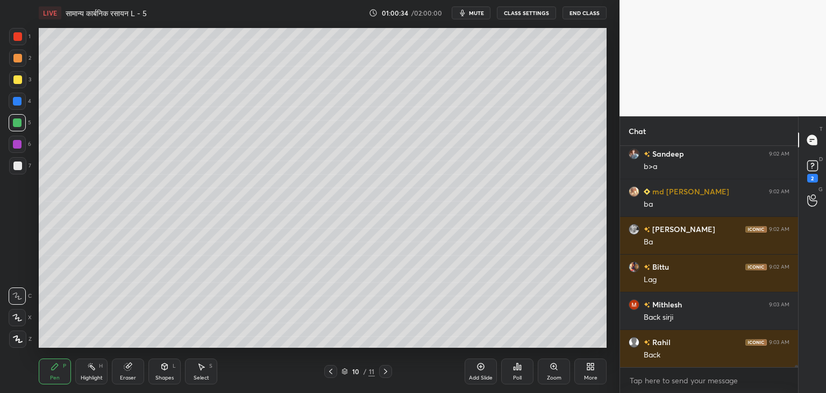
click at [335, 371] on icon at bounding box center [330, 371] width 9 height 9
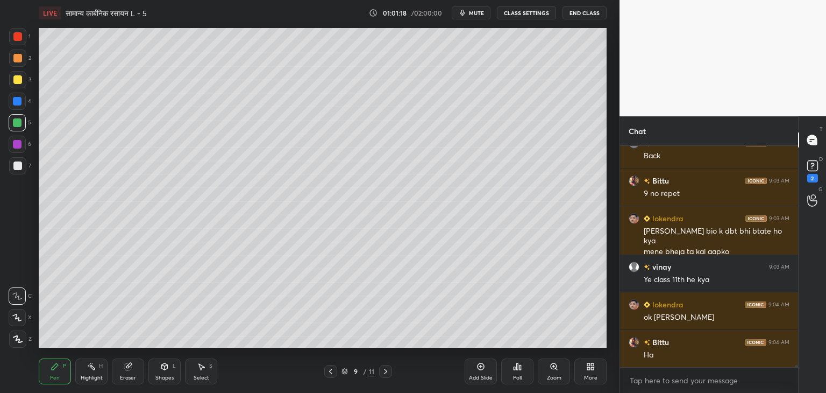
scroll to position [21265, 0]
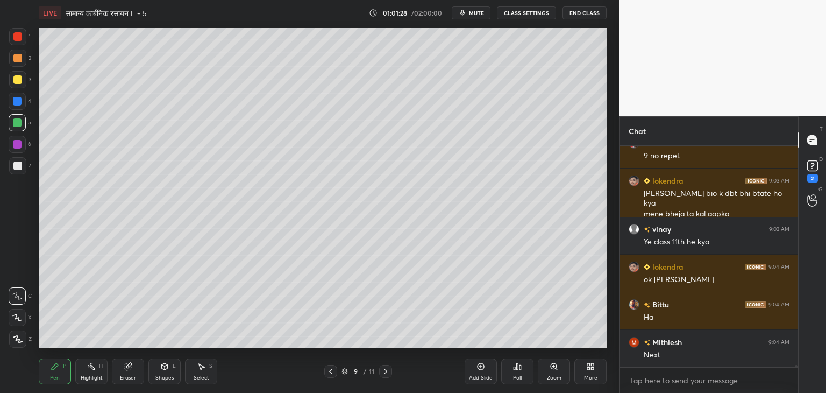
click at [387, 375] on icon at bounding box center [385, 371] width 9 height 9
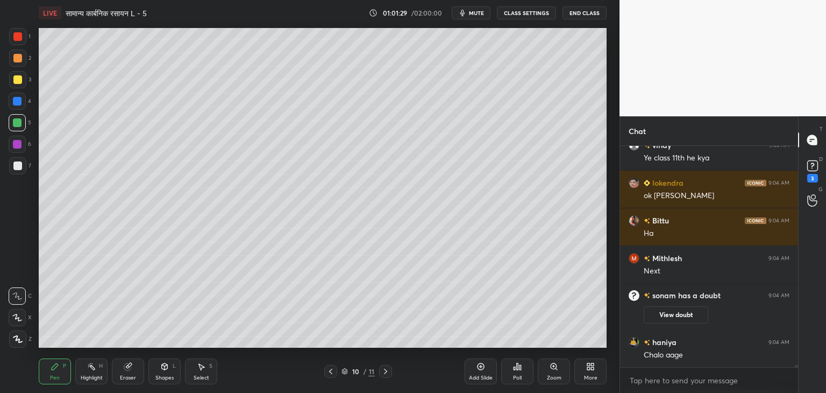
scroll to position [20898, 0]
click at [204, 373] on div "Select S" at bounding box center [201, 371] width 32 height 26
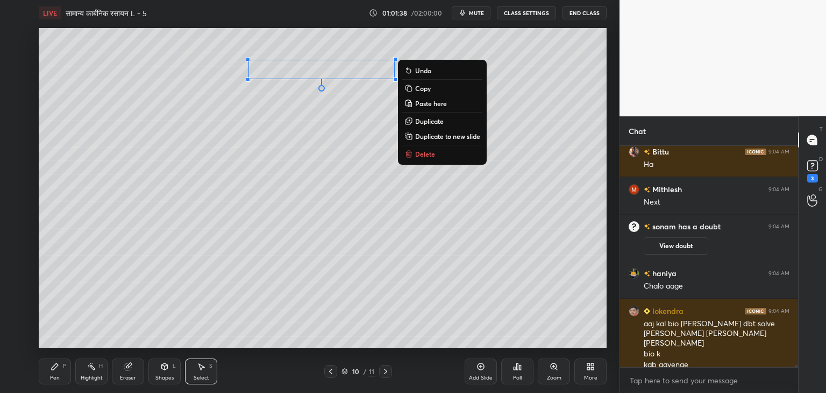
scroll to position [21005, 0]
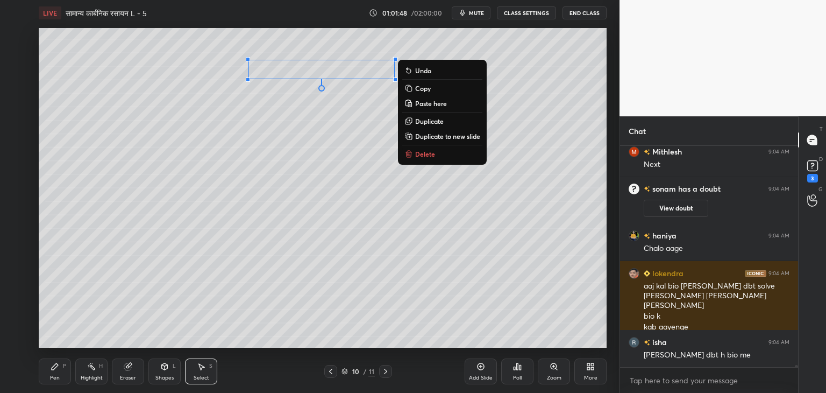
click at [61, 372] on div "Pen P" at bounding box center [55, 371] width 32 height 26
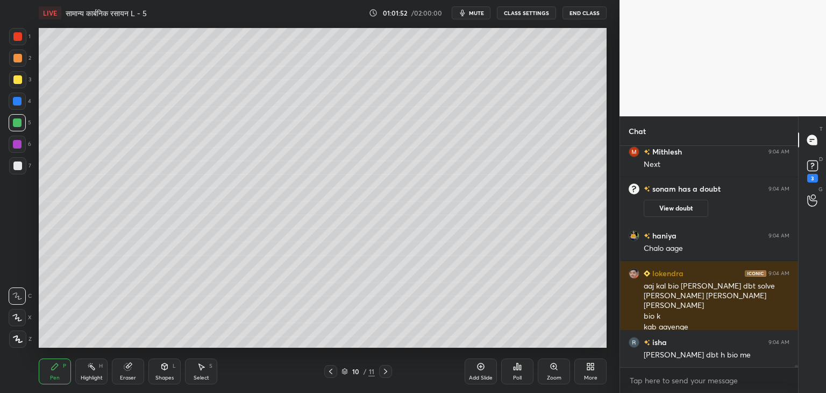
click at [160, 373] on div "Shapes L" at bounding box center [164, 371] width 32 height 26
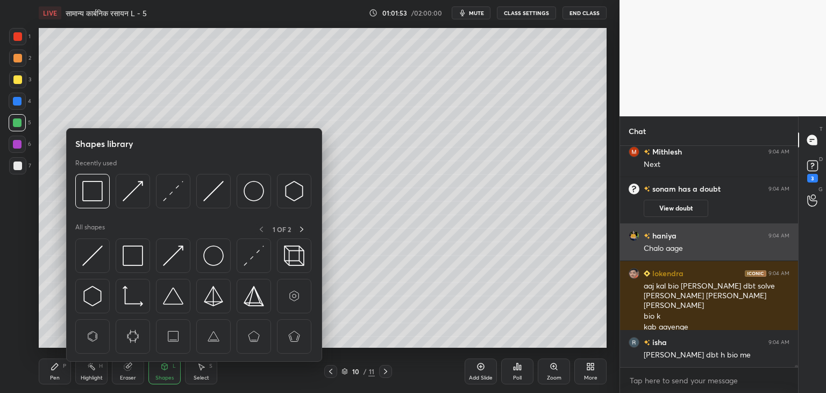
click at [211, 190] on img at bounding box center [213, 191] width 20 height 20
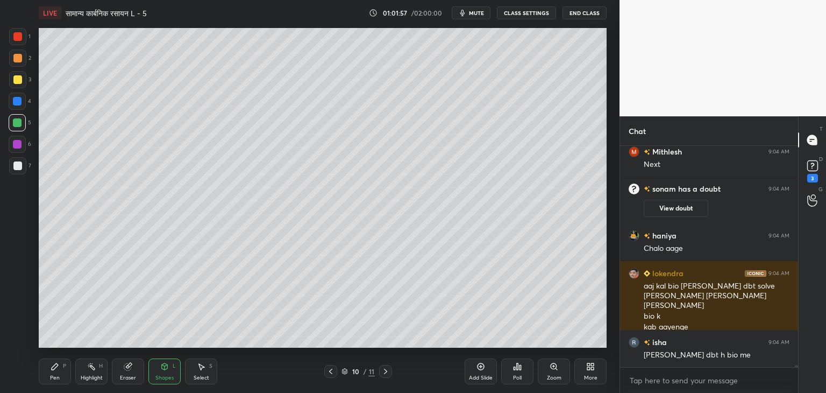
click at [157, 373] on div "Shapes L" at bounding box center [164, 371] width 32 height 26
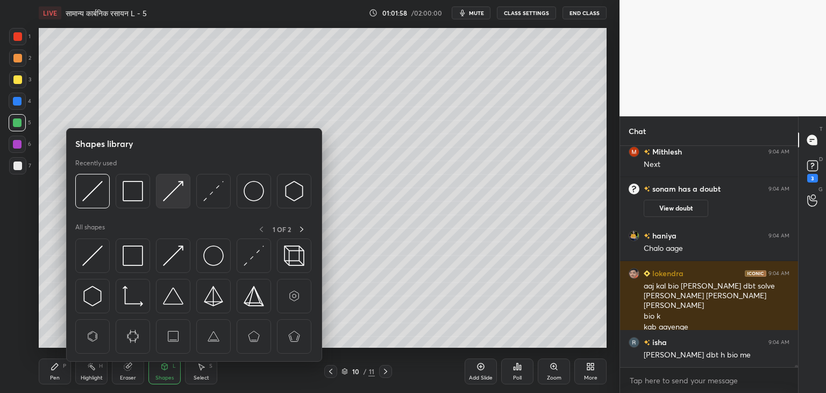
click at [179, 186] on img at bounding box center [173, 191] width 20 height 20
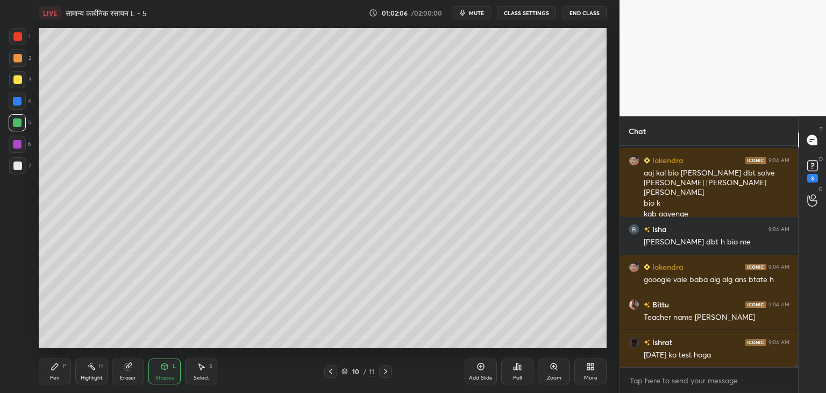
scroll to position [21165, 0]
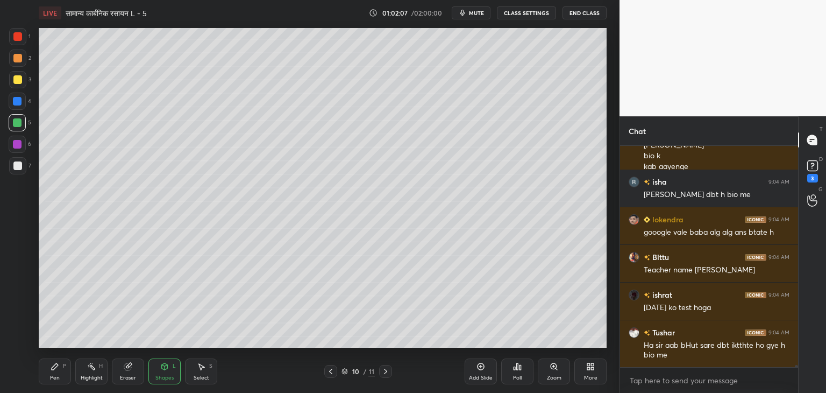
click at [58, 372] on div "Pen P" at bounding box center [55, 371] width 32 height 26
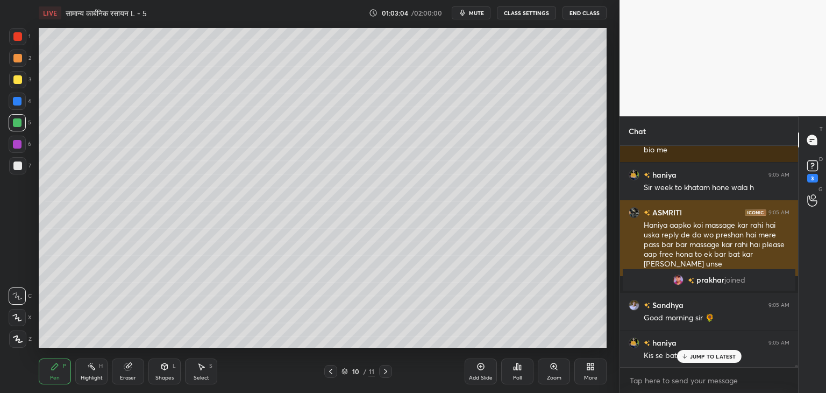
scroll to position [21311, 0]
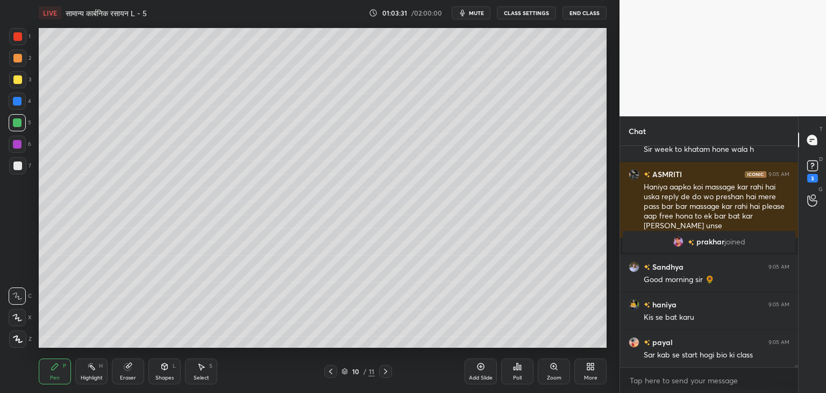
click at [17, 81] on div at bounding box center [17, 79] width 9 height 9
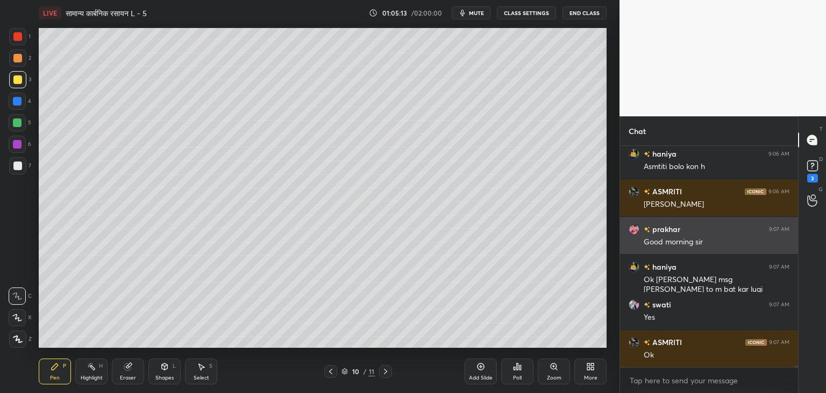
scroll to position [21575, 0]
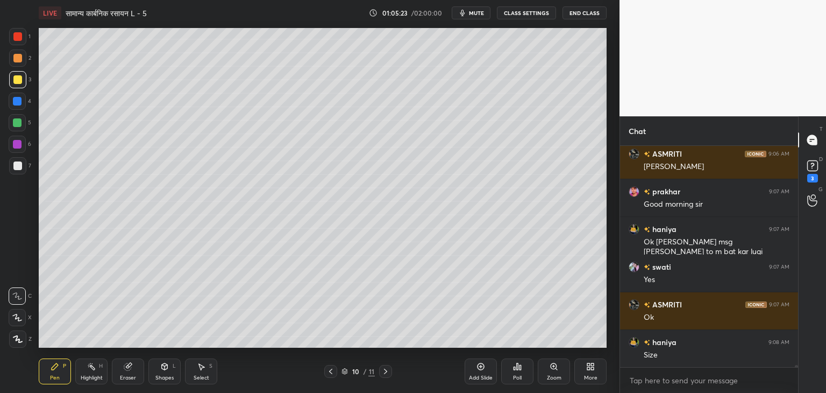
click at [329, 372] on icon at bounding box center [330, 371] width 9 height 9
click at [381, 372] on icon at bounding box center [385, 371] width 9 height 9
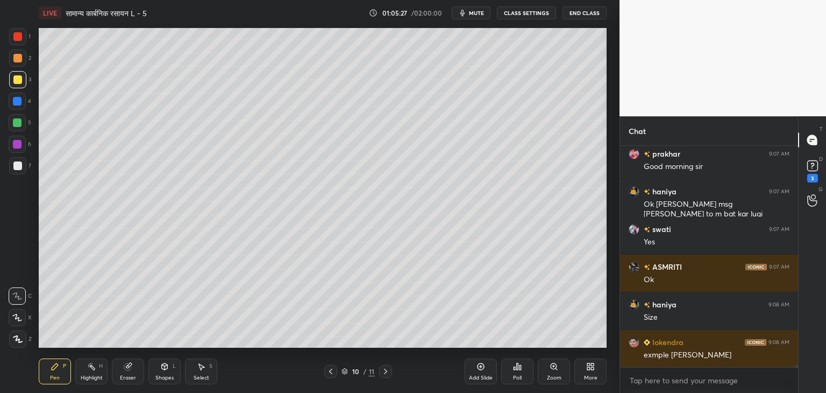
click at [14, 169] on div at bounding box center [17, 165] width 9 height 9
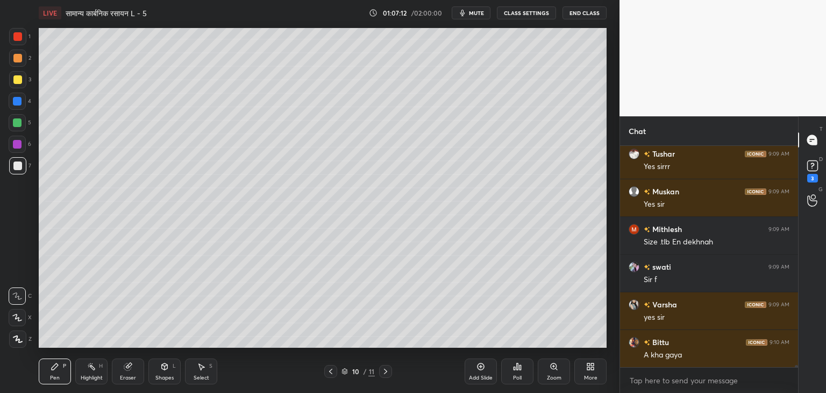
scroll to position [22678, 0]
click at [479, 373] on div "Add Slide" at bounding box center [481, 371] width 32 height 26
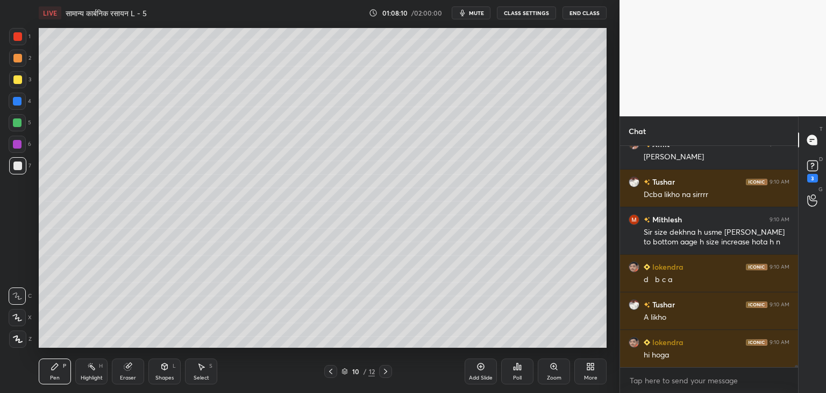
scroll to position [22533, 0]
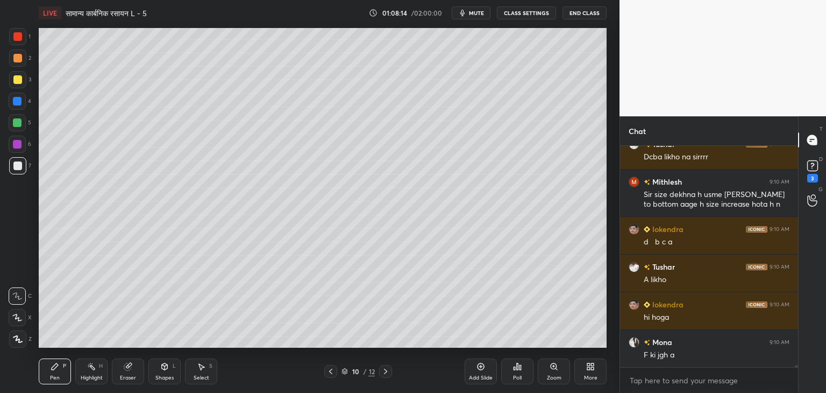
click at [19, 125] on div at bounding box center [17, 122] width 9 height 9
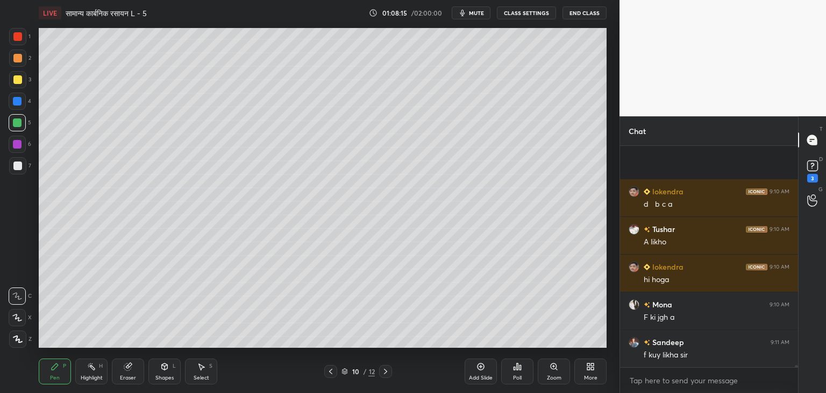
scroll to position [22646, 0]
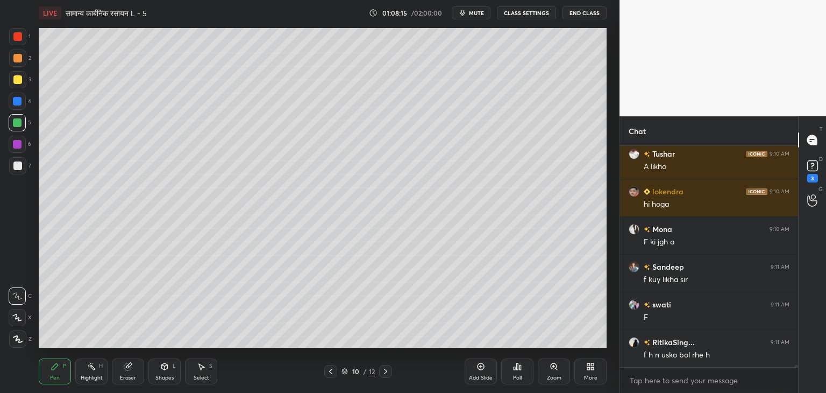
click at [121, 368] on div "Eraser" at bounding box center [128, 371] width 32 height 26
click at [45, 368] on div "Pen P" at bounding box center [55, 371] width 32 height 26
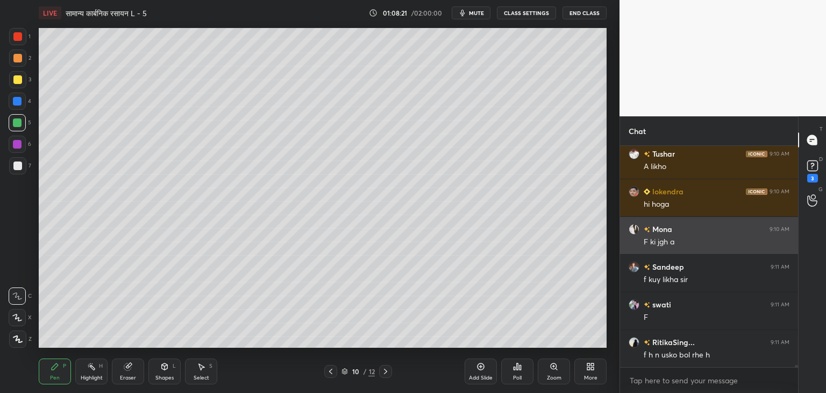
click at [19, 164] on div at bounding box center [17, 165] width 9 height 9
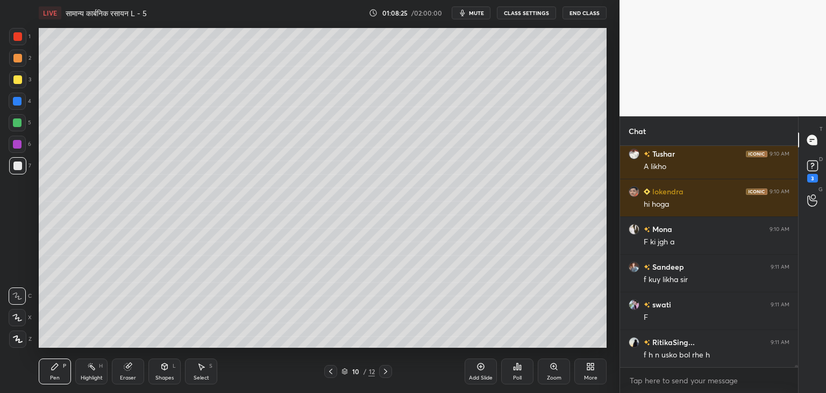
click at [385, 371] on icon at bounding box center [385, 371] width 9 height 9
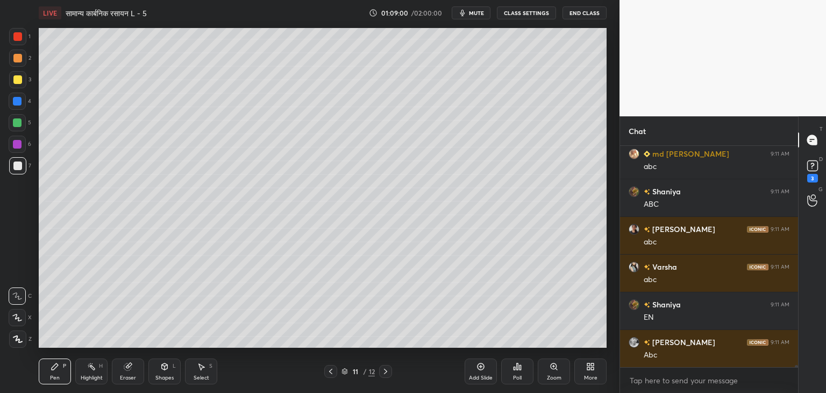
scroll to position [23211, 0]
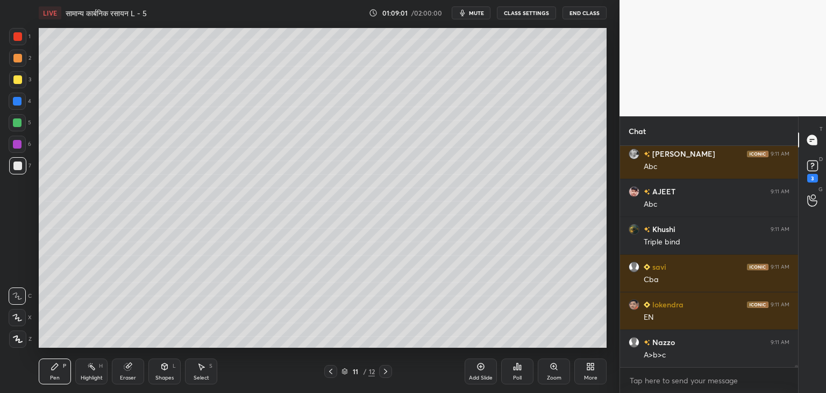
click at [16, 123] on div at bounding box center [17, 122] width 9 height 9
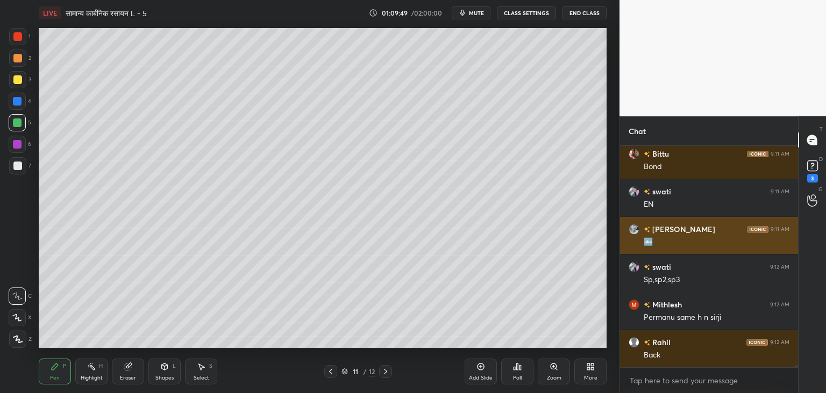
scroll to position [23663, 0]
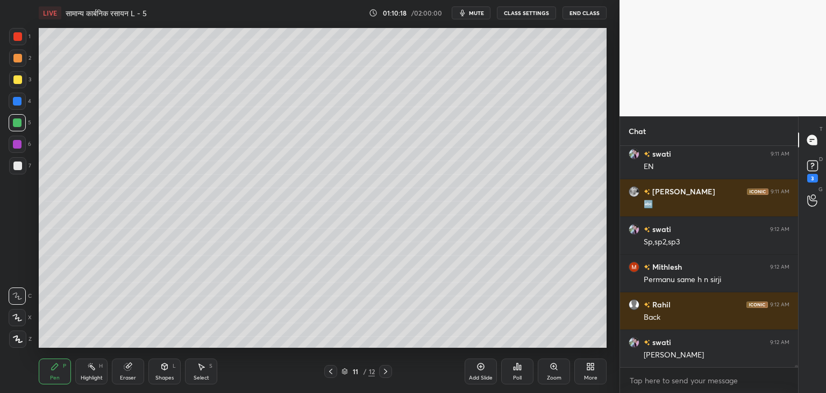
click at [201, 372] on div "Select S" at bounding box center [201, 371] width 32 height 26
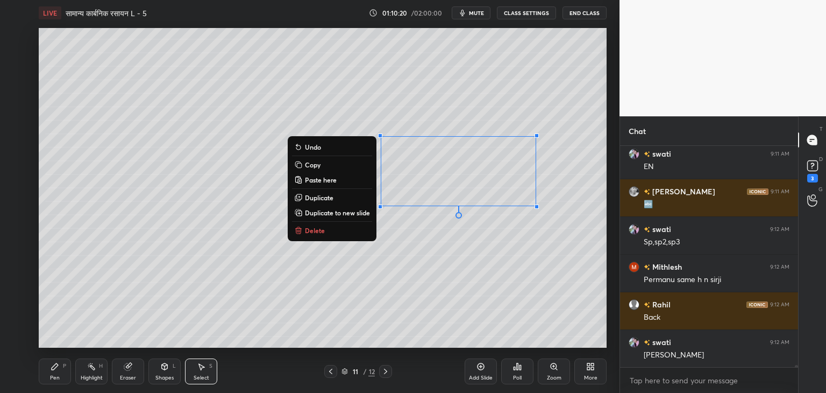
click at [331, 231] on button "Delete" at bounding box center [332, 230] width 80 height 13
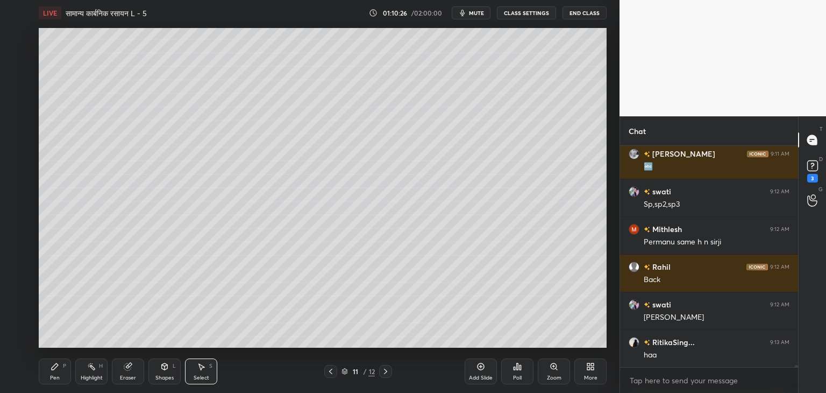
scroll to position [23738, 0]
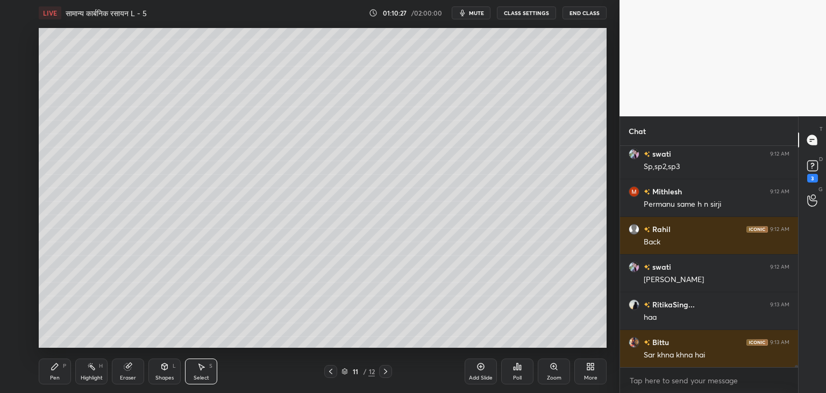
click at [46, 368] on div "Pen P" at bounding box center [55, 371] width 32 height 26
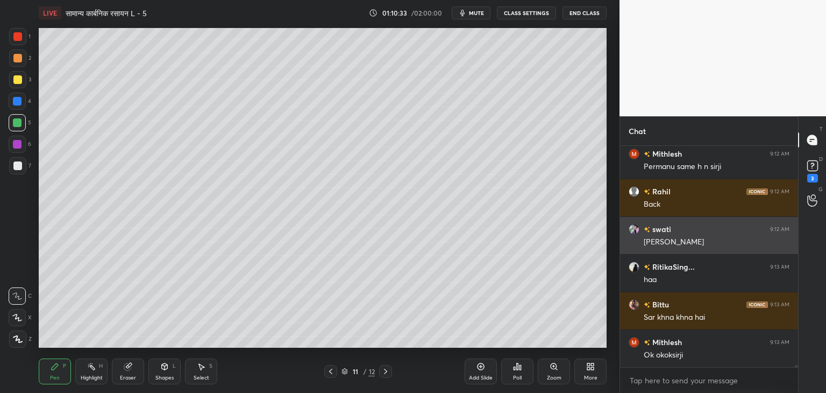
click at [168, 365] on icon at bounding box center [164, 366] width 9 height 9
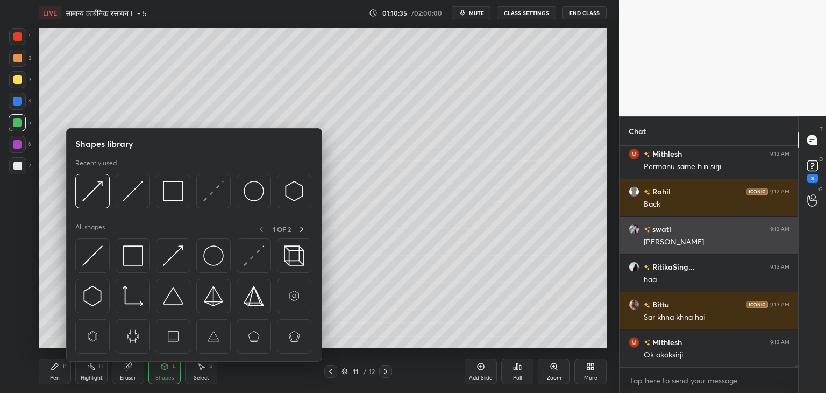
click at [92, 292] on img at bounding box center [92, 296] width 20 height 20
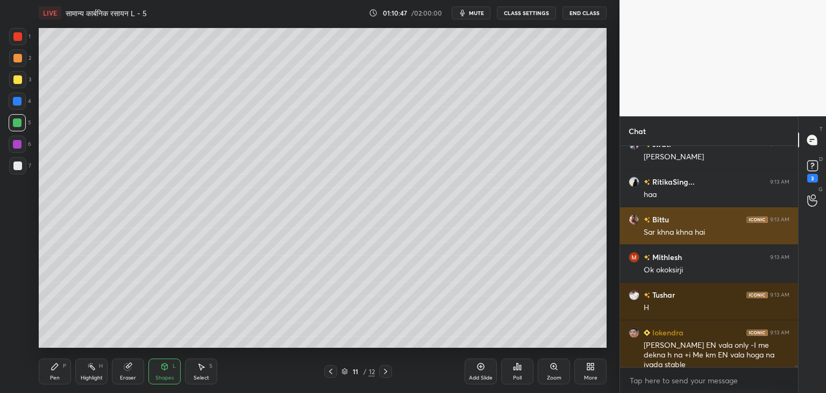
scroll to position [23898, 0]
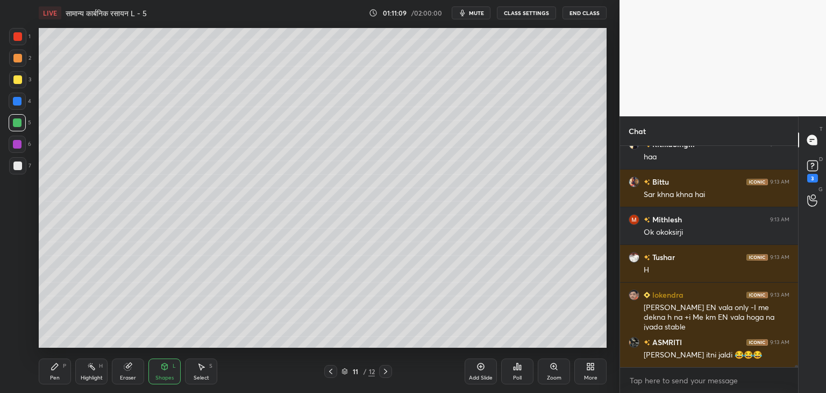
click at [61, 366] on div "Pen P" at bounding box center [55, 371] width 32 height 26
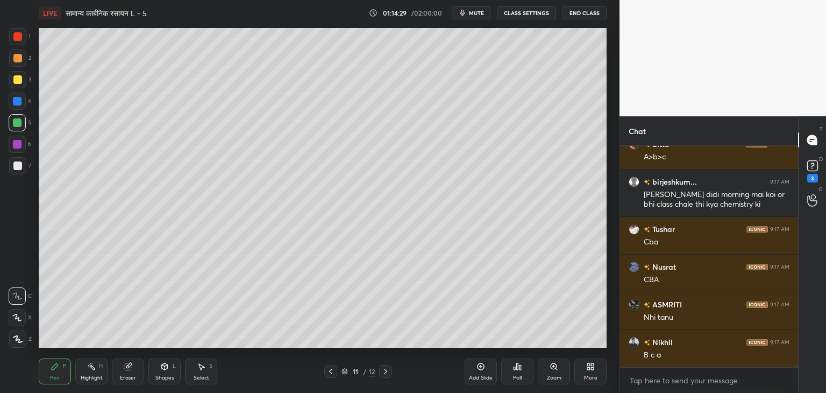
scroll to position [25527, 0]
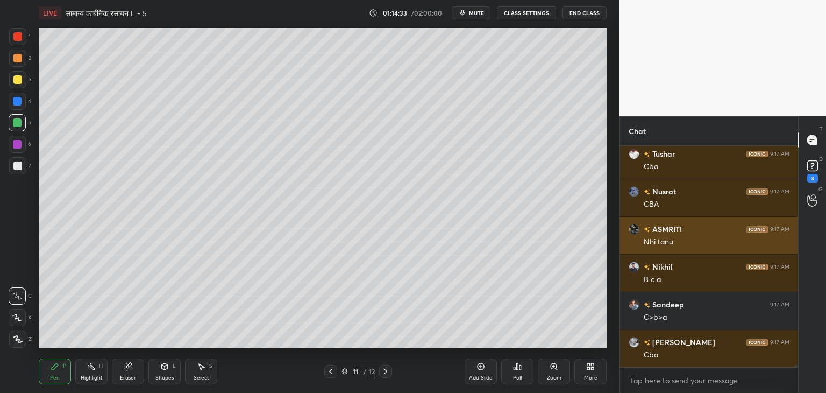
click at [16, 169] on div at bounding box center [17, 165] width 9 height 9
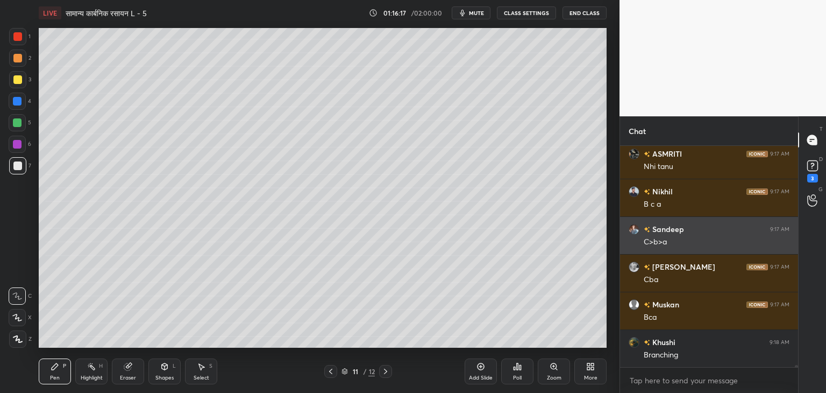
scroll to position [25678, 0]
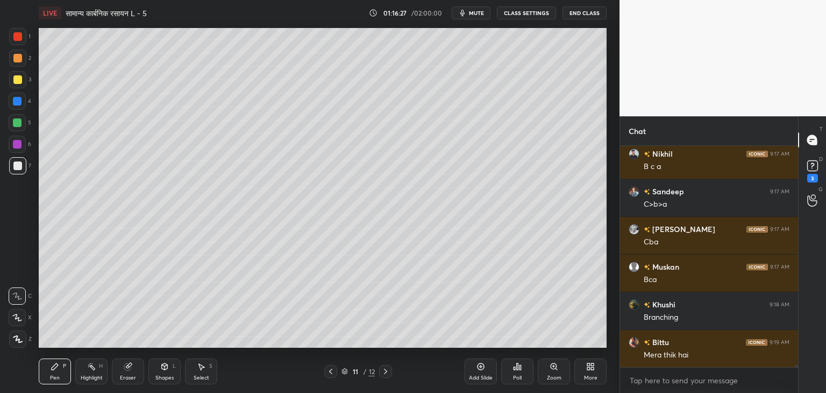
click at [328, 373] on icon at bounding box center [330, 371] width 9 height 9
click at [205, 368] on icon at bounding box center [201, 366] width 9 height 9
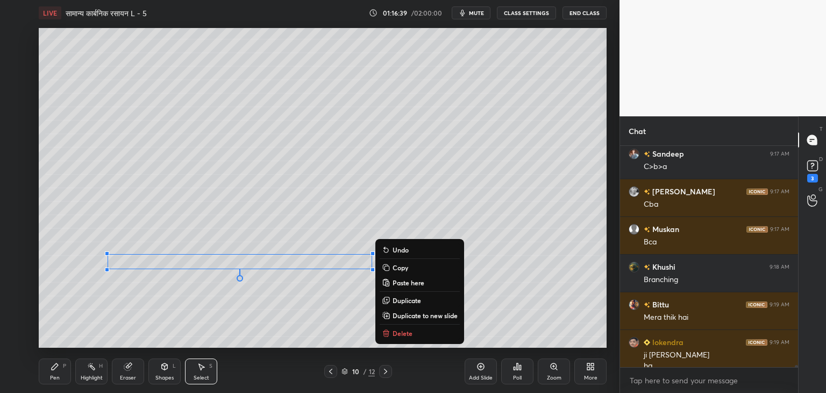
scroll to position [25726, 0]
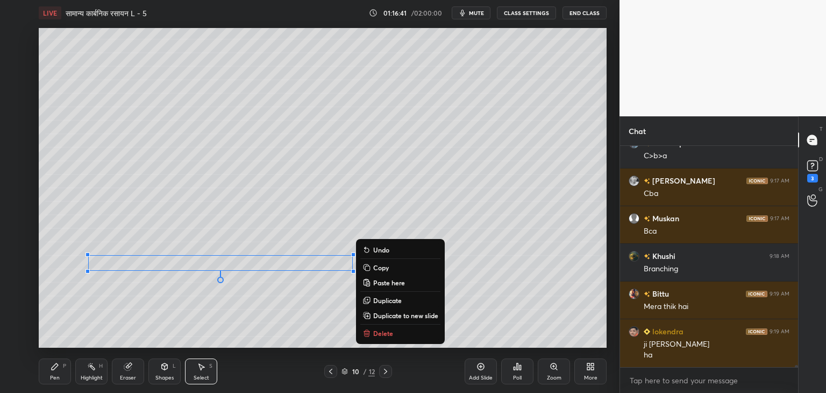
click at [514, 310] on div "0 ° Undo Copy Paste here Duplicate Duplicate to new slide Delete" at bounding box center [323, 187] width 568 height 319
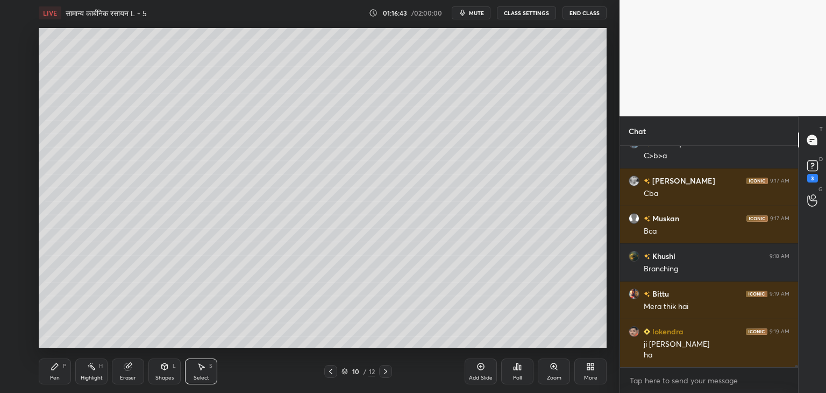
click at [199, 368] on icon at bounding box center [201, 366] width 9 height 9
click at [58, 369] on icon at bounding box center [55, 366] width 9 height 9
click at [161, 368] on icon at bounding box center [164, 366] width 9 height 9
click at [161, 370] on icon at bounding box center [164, 366] width 9 height 9
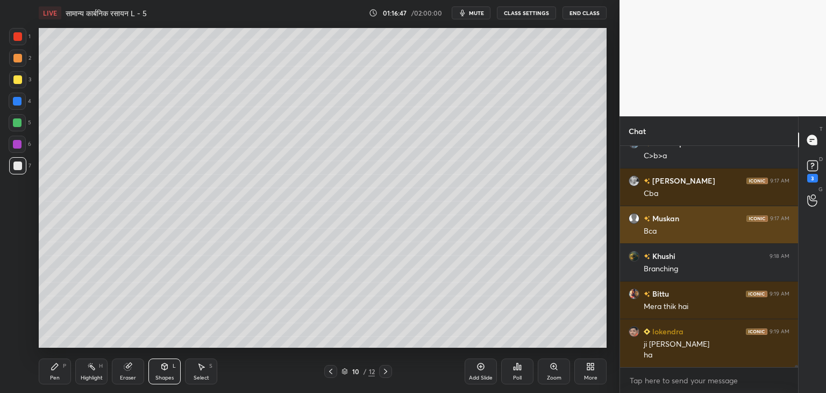
click at [166, 375] on div "Shapes" at bounding box center [164, 377] width 18 height 5
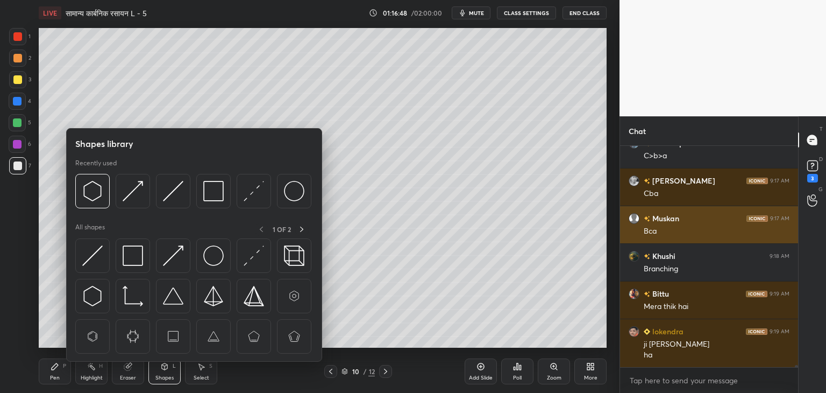
click at [212, 192] on img at bounding box center [213, 191] width 20 height 20
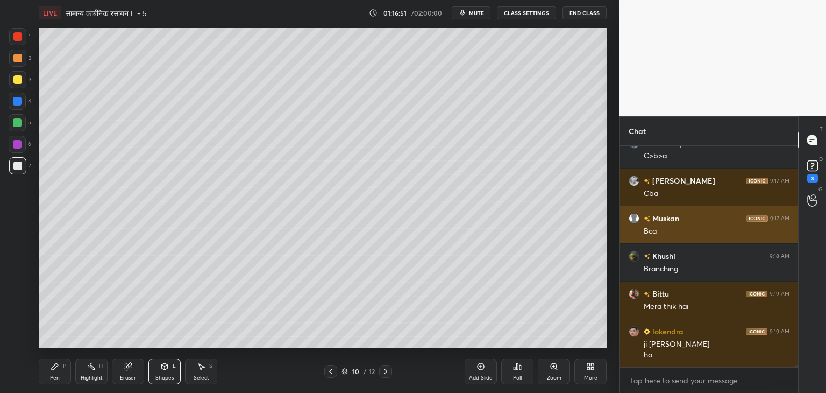
scroll to position [25764, 0]
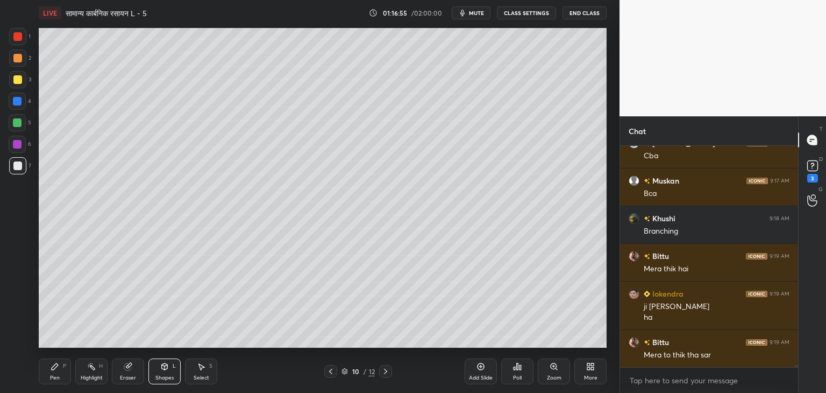
click at [62, 371] on div "Pen P" at bounding box center [55, 371] width 32 height 26
click at [819, 203] on div "1" at bounding box center [813, 199] width 22 height 19
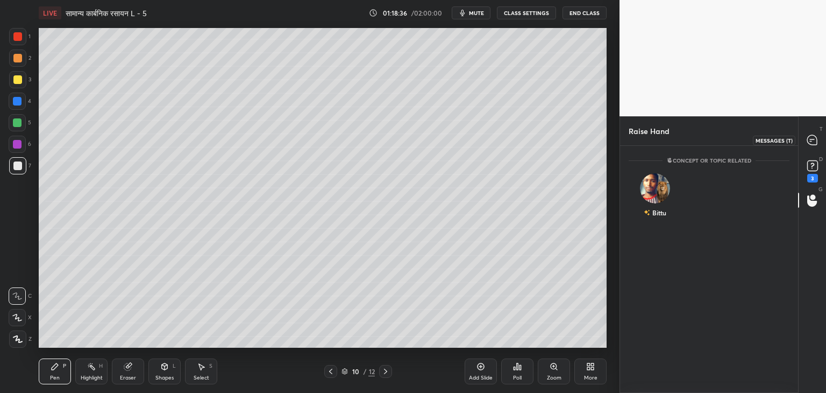
click at [812, 145] on icon at bounding box center [812, 140] width 10 height 10
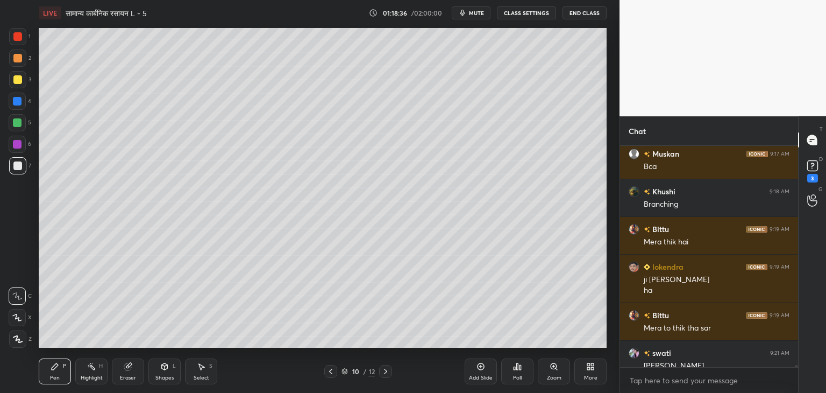
scroll to position [218, 175]
click at [386, 371] on icon at bounding box center [385, 370] width 3 height 5
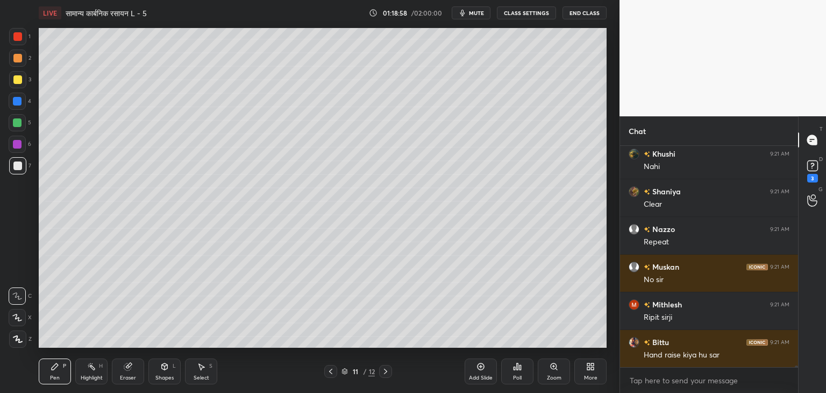
scroll to position [26325, 0]
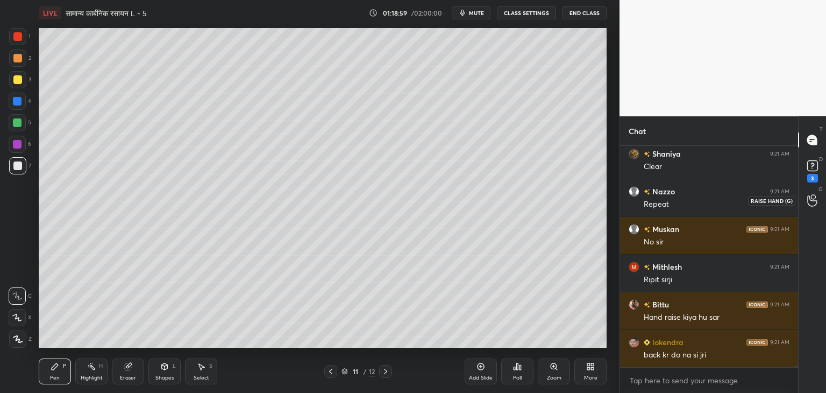
click at [818, 202] on div at bounding box center [813, 199] width 22 height 19
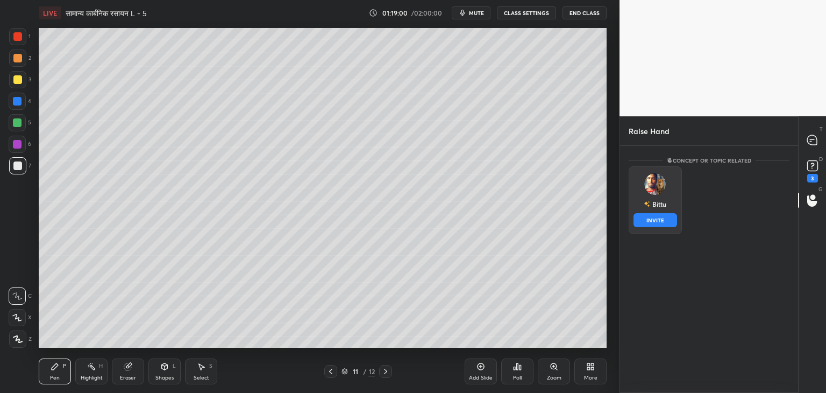
click at [667, 196] on div "[PERSON_NAME] INVITE" at bounding box center [655, 200] width 53 height 68
click at [658, 224] on button "INVITE" at bounding box center [656, 220] width 44 height 14
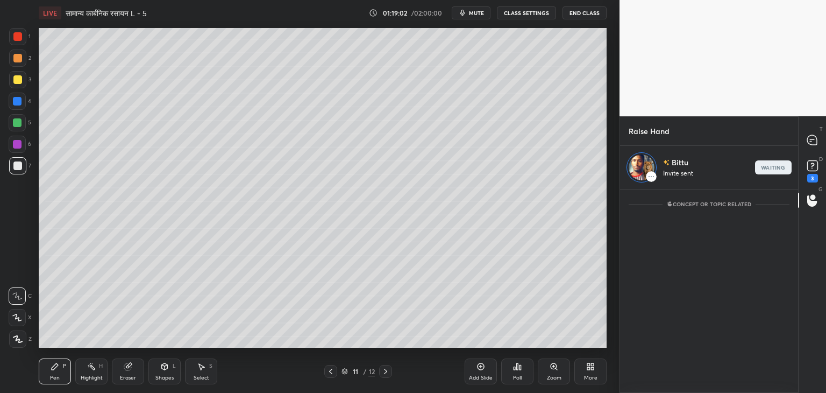
scroll to position [4, 3]
click at [808, 141] on icon at bounding box center [812, 140] width 10 height 10
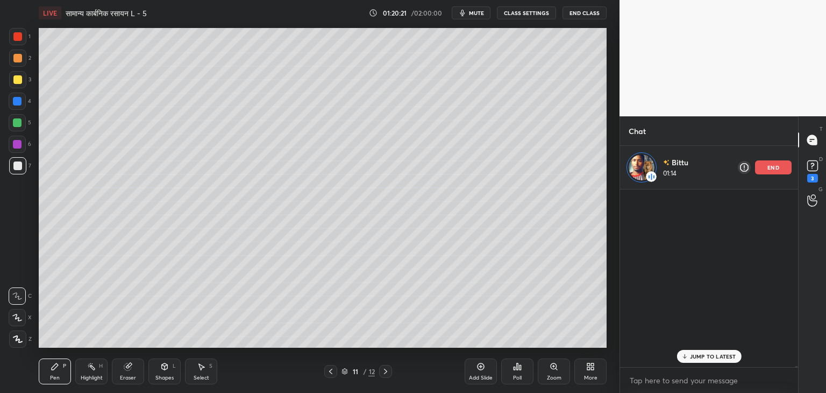
scroll to position [174, 175]
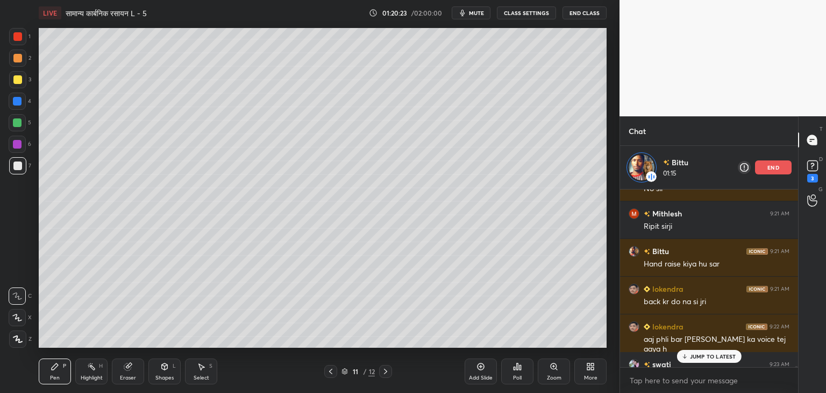
click at [777, 169] on p "end" at bounding box center [774, 167] width 12 height 5
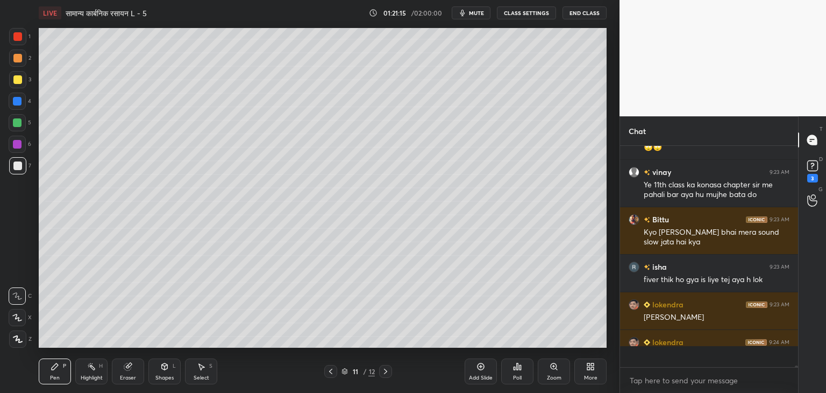
scroll to position [218, 175]
click at [382, 372] on icon at bounding box center [385, 371] width 9 height 9
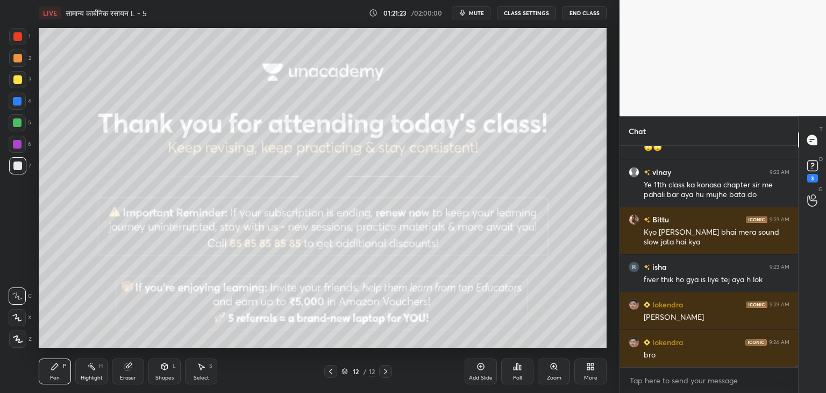
click at [336, 368] on div at bounding box center [330, 371] width 13 height 13
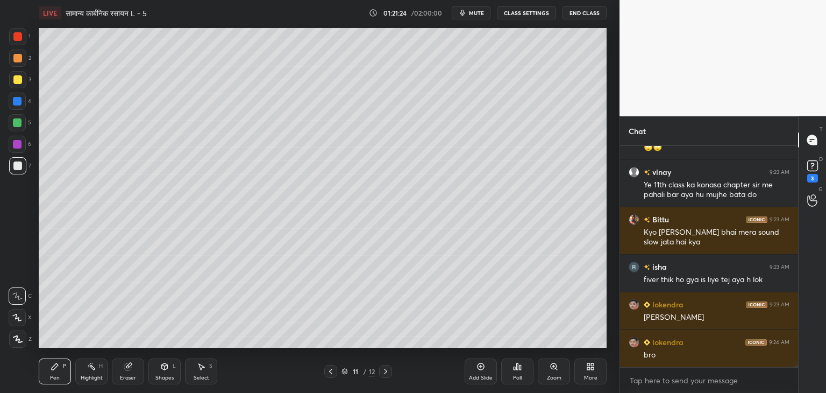
click at [479, 375] on div "Add Slide" at bounding box center [481, 377] width 24 height 5
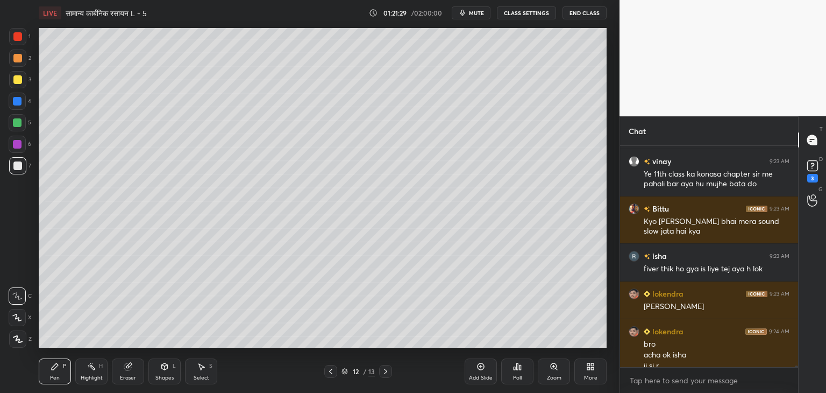
scroll to position [26630, 0]
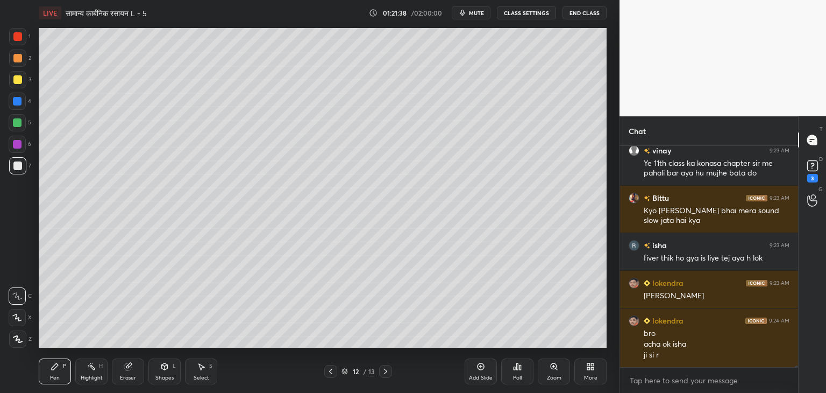
click at [160, 368] on icon at bounding box center [164, 366] width 9 height 9
click at [58, 375] on div "Pen" at bounding box center [55, 377] width 10 height 5
click at [326, 371] on icon at bounding box center [330, 371] width 9 height 9
click at [388, 373] on icon at bounding box center [385, 371] width 9 height 9
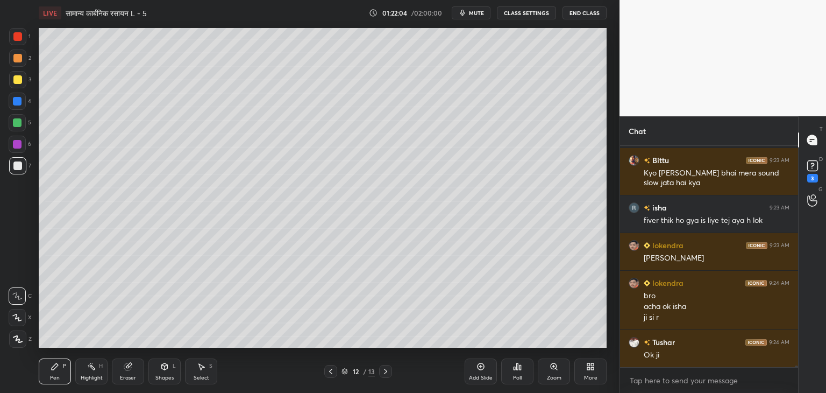
scroll to position [26705, 0]
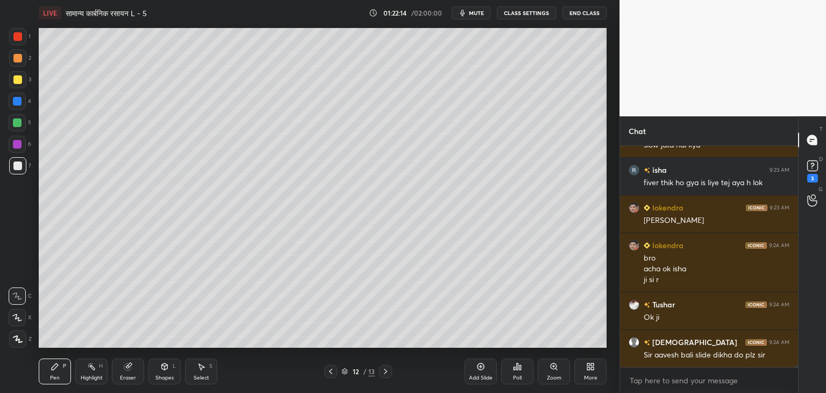
click at [208, 371] on div "Select S" at bounding box center [201, 371] width 32 height 26
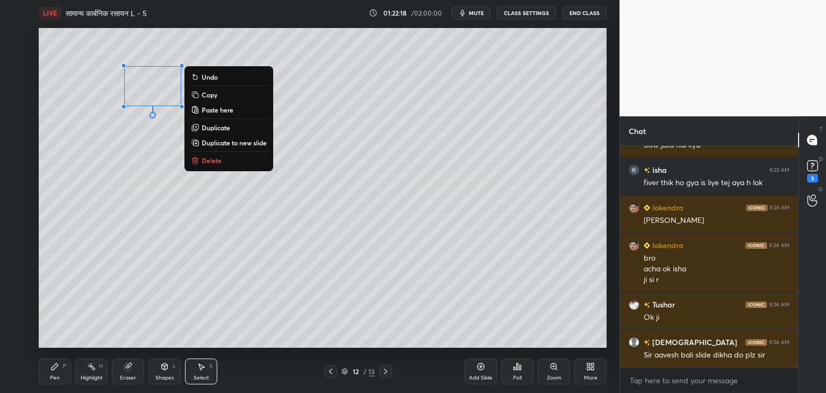
click at [209, 98] on p "Copy" at bounding box center [210, 94] width 16 height 9
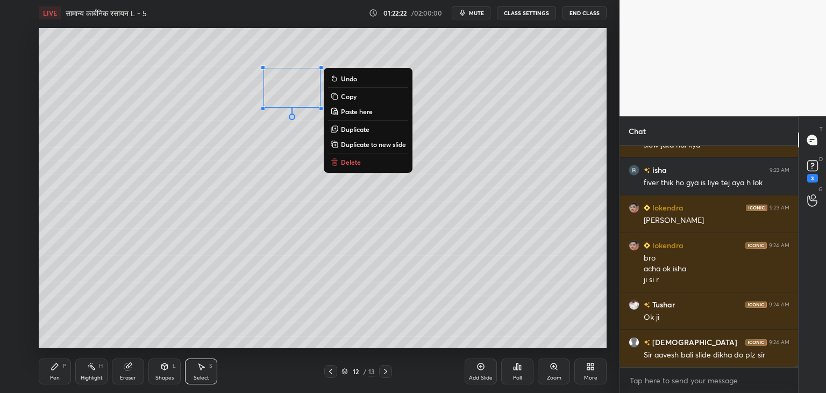
click at [280, 162] on div "0 ° Undo Copy Paste here Duplicate Duplicate to new slide Delete" at bounding box center [323, 187] width 568 height 319
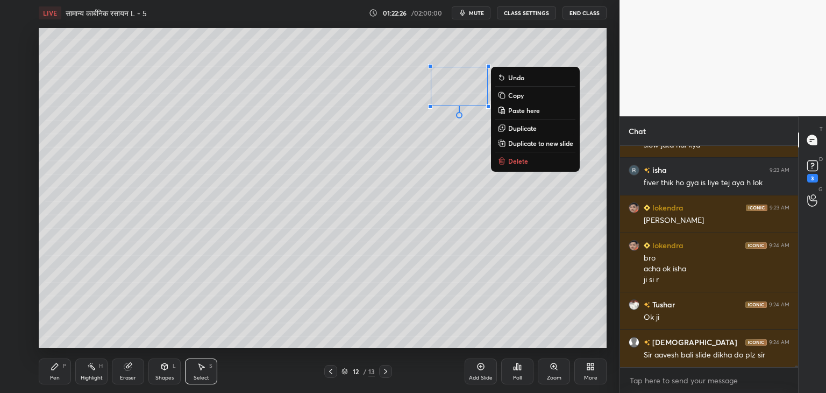
click at [288, 216] on div "0 ° Undo Copy Paste here Duplicate Duplicate to new slide Delete" at bounding box center [323, 187] width 568 height 319
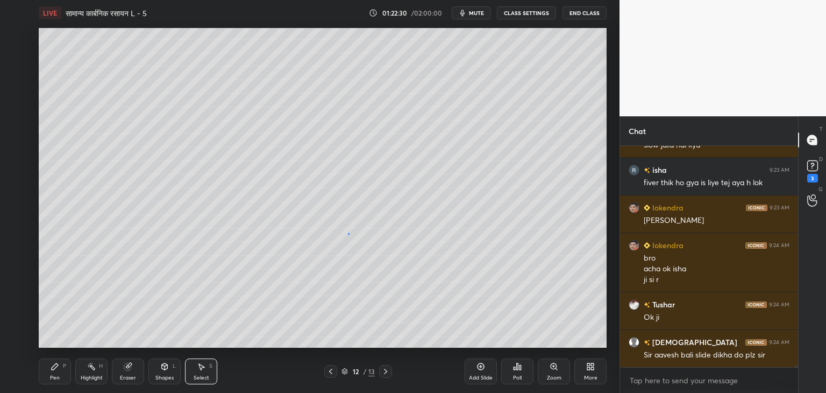
click at [348, 233] on div "0 ° Undo Copy Paste here Duplicate Duplicate to new slide Delete" at bounding box center [323, 187] width 568 height 319
click at [314, 262] on div "0 ° Undo Copy Paste here Duplicate Duplicate to new slide Delete" at bounding box center [323, 187] width 568 height 319
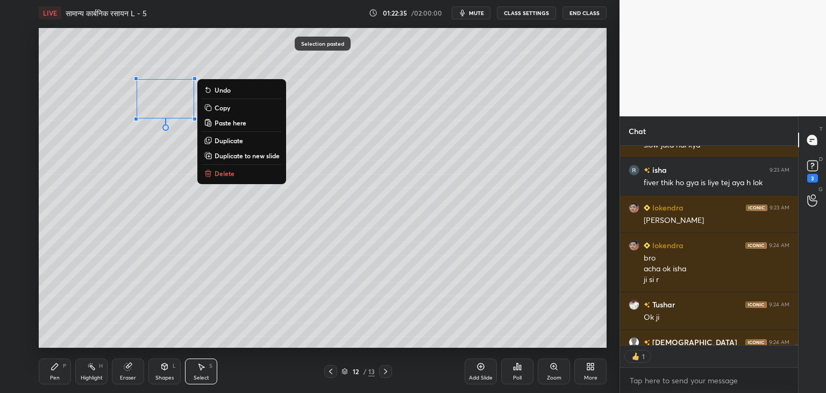
scroll to position [4, 3]
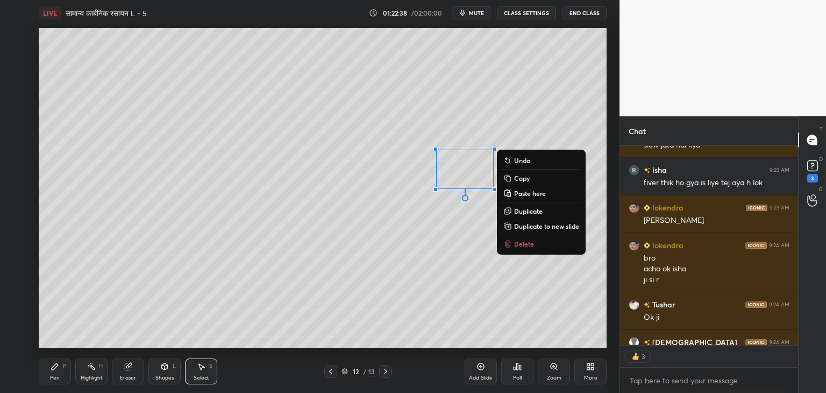
click at [291, 321] on div "0 ° Undo Copy Paste here Duplicate Duplicate to new slide Delete" at bounding box center [323, 187] width 568 height 319
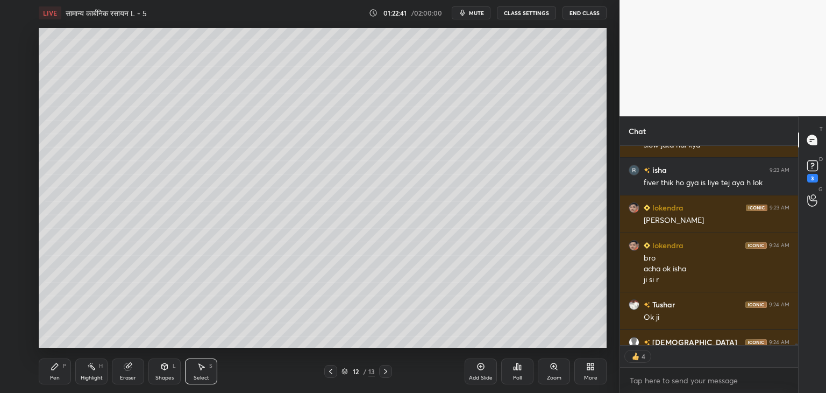
click at [55, 370] on icon at bounding box center [55, 366] width 9 height 9
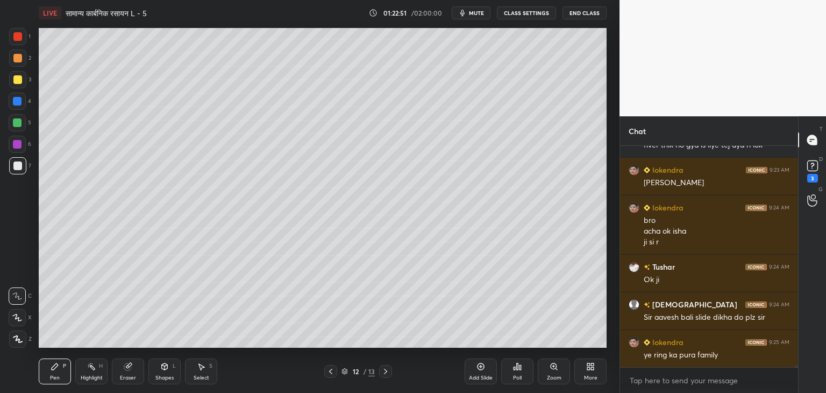
scroll to position [26780, 0]
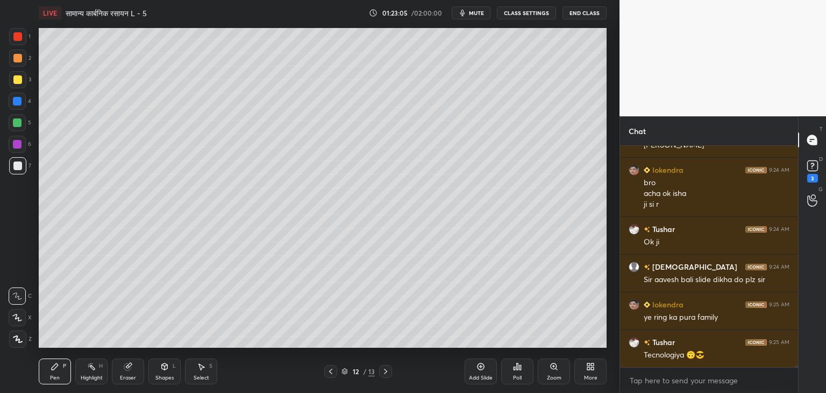
click at [209, 372] on div "Select S" at bounding box center [201, 371] width 32 height 26
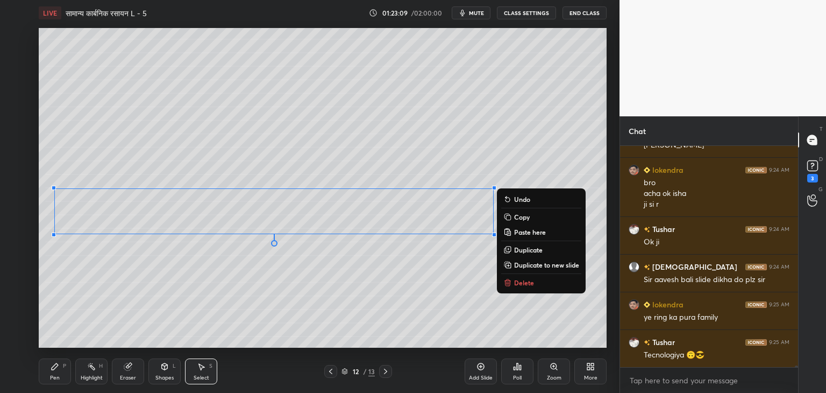
click at [272, 282] on div "0 ° Undo Copy Paste here Duplicate Duplicate to new slide Delete" at bounding box center [323, 187] width 568 height 319
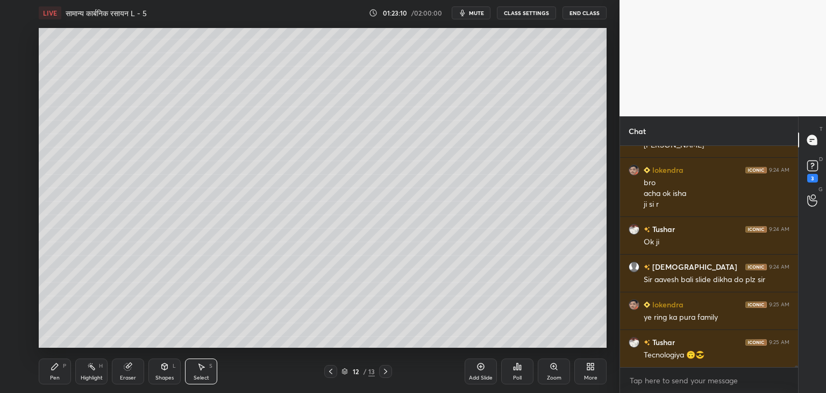
click at [58, 376] on div "Pen" at bounding box center [55, 377] width 10 height 5
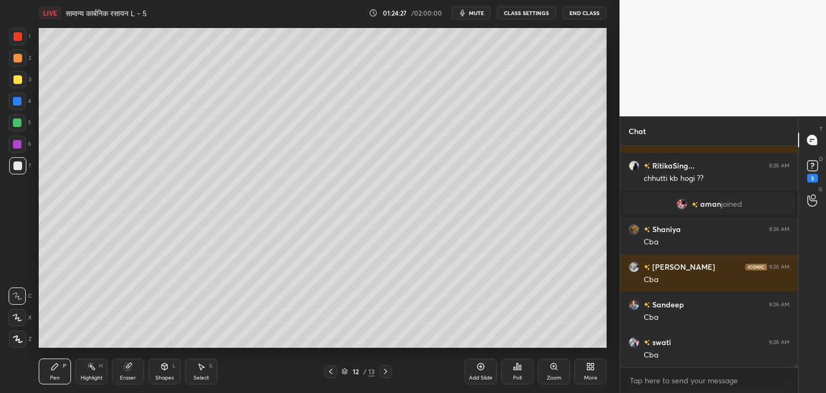
scroll to position [25587, 0]
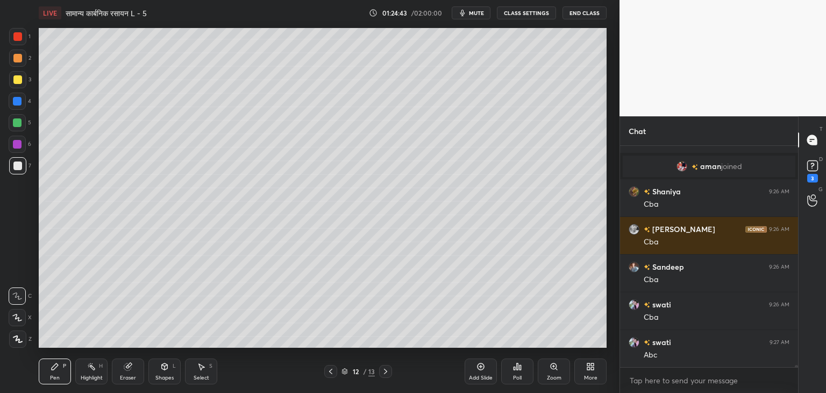
click at [13, 84] on div at bounding box center [17, 79] width 17 height 17
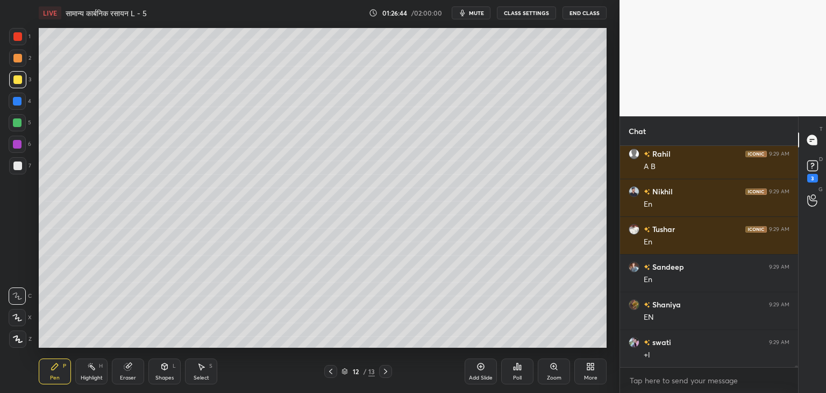
scroll to position [26566, 0]
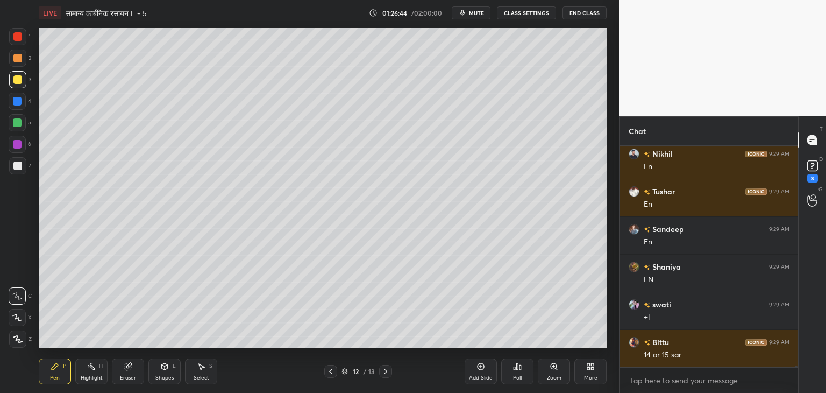
click at [482, 375] on div "Add Slide" at bounding box center [481, 377] width 24 height 5
click at [130, 375] on div "Eraser" at bounding box center [128, 377] width 16 height 5
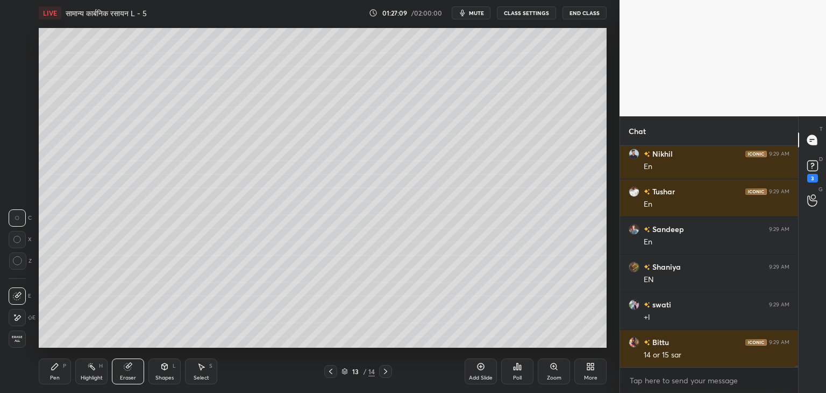
click at [55, 381] on div "Pen P" at bounding box center [55, 371] width 32 height 26
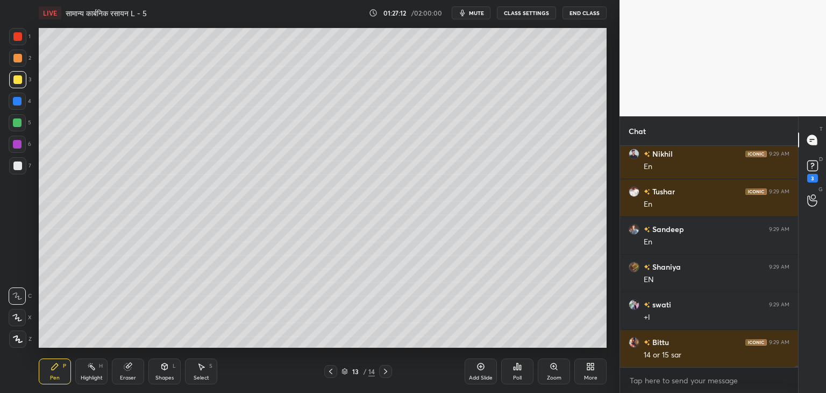
click at [196, 368] on div "Select S" at bounding box center [201, 371] width 32 height 26
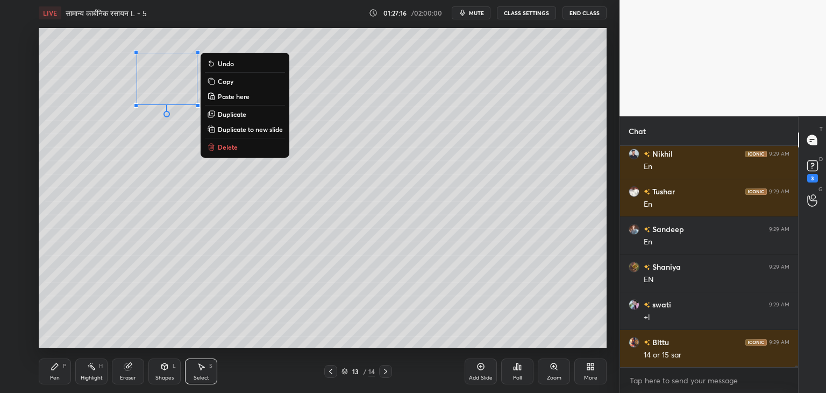
click at [235, 81] on button "Copy" at bounding box center [245, 81] width 80 height 13
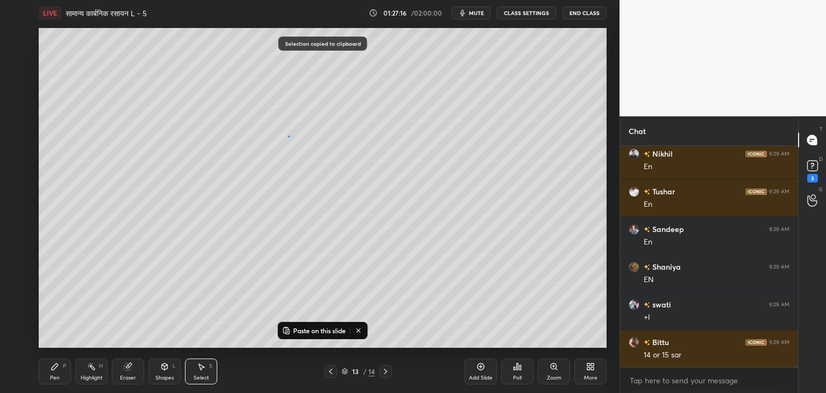
click at [288, 134] on div "0 ° Undo Copy Paste here Duplicate Duplicate to new slide Delete" at bounding box center [323, 187] width 568 height 319
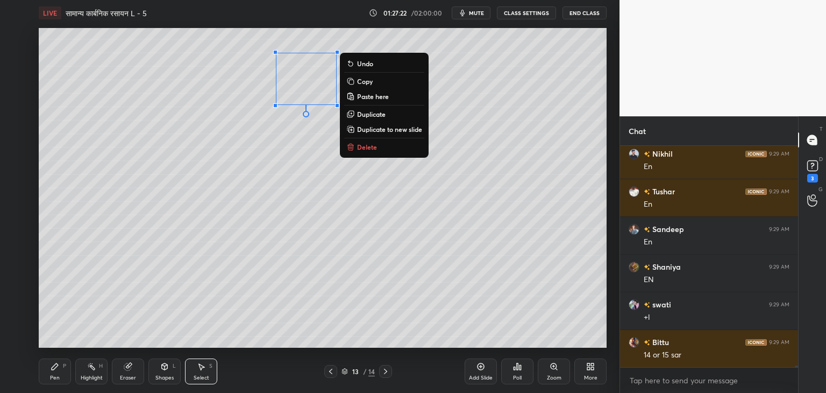
click at [353, 193] on div "0 ° Undo Copy Paste here Duplicate Duplicate to new slide Delete" at bounding box center [323, 187] width 568 height 319
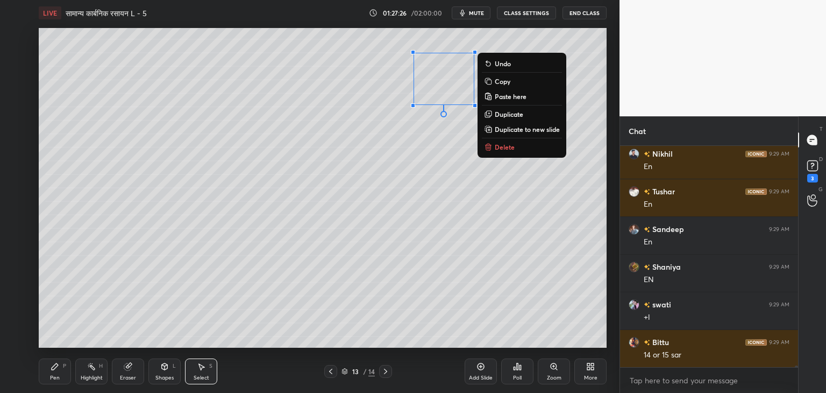
scroll to position [26592, 0]
click at [324, 211] on div "0 ° Undo Copy Paste here Duplicate Duplicate to new slide Delete" at bounding box center [323, 187] width 568 height 319
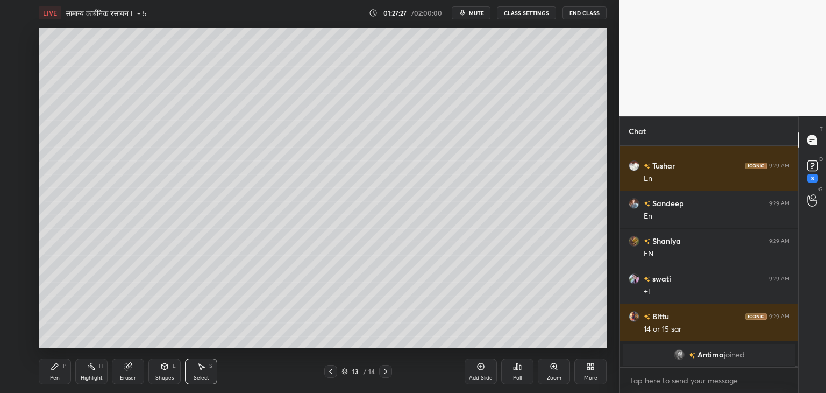
click at [67, 374] on div "Pen P" at bounding box center [55, 371] width 32 height 26
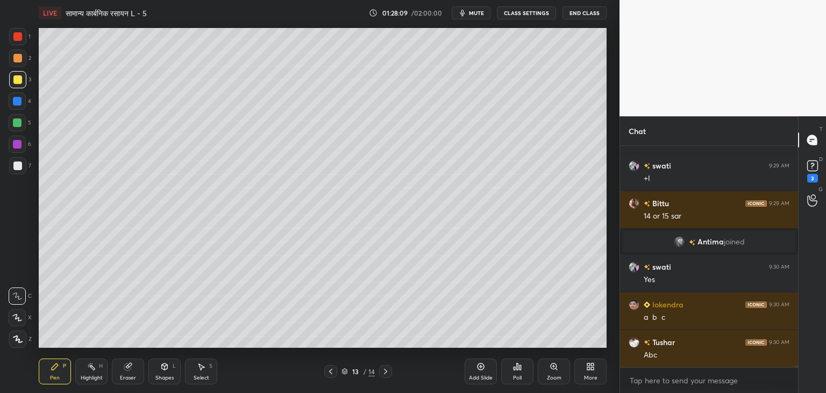
scroll to position [26369, 0]
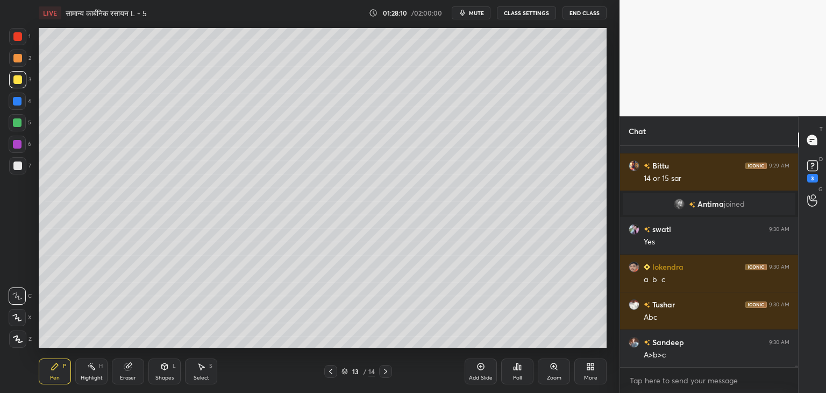
click at [17, 123] on div at bounding box center [17, 122] width 9 height 9
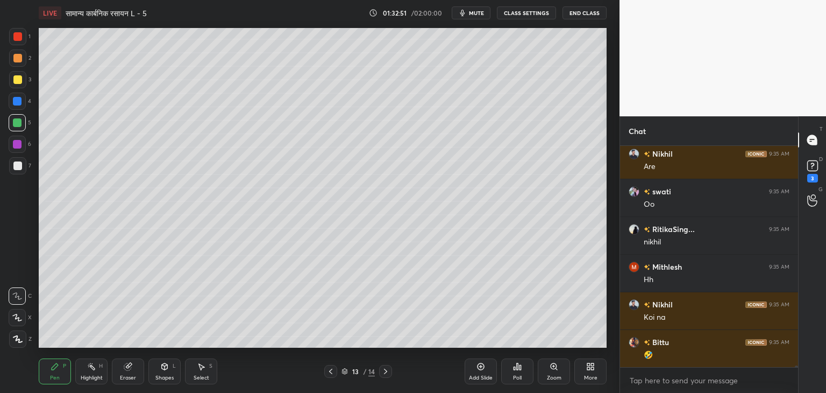
scroll to position [28384, 0]
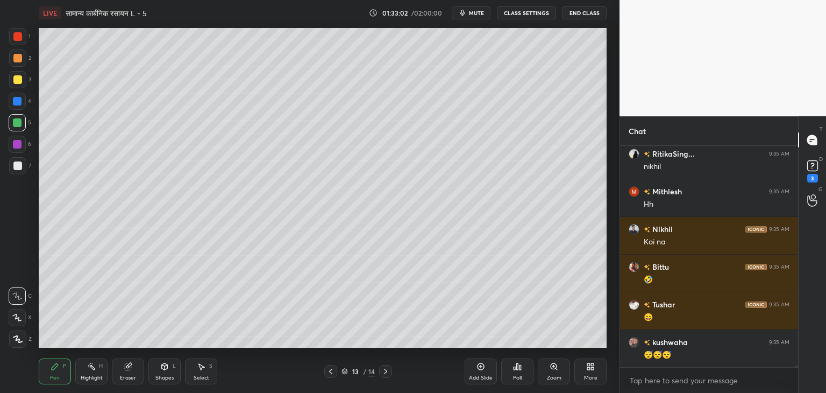
click at [203, 368] on icon at bounding box center [201, 366] width 9 height 9
click at [164, 360] on div "Shapes L" at bounding box center [164, 371] width 32 height 26
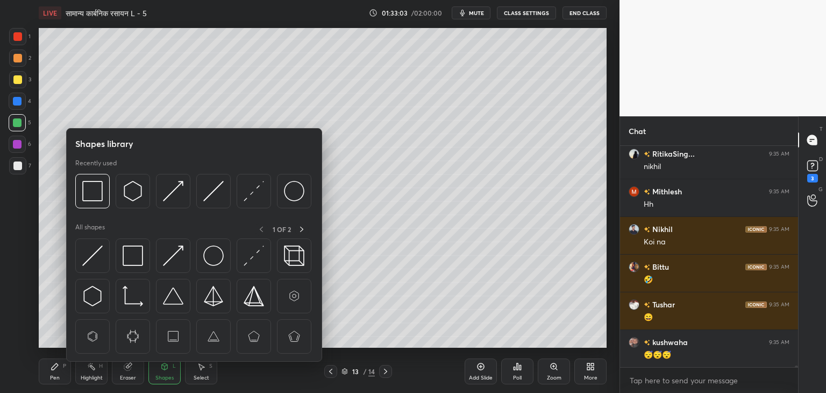
scroll to position [28460, 0]
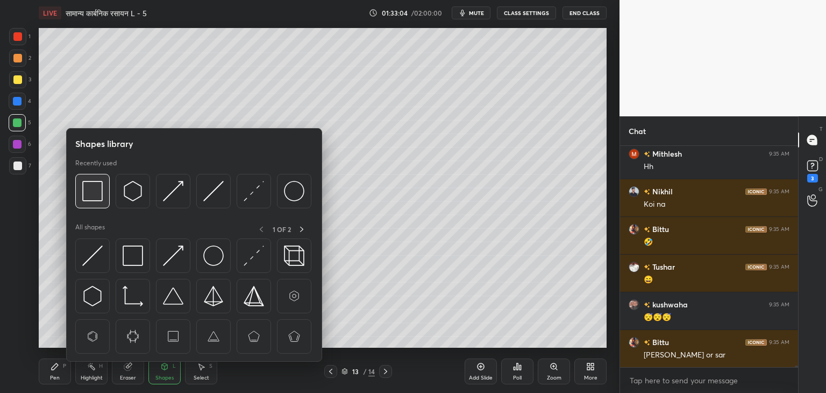
click at [95, 193] on img at bounding box center [92, 191] width 20 height 20
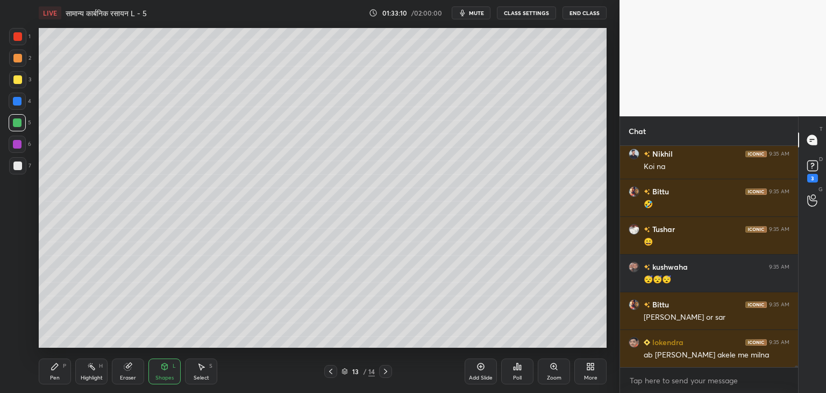
scroll to position [28535, 0]
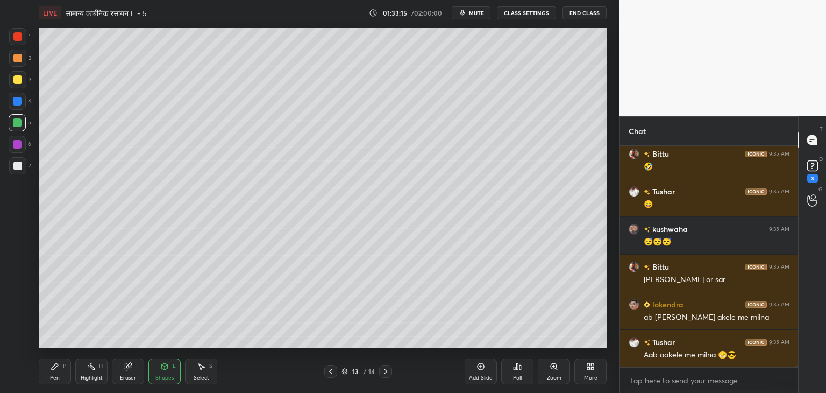
click at [65, 368] on div "P" at bounding box center [64, 365] width 3 height 5
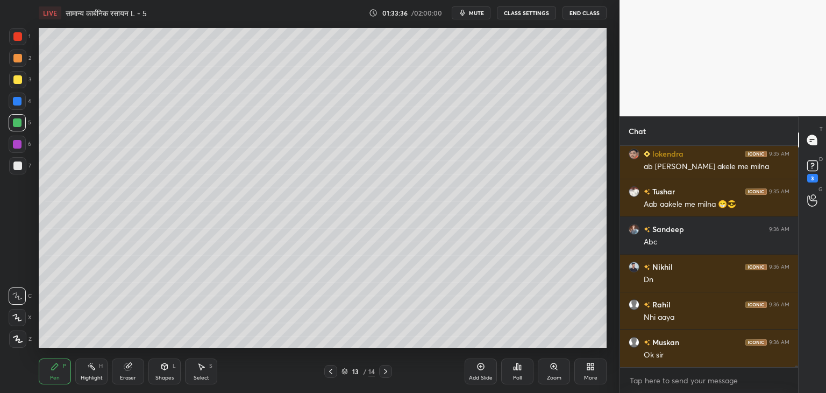
scroll to position [28723, 0]
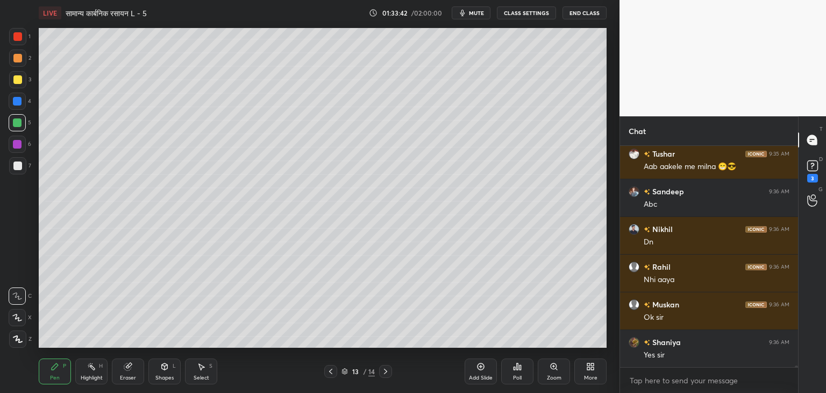
click at [19, 80] on div at bounding box center [17, 79] width 9 height 9
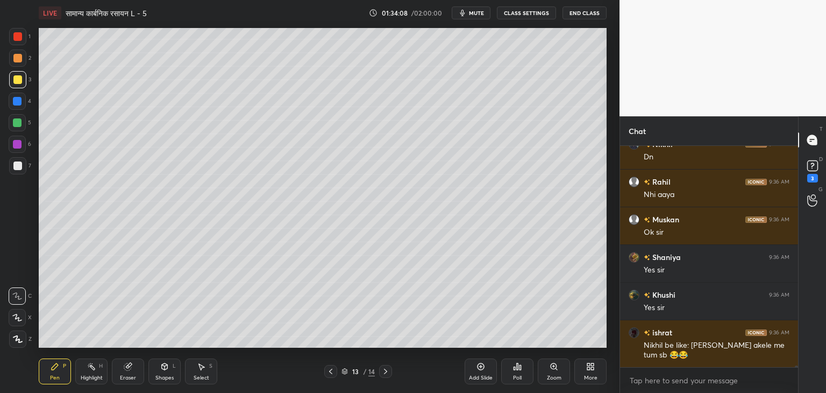
scroll to position [28846, 0]
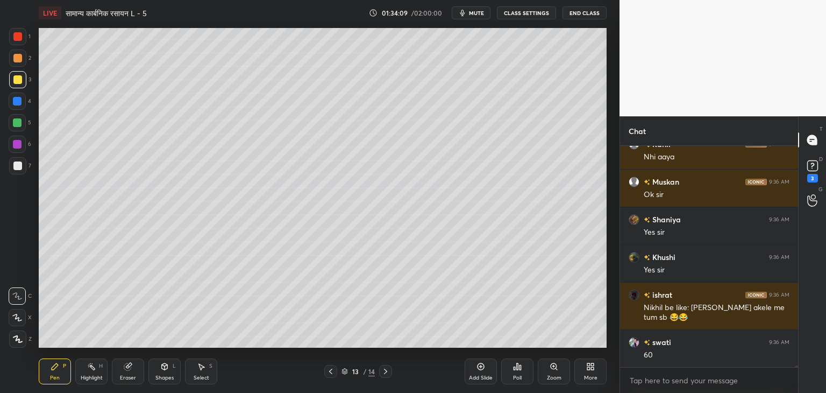
click at [129, 372] on div "Eraser" at bounding box center [128, 371] width 32 height 26
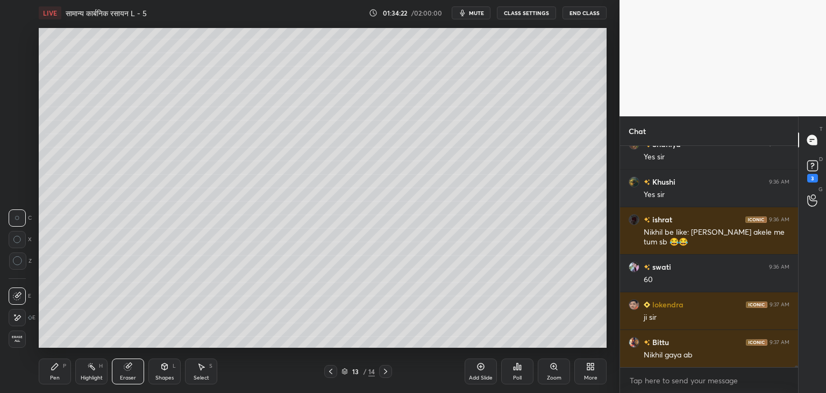
scroll to position [28959, 0]
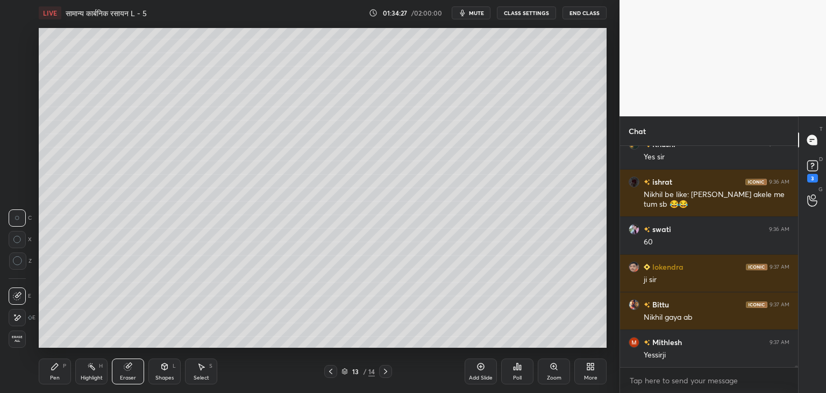
click at [388, 370] on icon at bounding box center [385, 371] width 9 height 9
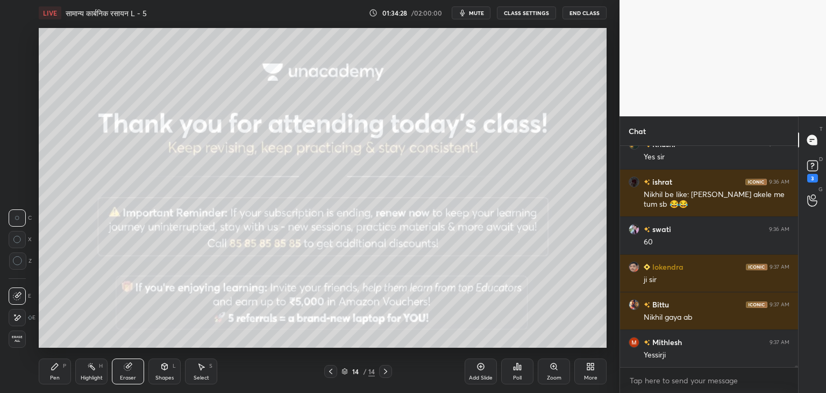
click at [335, 370] on icon at bounding box center [330, 371] width 9 height 9
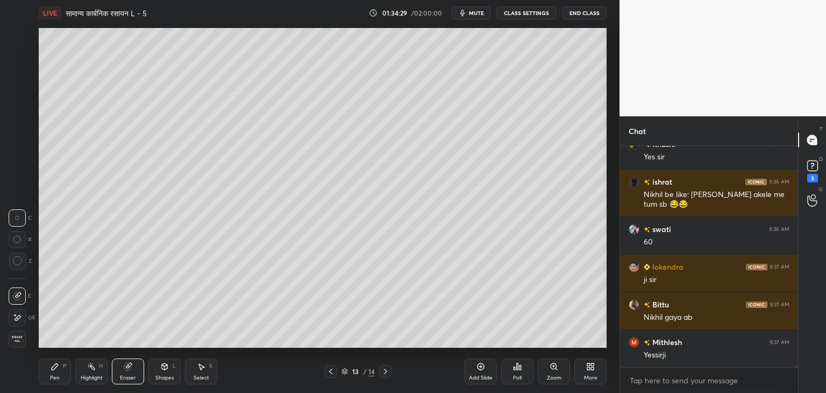
click at [475, 375] on div "Add Slide" at bounding box center [481, 377] width 24 height 5
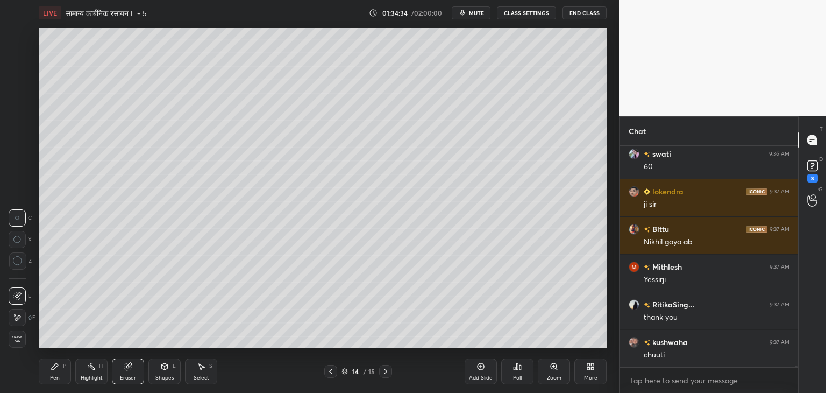
scroll to position [29072, 0]
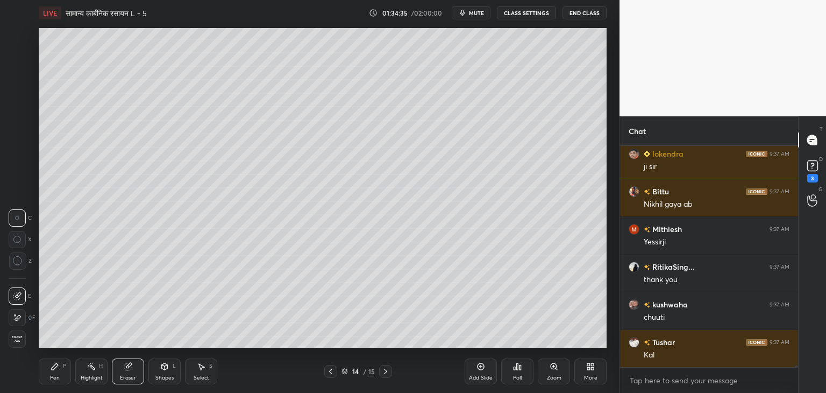
click at [58, 373] on div "Pen P" at bounding box center [55, 371] width 32 height 26
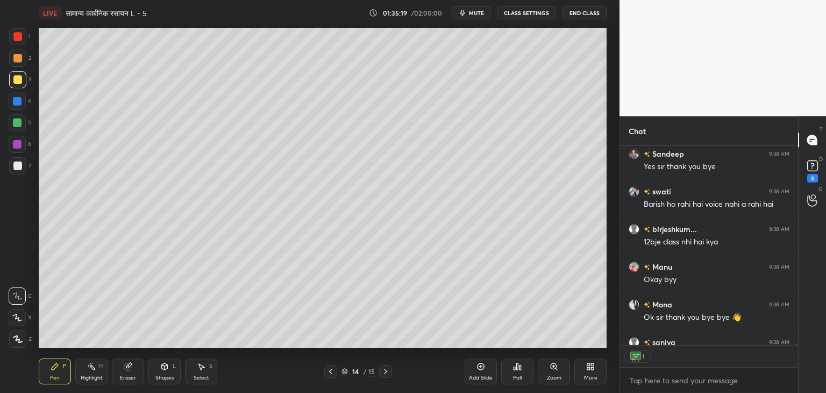
scroll to position [0, 0]
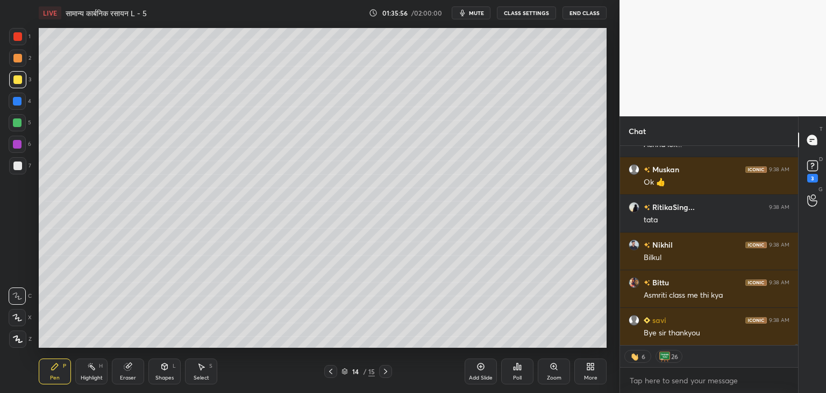
click at [583, 13] on button "End Class" at bounding box center [585, 12] width 44 height 13
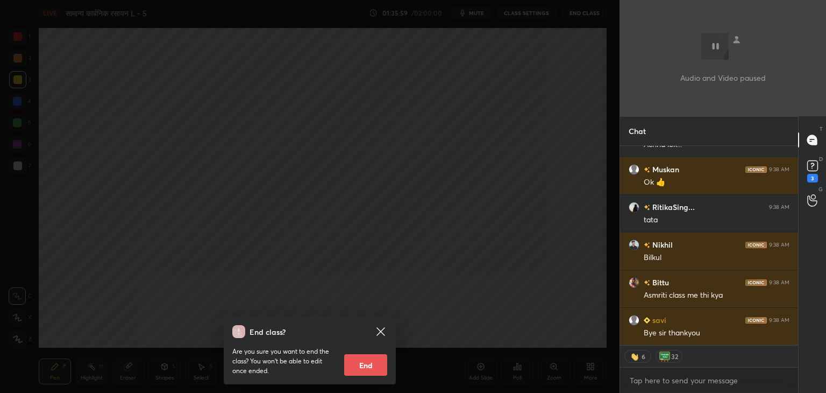
click at [369, 364] on button "End" at bounding box center [365, 365] width 43 height 22
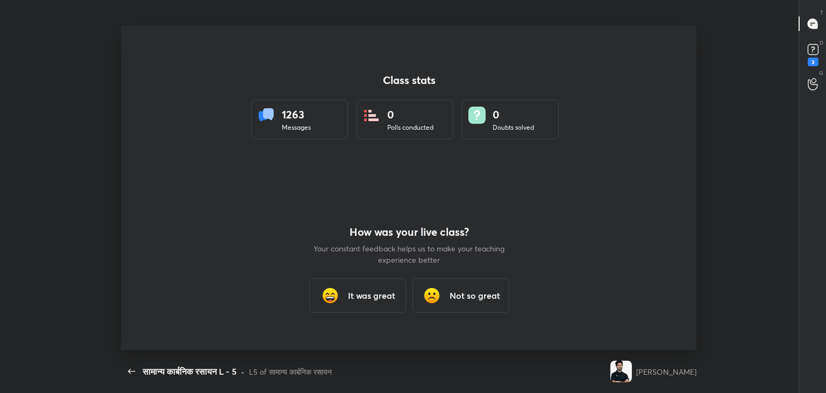
type textarea "x"
click at [368, 306] on div "It was great" at bounding box center [357, 295] width 97 height 34
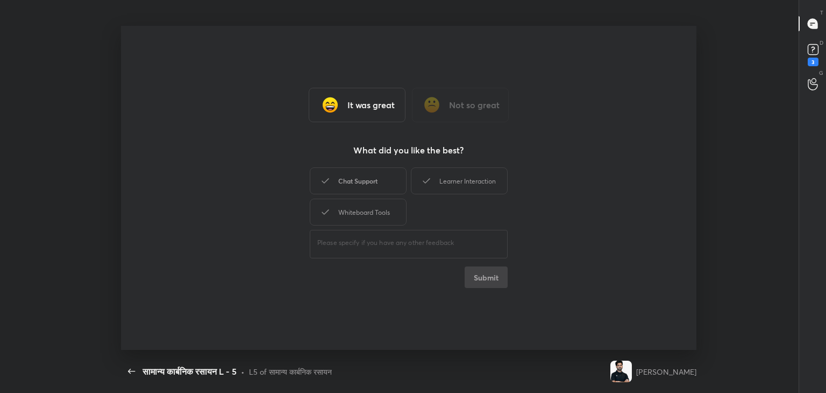
click at [372, 175] on div "Chat Support" at bounding box center [358, 180] width 97 height 27
click at [370, 203] on div "Whiteboard Tools" at bounding box center [358, 211] width 97 height 27
click at [446, 183] on div "Learner Interaction" at bounding box center [459, 180] width 97 height 27
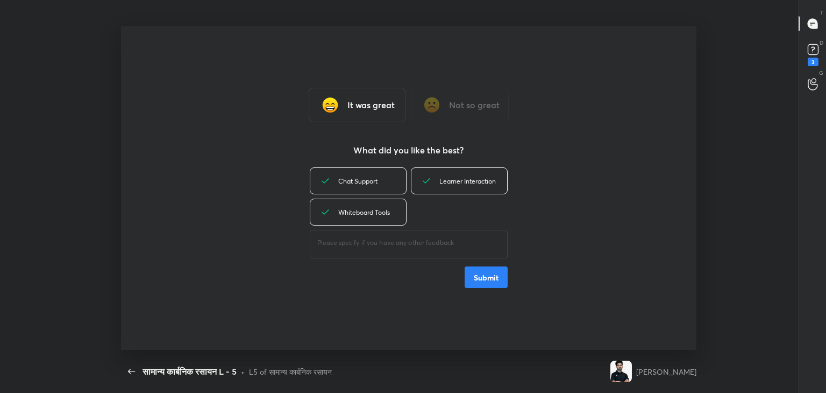
click at [488, 281] on button "Submit" at bounding box center [486, 277] width 43 height 22
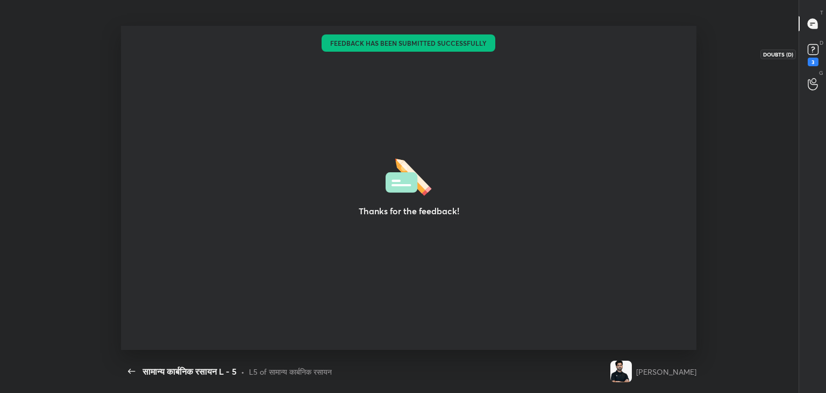
click at [811, 54] on rect at bounding box center [813, 50] width 10 height 10
